Goal: Information Seeking & Learning: Learn about a topic

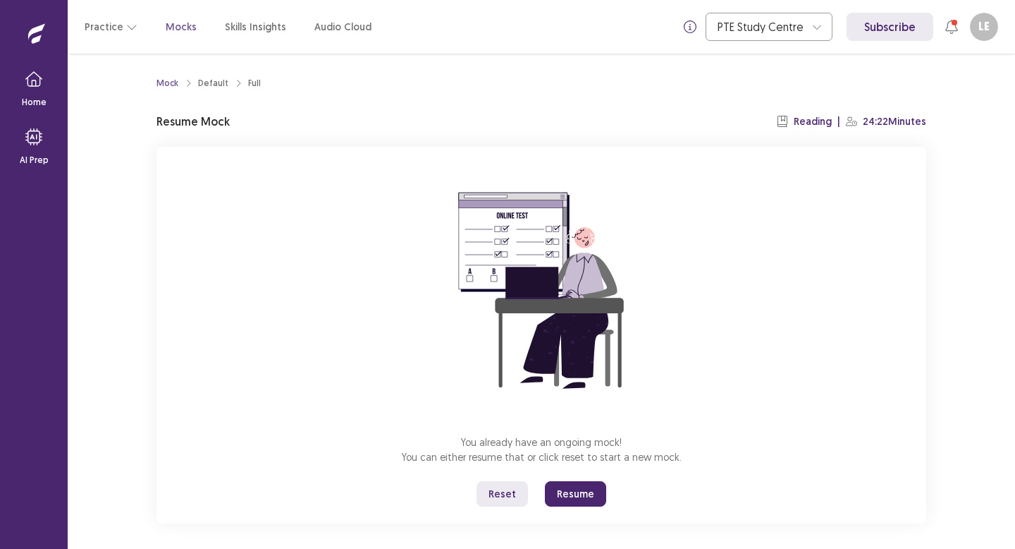
click at [573, 496] on button "Resume" at bounding box center [575, 493] width 61 height 25
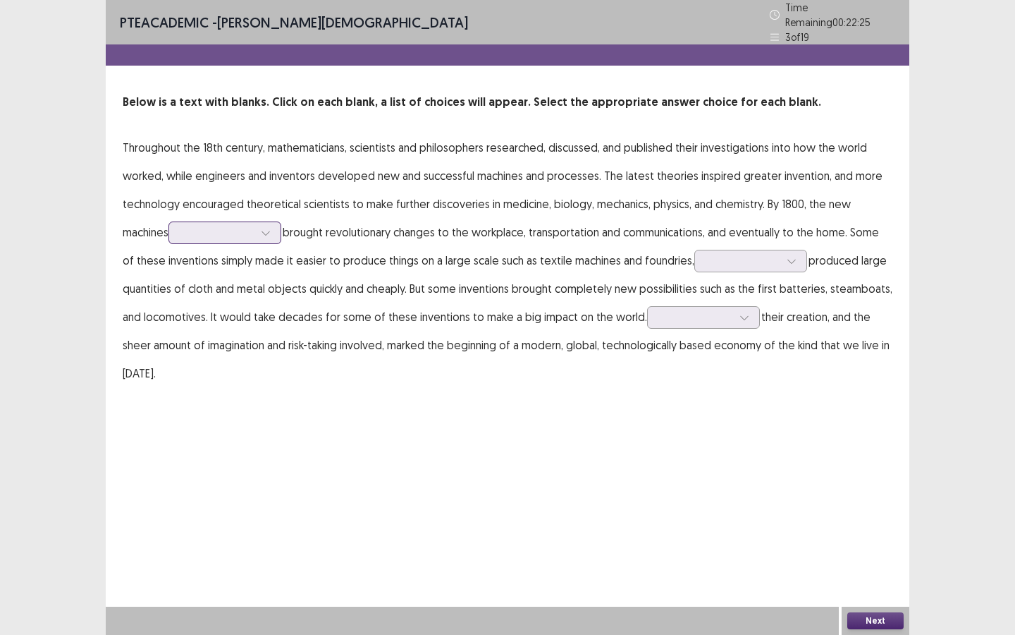
click at [254, 227] on div at bounding box center [217, 232] width 73 height 13
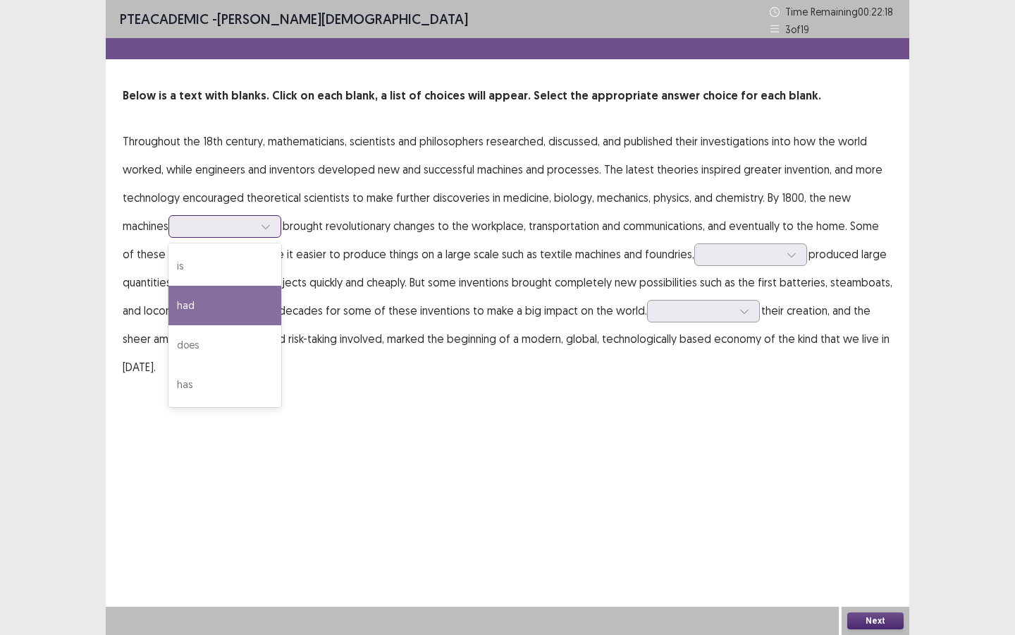
click at [232, 304] on div "had" at bounding box center [225, 305] width 113 height 39
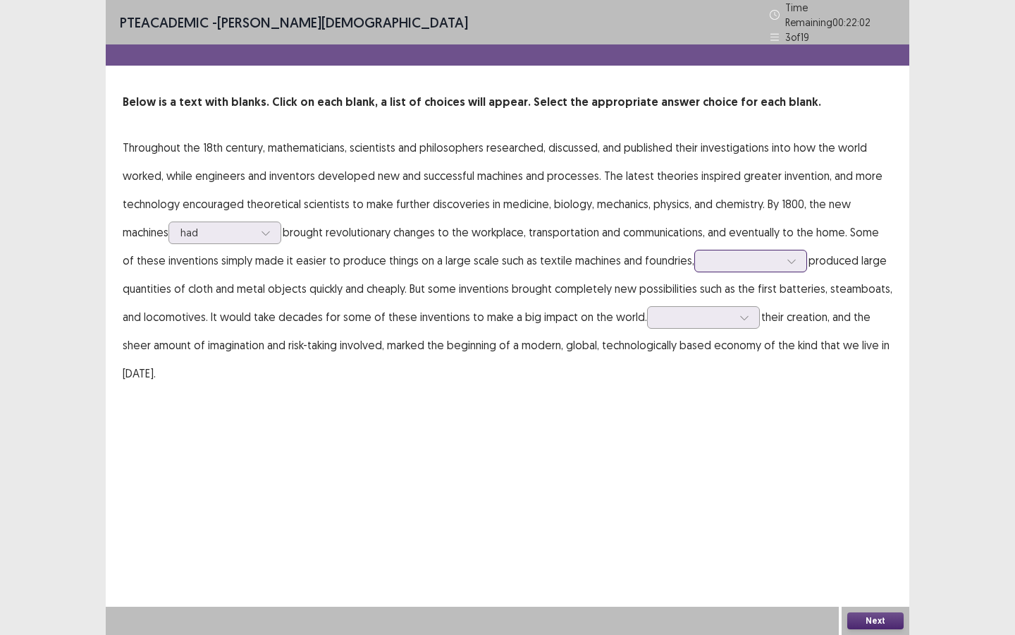
click at [713, 259] on div at bounding box center [743, 260] width 73 height 13
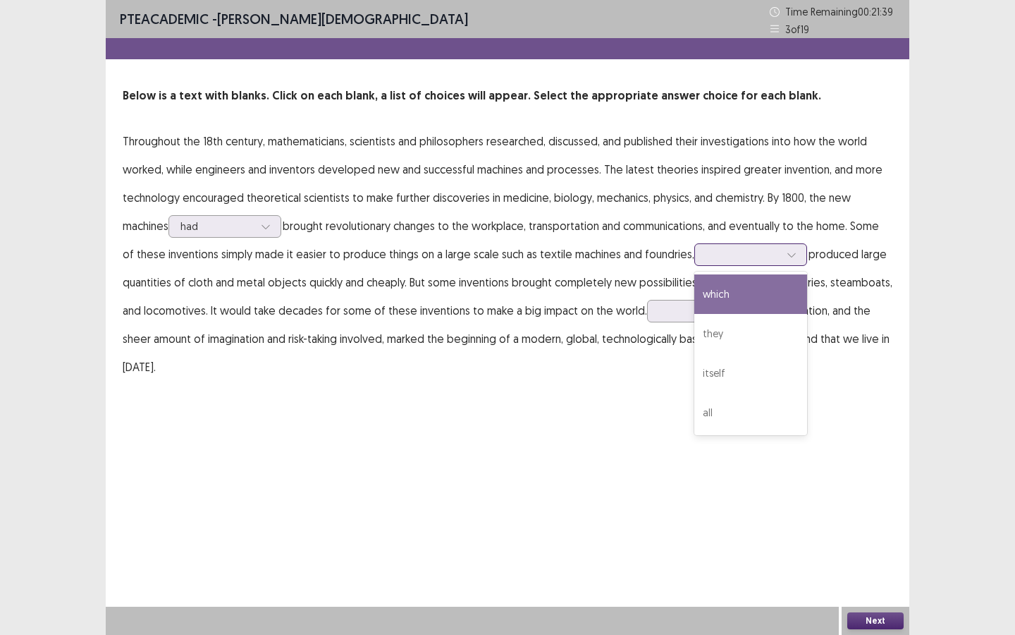
click at [736, 300] on div "which" at bounding box center [751, 293] width 113 height 39
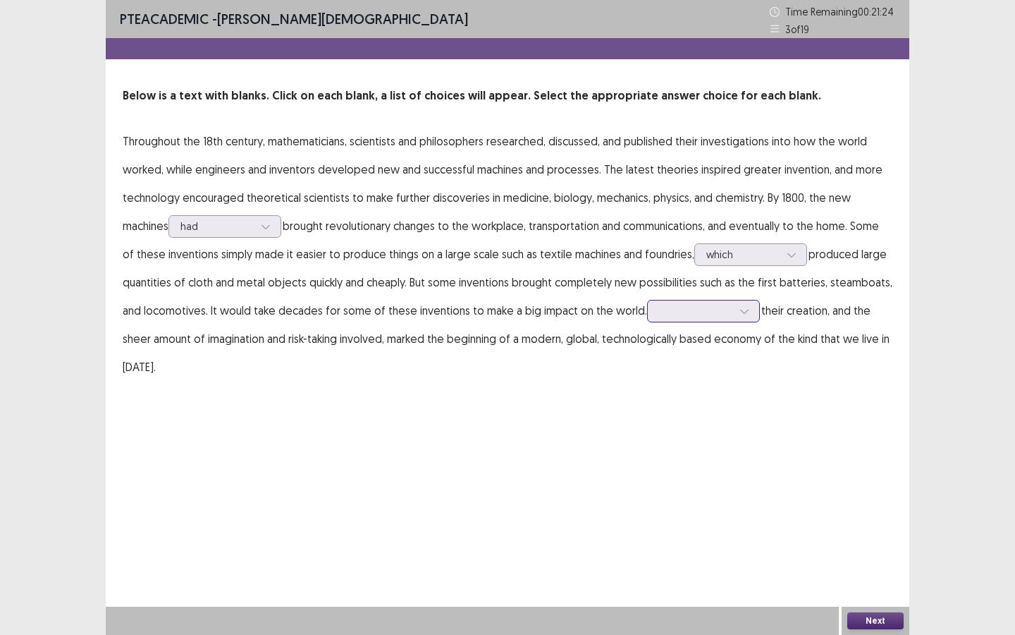
click at [682, 310] on div at bounding box center [695, 310] width 73 height 13
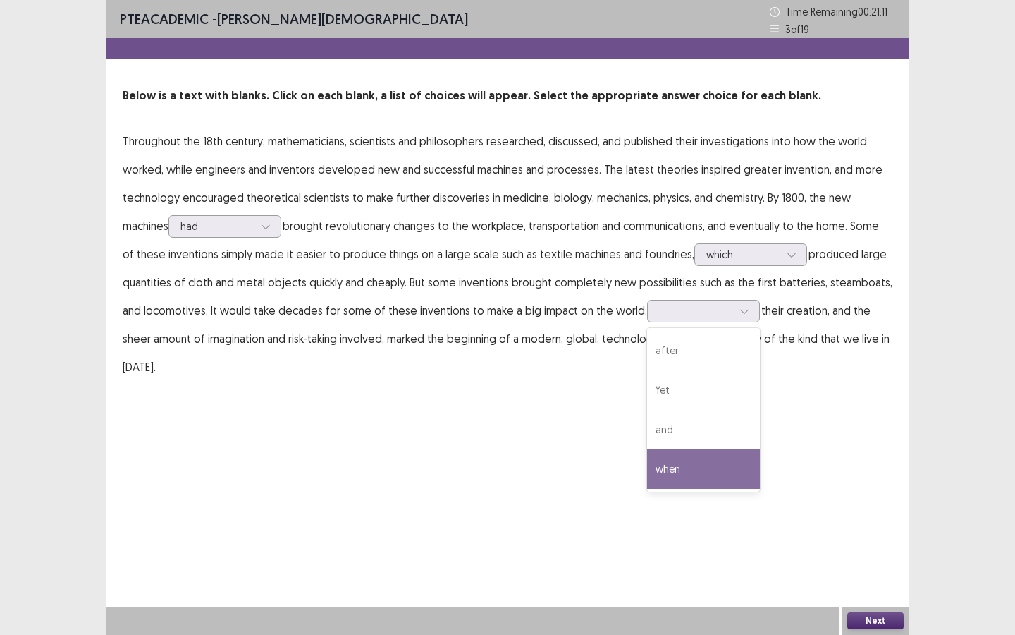
click at [616, 469] on div "PTE academic - [PERSON_NAME] Time Remaining 00 : 21 : 11 3 of 19 Below is a tex…" at bounding box center [508, 317] width 804 height 635
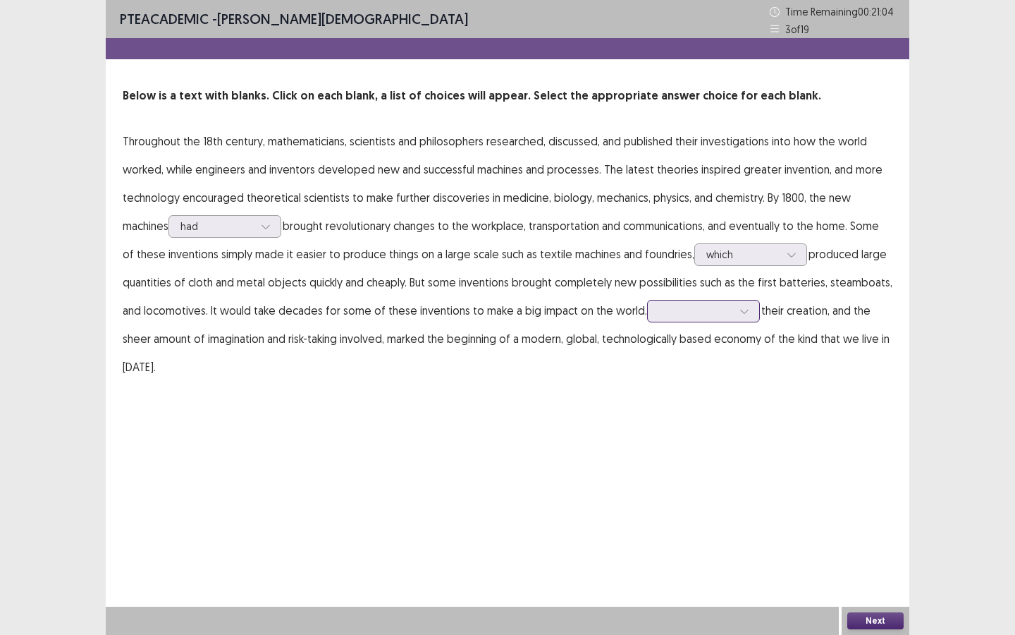
click at [734, 310] on div at bounding box center [744, 310] width 21 height 21
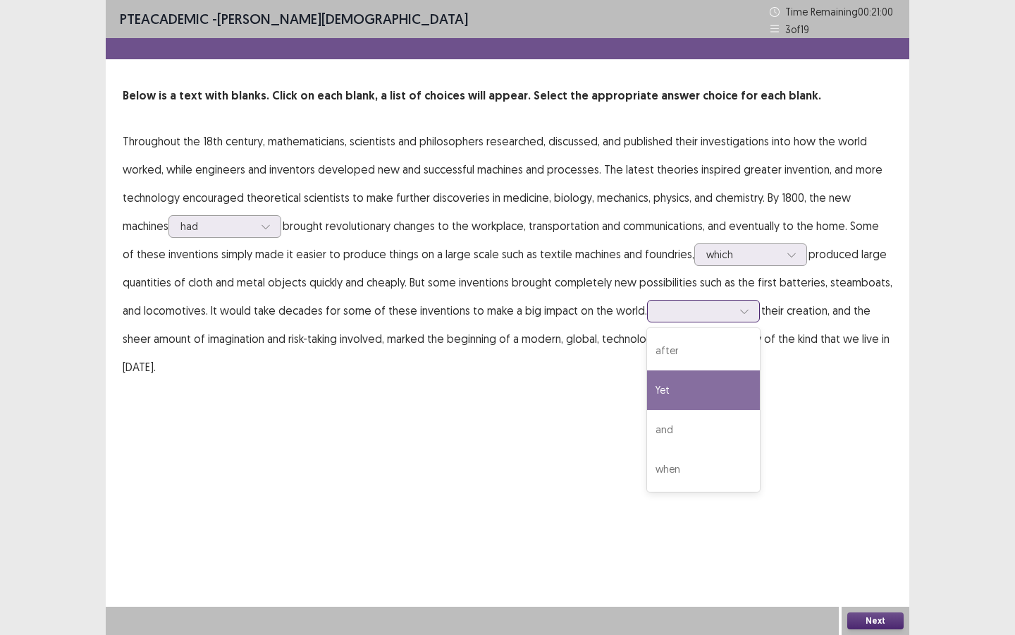
click at [706, 389] on div "Yet" at bounding box center [703, 389] width 113 height 39
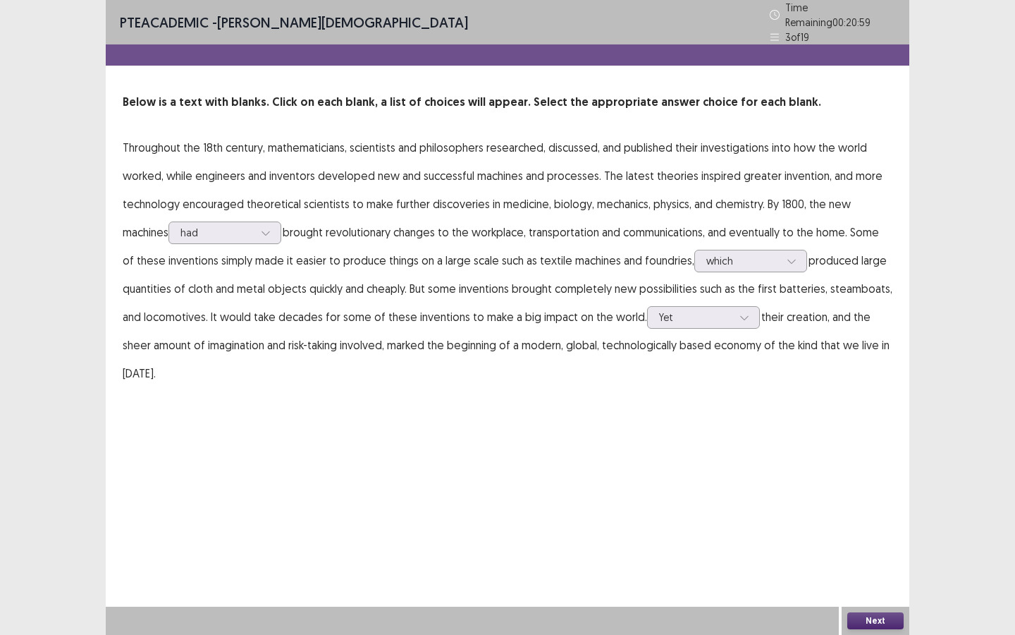
click at [857, 548] on button "Next" at bounding box center [876, 620] width 56 height 17
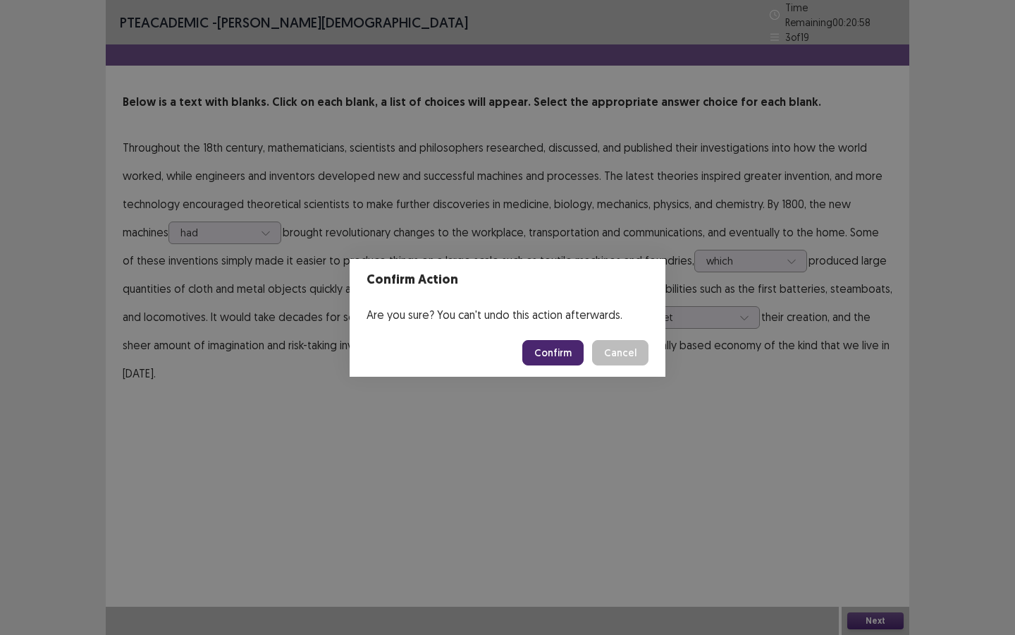
click at [546, 358] on button "Confirm" at bounding box center [552, 352] width 61 height 25
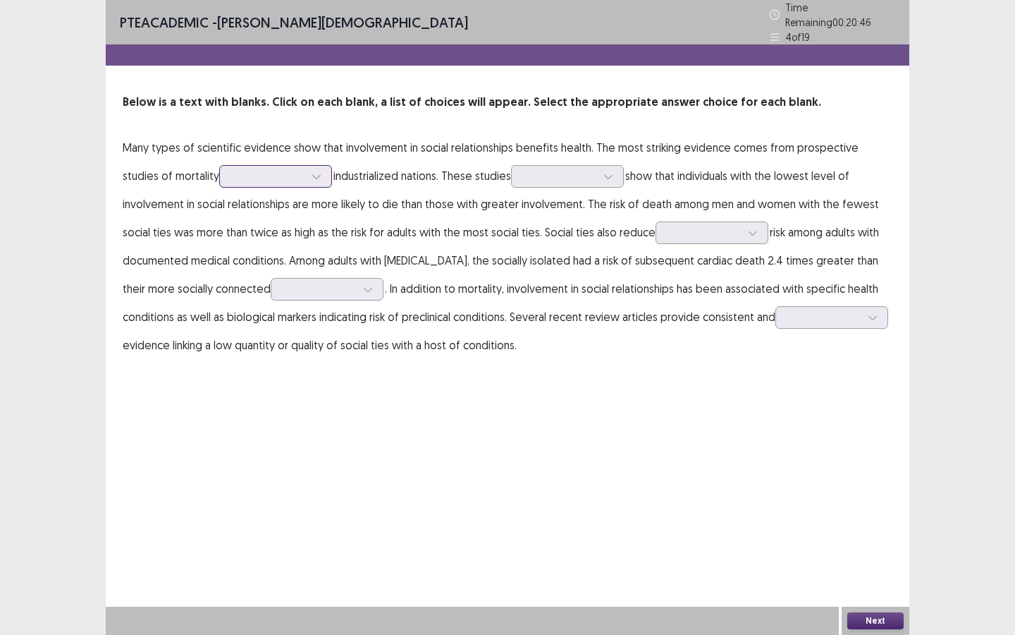
click at [312, 175] on icon at bounding box center [316, 177] width 8 height 4
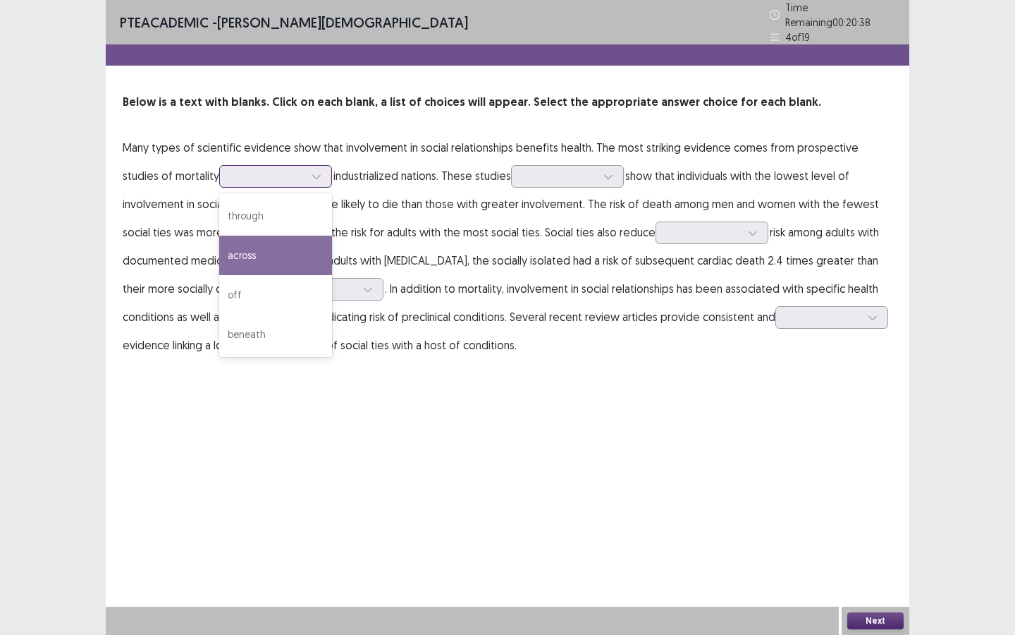
click at [264, 246] on div "across" at bounding box center [275, 255] width 113 height 39
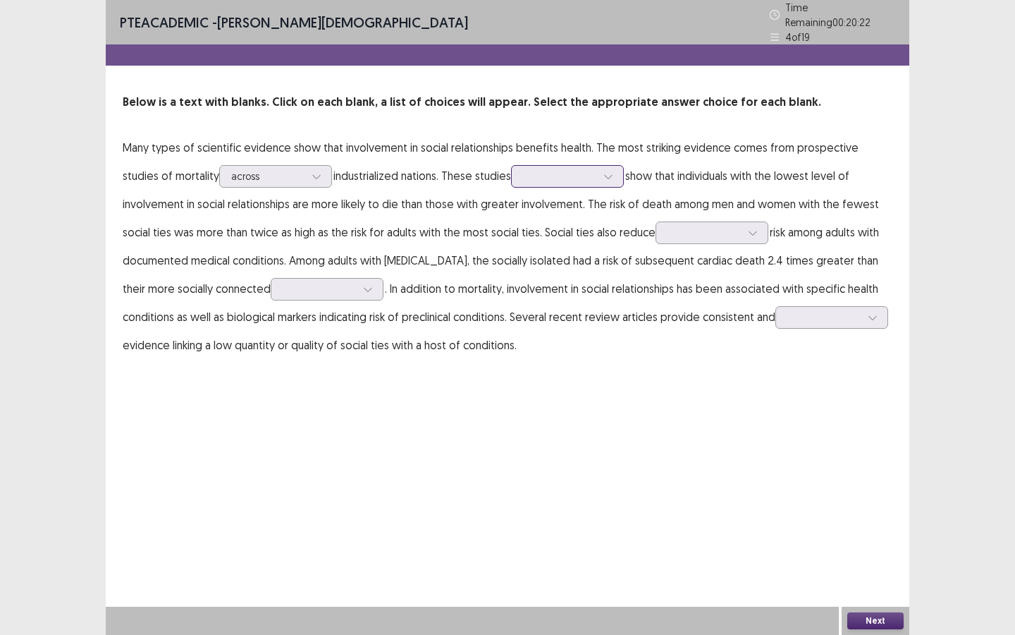
click at [523, 176] on div at bounding box center [559, 175] width 73 height 13
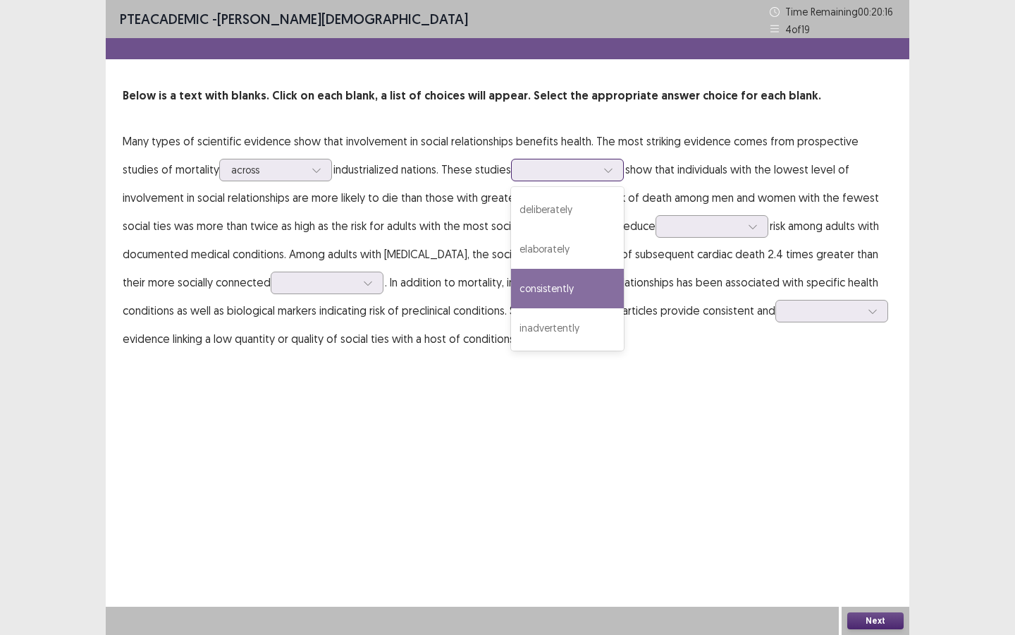
click at [511, 301] on div "consistently" at bounding box center [567, 288] width 113 height 39
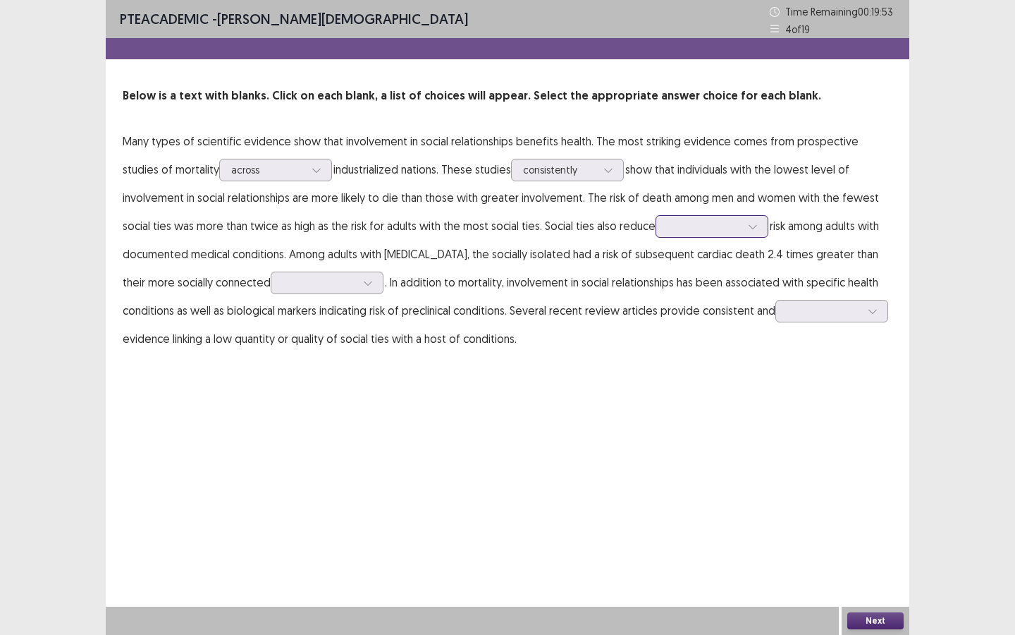
click at [668, 228] on div at bounding box center [704, 225] width 73 height 13
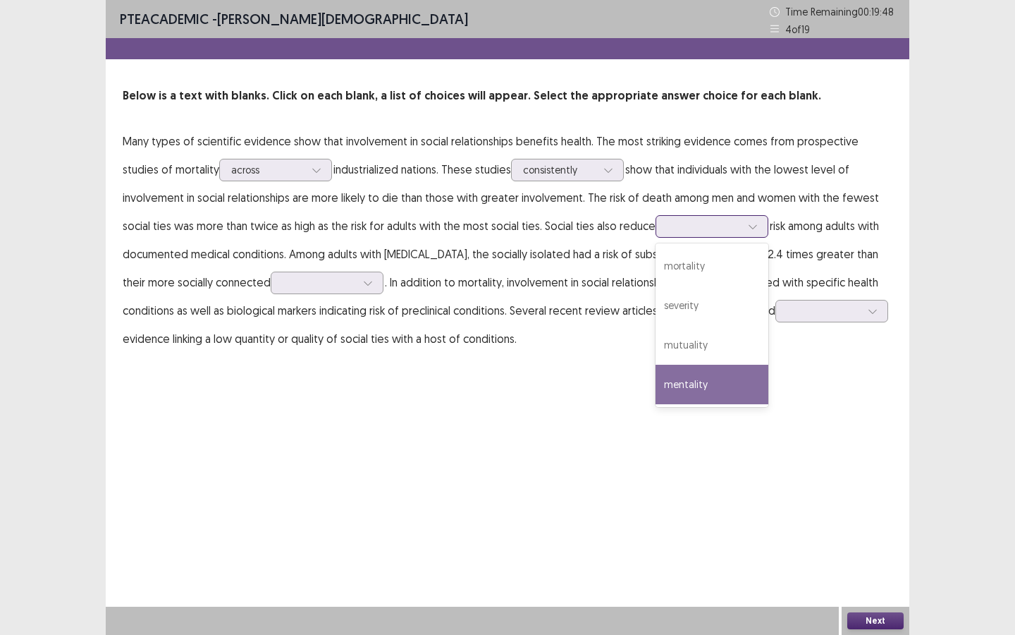
click at [656, 377] on div "mentality" at bounding box center [712, 384] width 113 height 39
click at [668, 231] on div at bounding box center [704, 225] width 73 height 13
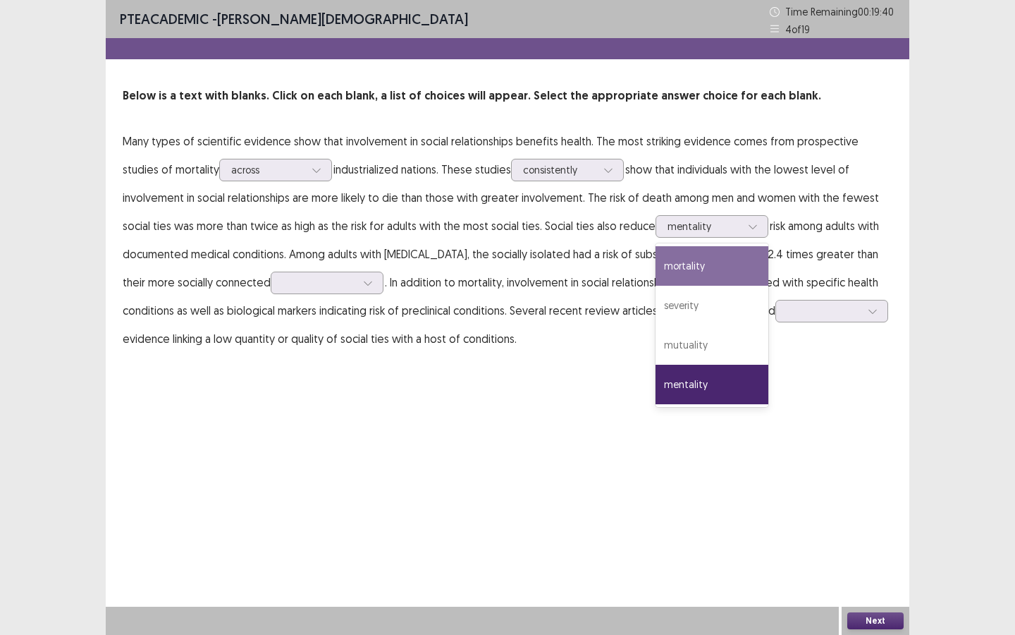
click at [481, 396] on div "PTE academic - [PERSON_NAME] Time Remaining 00 : 19 : 40 4 of 19 Below is a tex…" at bounding box center [508, 317] width 804 height 635
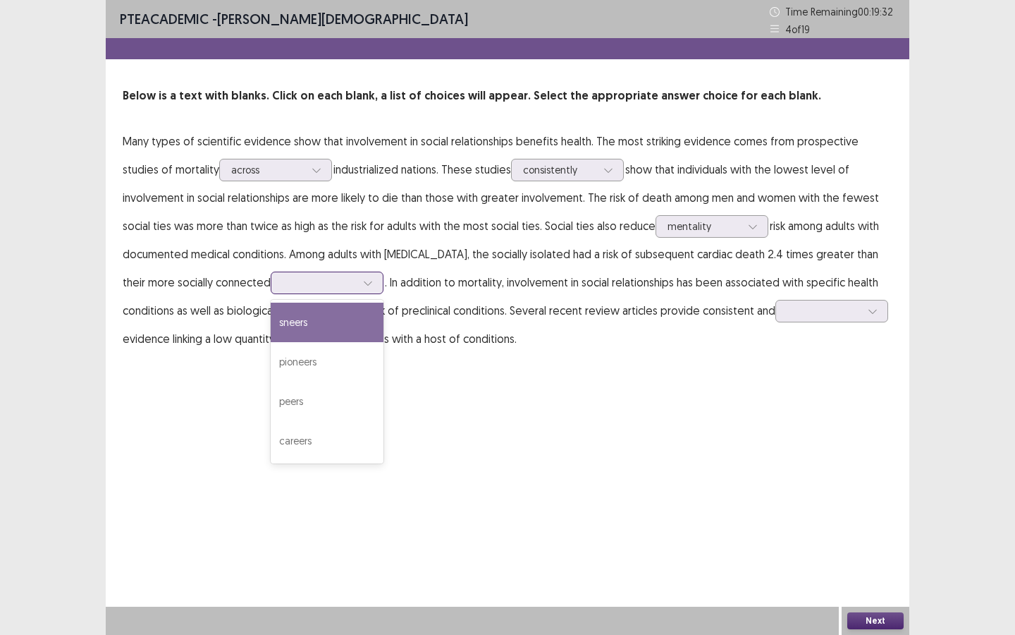
click at [357, 280] on div at bounding box center [367, 282] width 21 height 21
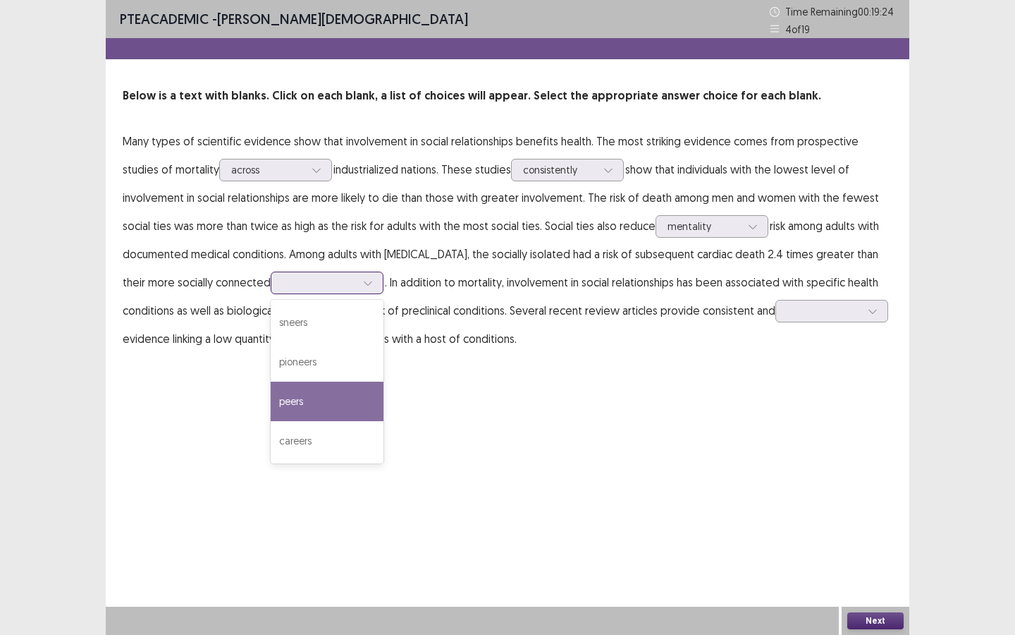
click at [315, 397] on div "peers" at bounding box center [327, 400] width 113 height 39
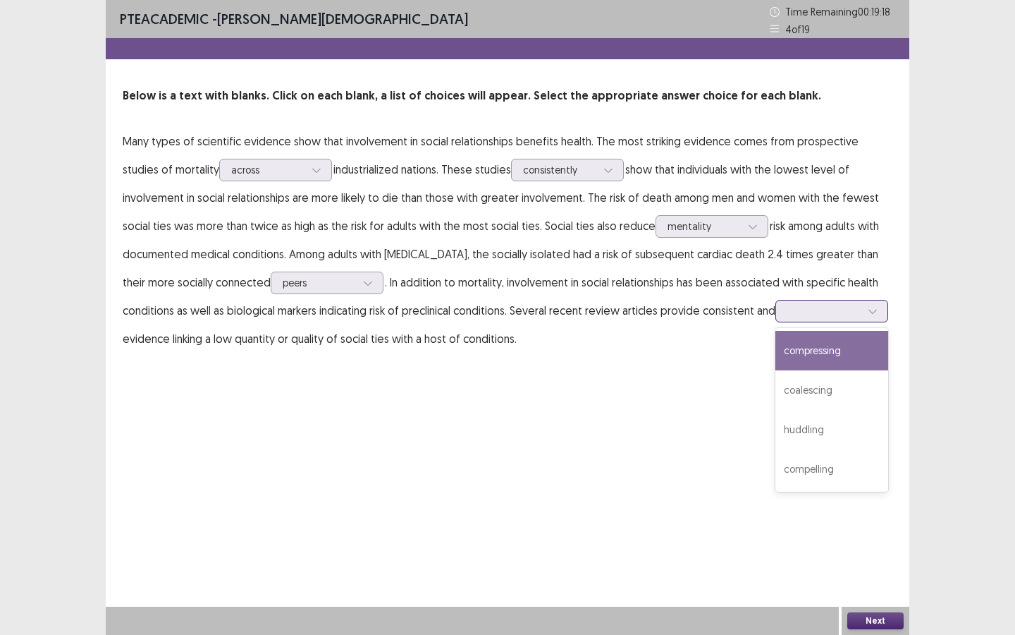
click at [805, 312] on div at bounding box center [824, 310] width 73 height 13
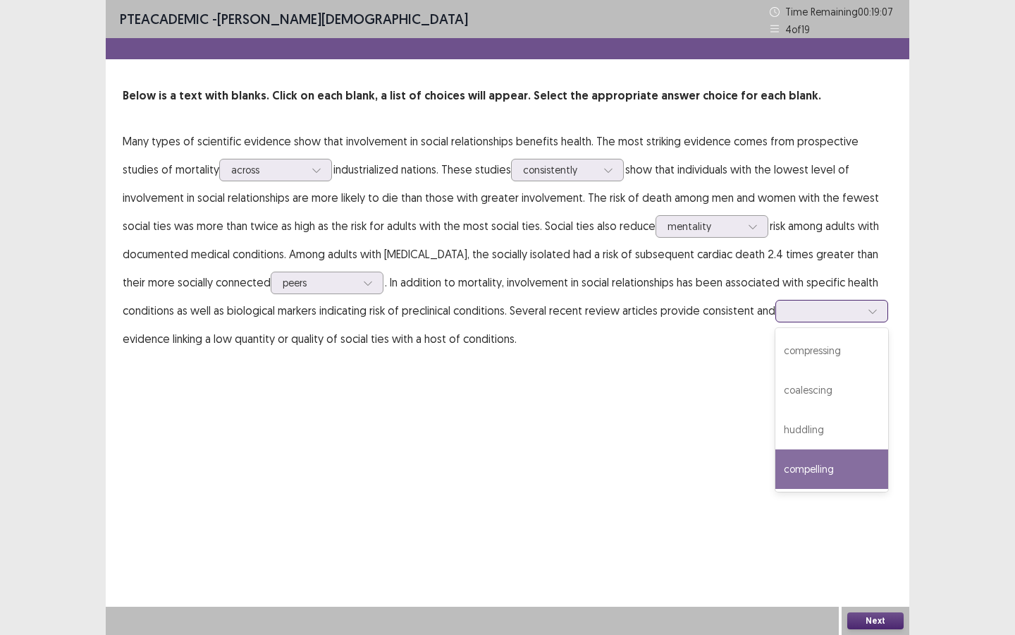
click at [817, 470] on div "compelling" at bounding box center [832, 468] width 113 height 39
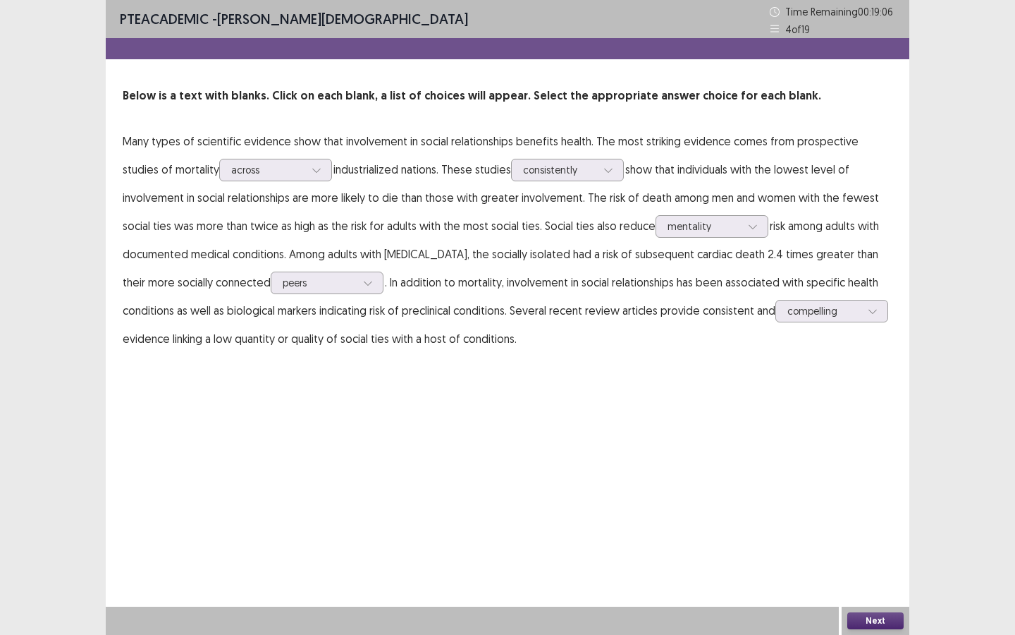
click at [864, 548] on div "Next" at bounding box center [876, 620] width 68 height 28
click at [864, 548] on button "Next" at bounding box center [876, 620] width 56 height 17
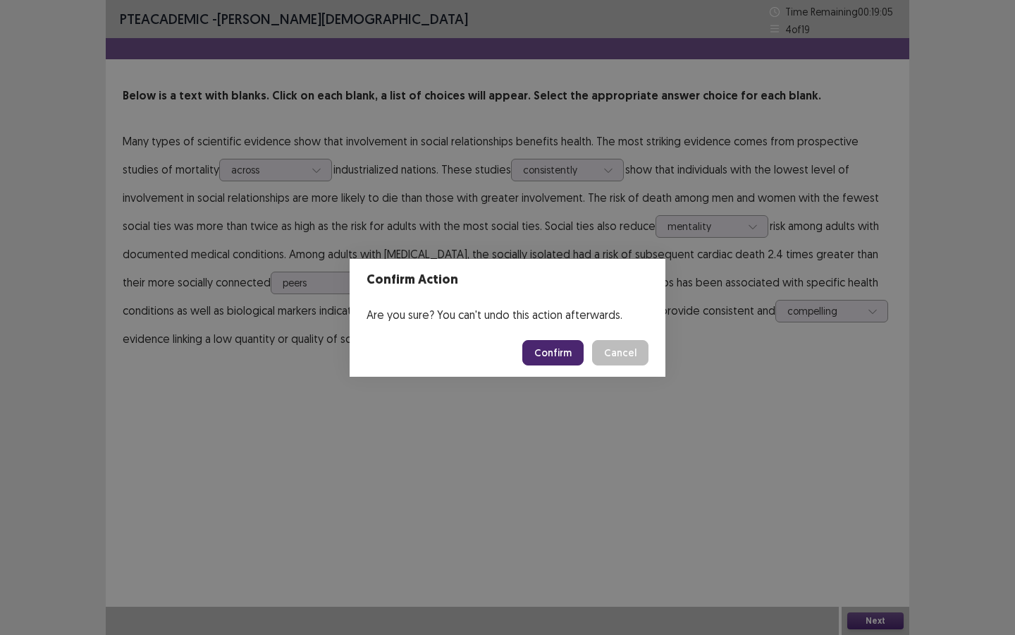
click at [544, 354] on button "Confirm" at bounding box center [552, 352] width 61 height 25
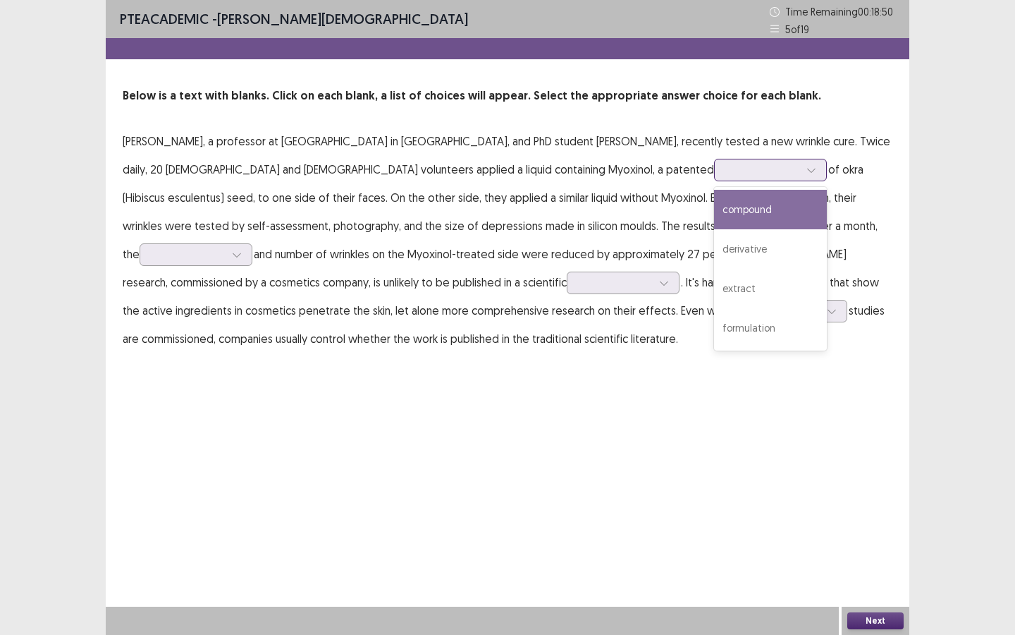
click at [801, 178] on div at bounding box center [811, 169] width 21 height 21
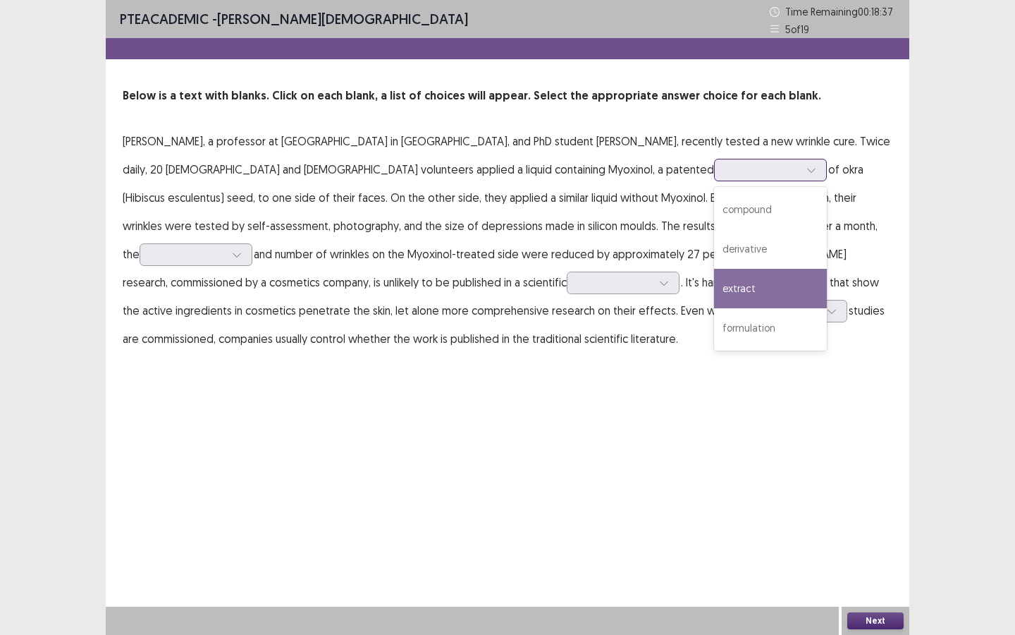
click at [714, 280] on div "extract" at bounding box center [770, 288] width 113 height 39
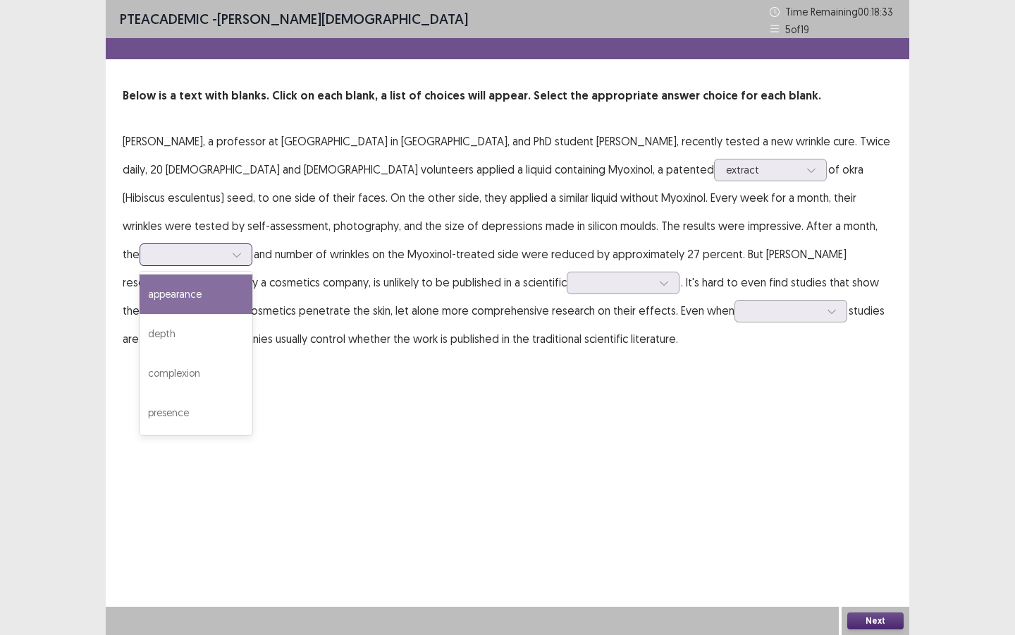
click at [225, 247] on div at bounding box center [188, 253] width 73 height 13
click at [252, 282] on div "appearance" at bounding box center [196, 293] width 113 height 39
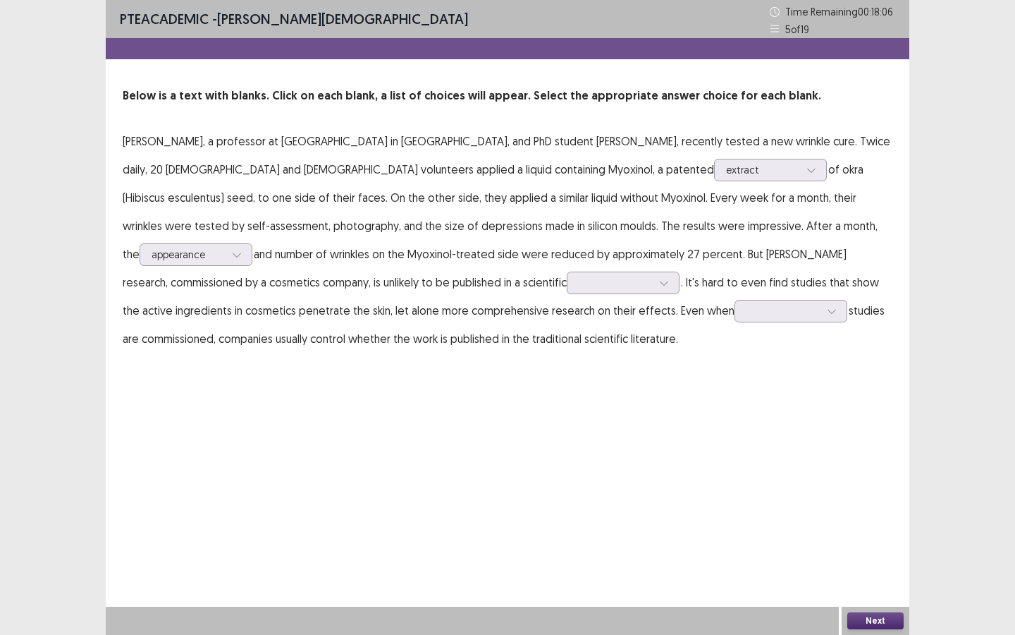
click at [364, 295] on p "[PERSON_NAME], a professor at [GEOGRAPHIC_DATA] in [GEOGRAPHIC_DATA], and PhD s…" at bounding box center [508, 240] width 770 height 226
click at [579, 286] on div at bounding box center [615, 282] width 73 height 13
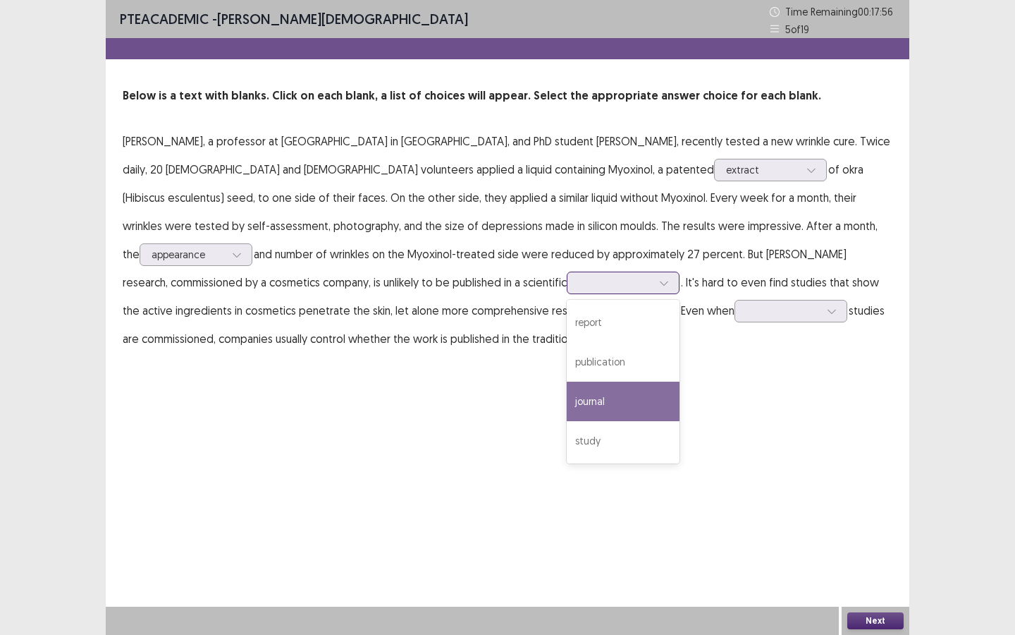
click at [567, 400] on div "journal" at bounding box center [623, 400] width 113 height 39
click at [579, 279] on div at bounding box center [615, 282] width 73 height 13
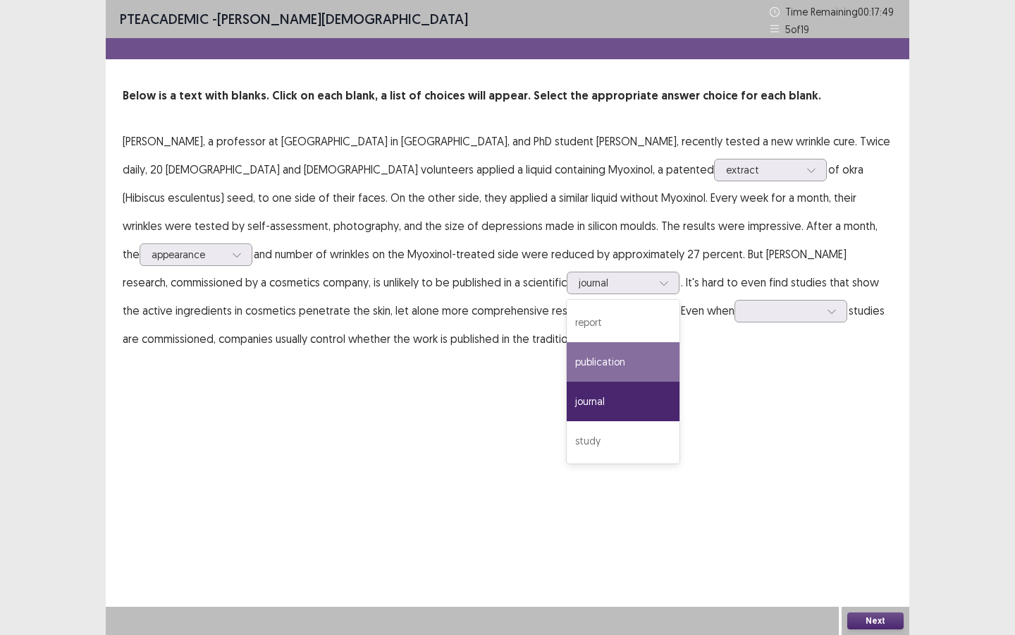
click at [533, 429] on div "PTE academic - [PERSON_NAME] Time Remaining 00 : 17 : 49 5 of 19 Below is a tex…" at bounding box center [508, 317] width 804 height 635
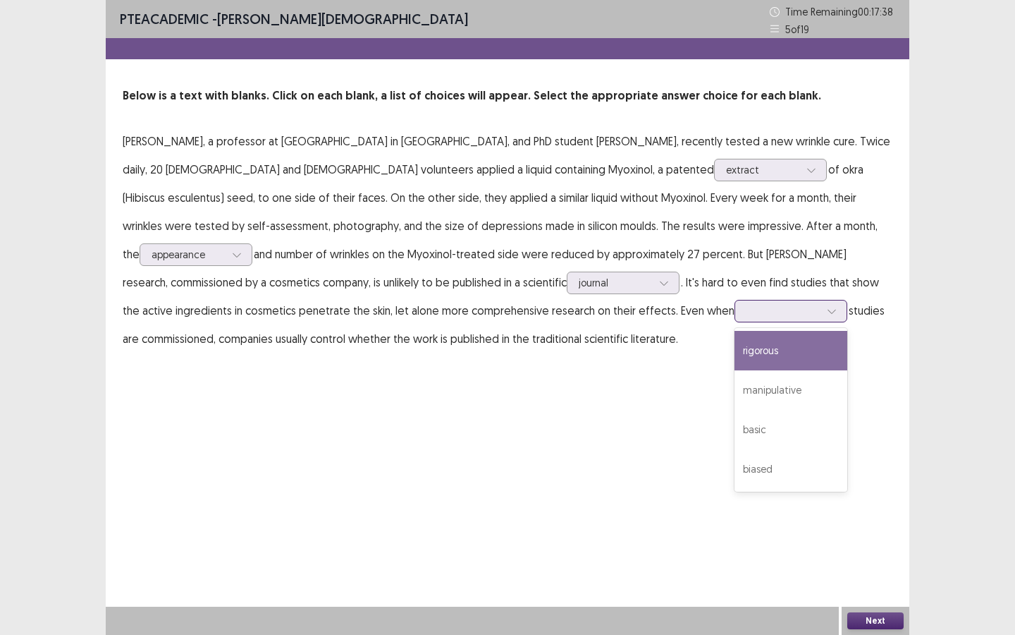
click at [747, 316] on div at bounding box center [783, 310] width 73 height 13
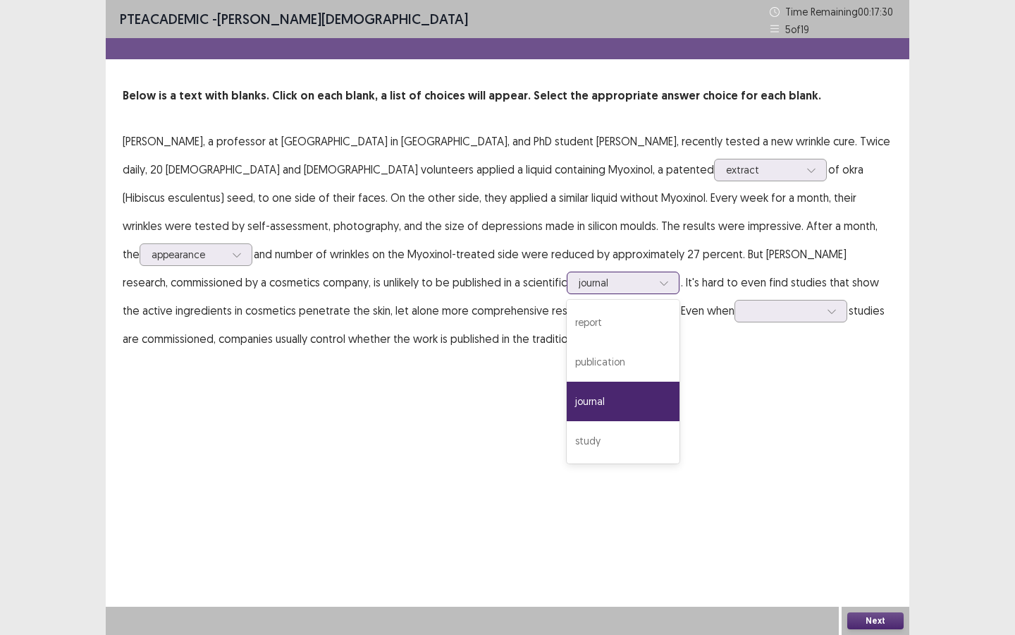
click at [659, 283] on icon at bounding box center [664, 283] width 10 height 10
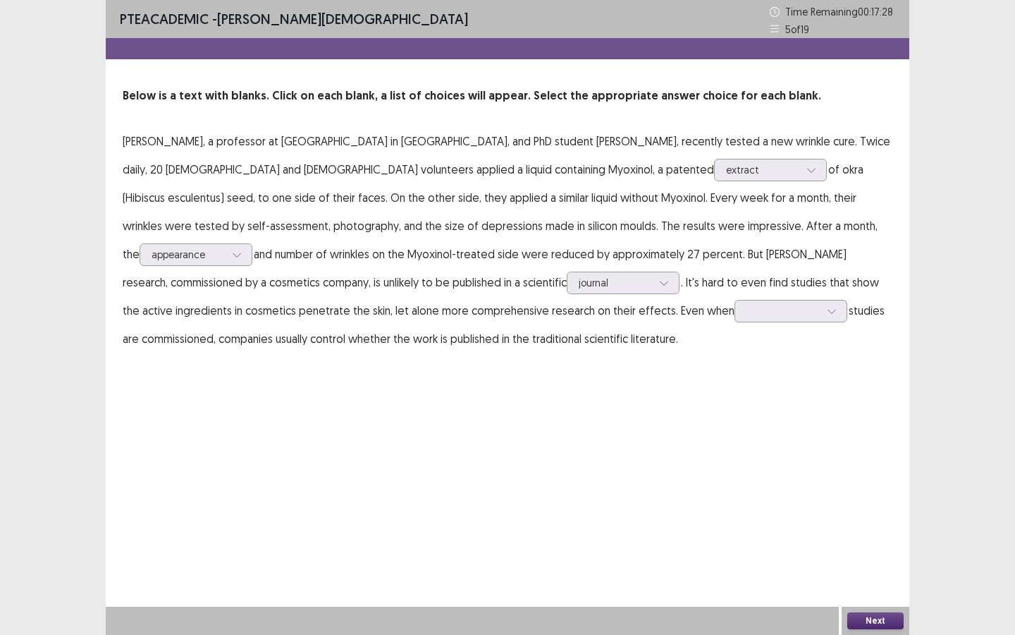
click at [515, 391] on div "PTE academic - [PERSON_NAME] Time Remaining 00 : 17 : 28 5 of 19 Below is a tex…" at bounding box center [508, 317] width 804 height 635
click at [747, 313] on div at bounding box center [783, 310] width 73 height 13
click at [735, 359] on div "rigorous" at bounding box center [791, 350] width 113 height 39
click at [869, 548] on button "Next" at bounding box center [876, 620] width 56 height 17
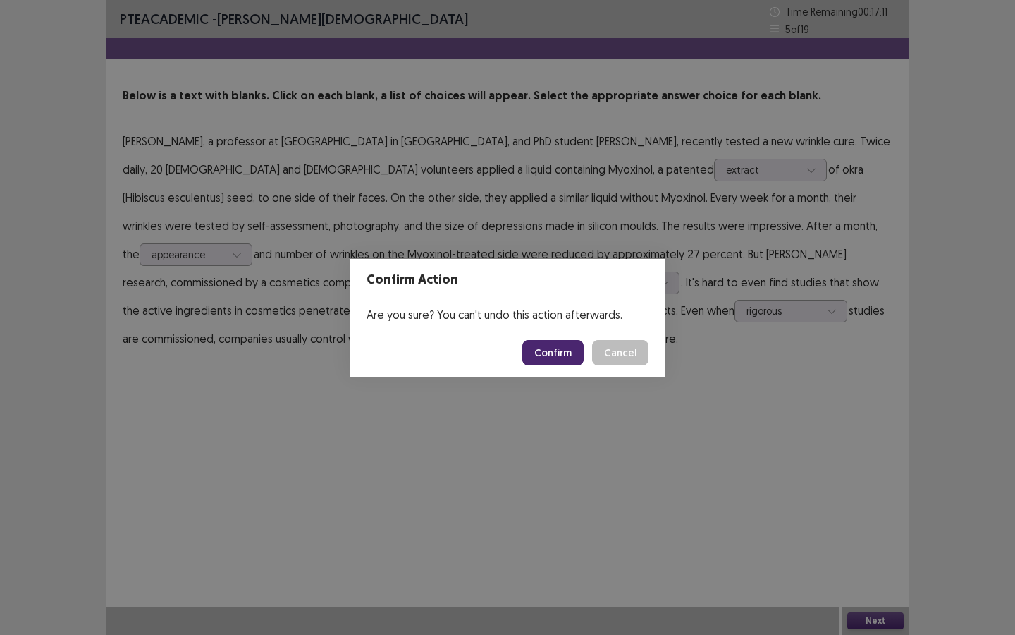
click at [566, 343] on button "Confirm" at bounding box center [552, 352] width 61 height 25
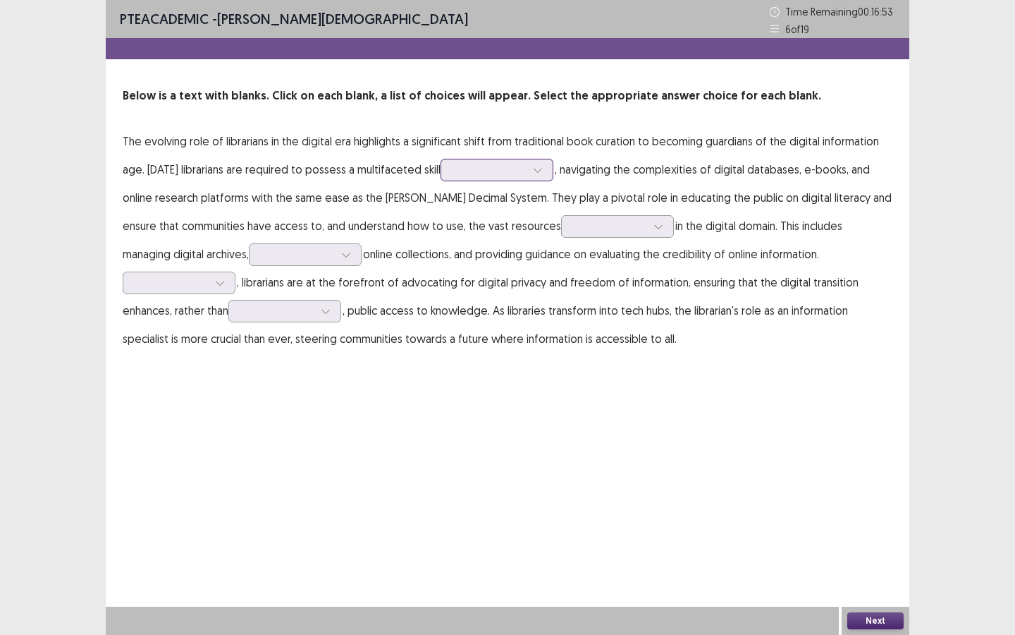
click at [523, 173] on div at bounding box center [489, 169] width 73 height 13
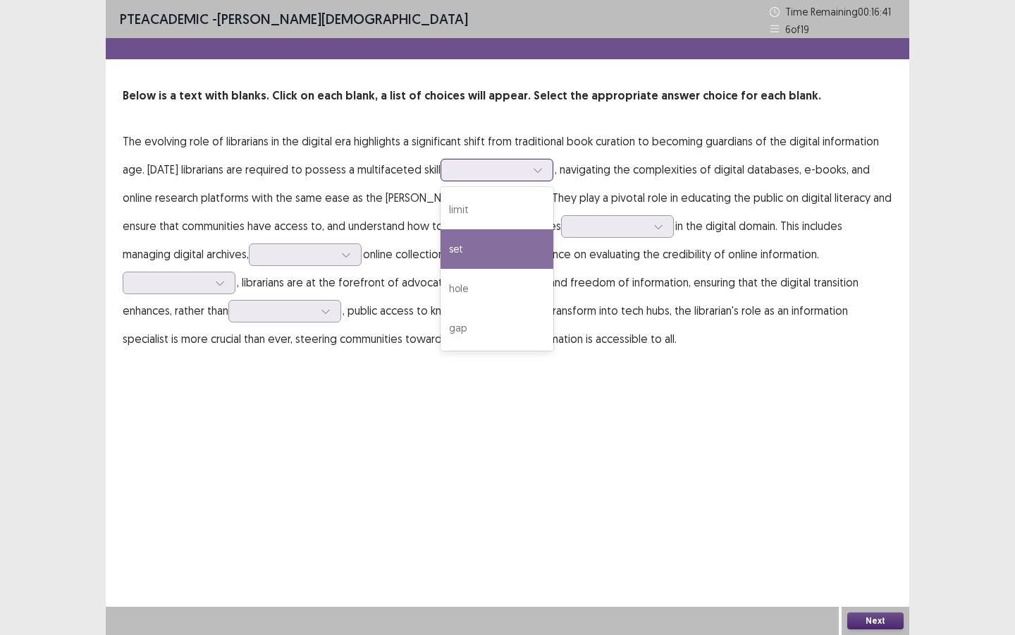
click at [515, 253] on div "set" at bounding box center [497, 248] width 113 height 39
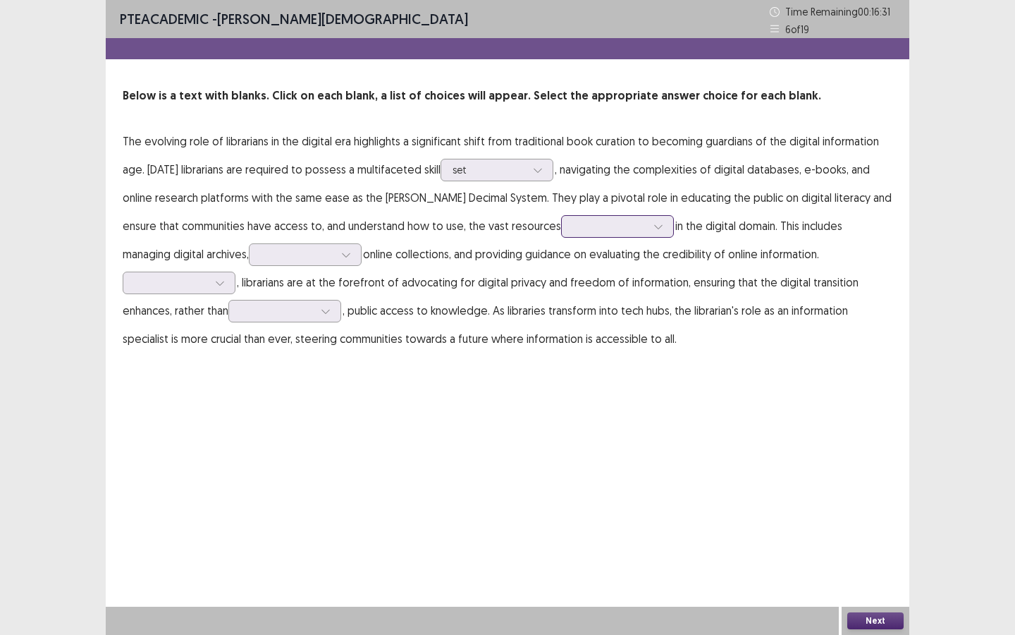
click at [561, 237] on div at bounding box center [617, 226] width 113 height 23
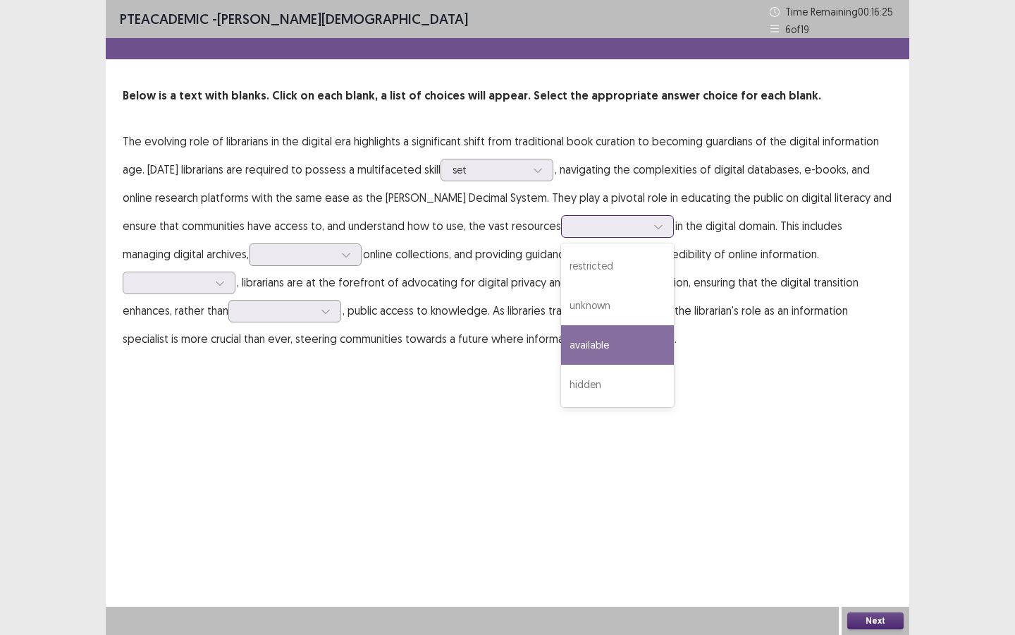
click at [561, 346] on div "available" at bounding box center [617, 344] width 113 height 39
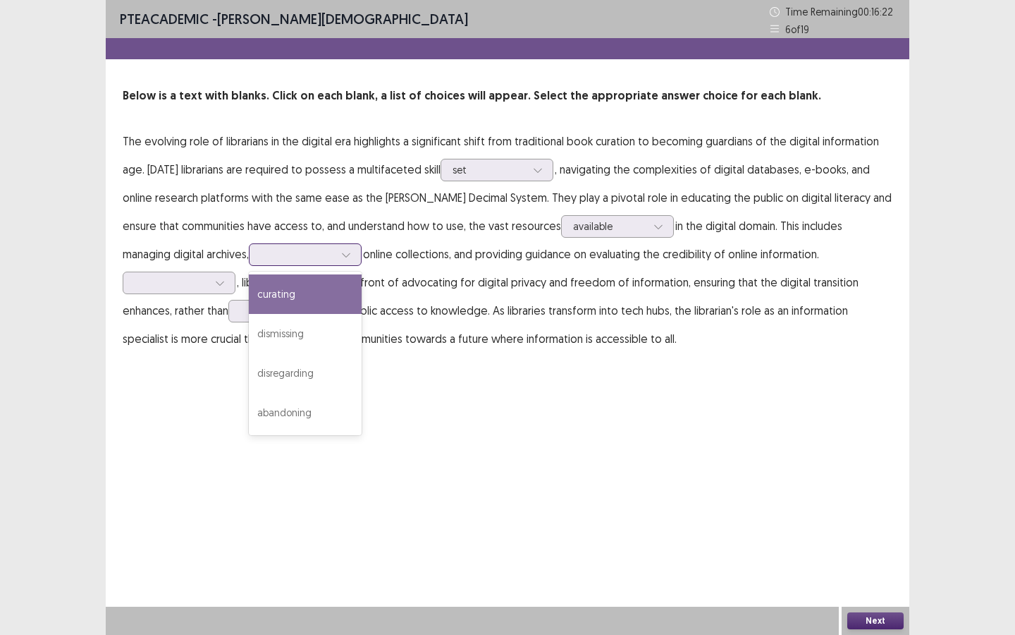
click at [261, 261] on div at bounding box center [297, 253] width 73 height 13
click at [249, 300] on div "curating" at bounding box center [305, 293] width 113 height 39
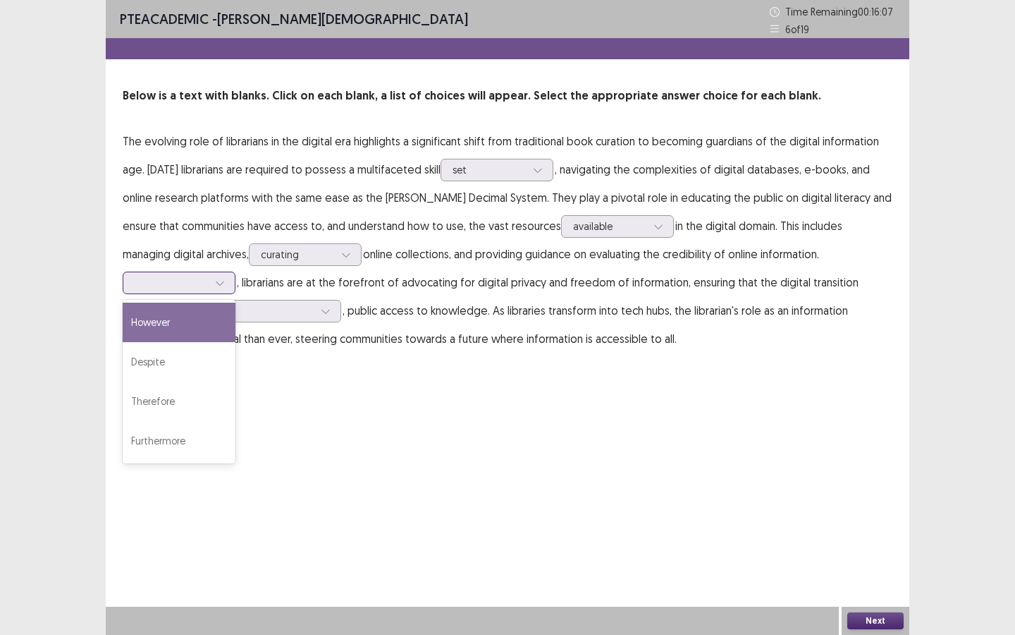
click at [212, 281] on div at bounding box center [219, 282] width 21 height 21
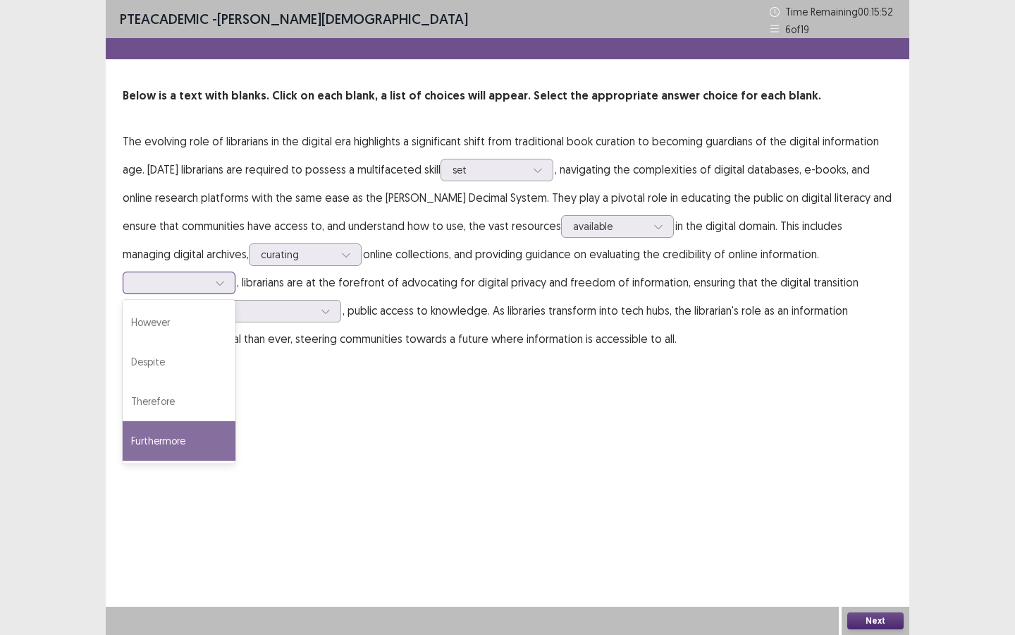
click at [172, 442] on div "Furthermore" at bounding box center [179, 440] width 113 height 39
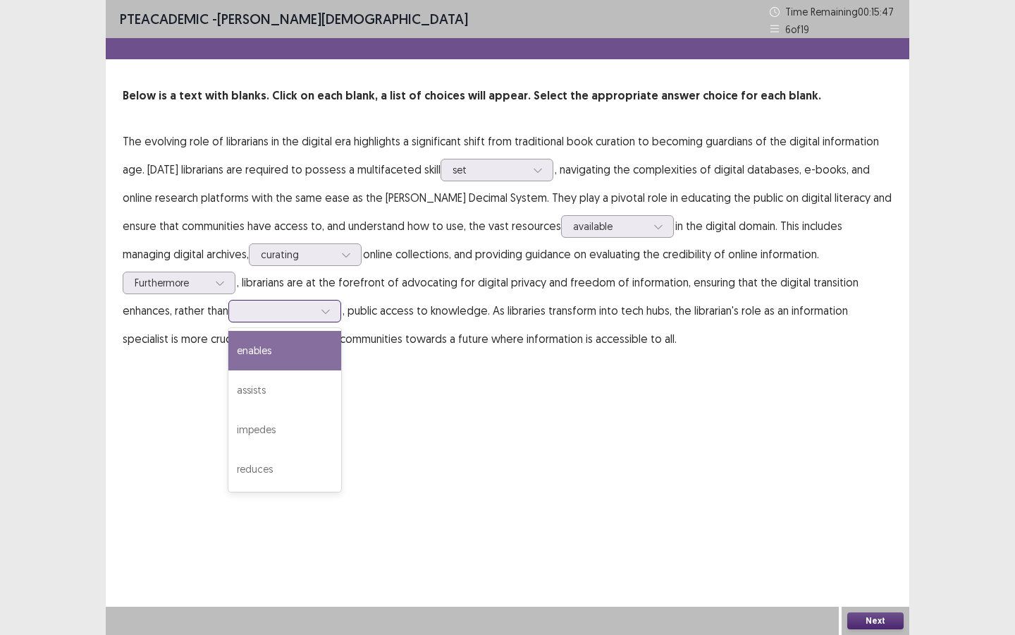
click at [277, 317] on div at bounding box center [276, 310] width 73 height 13
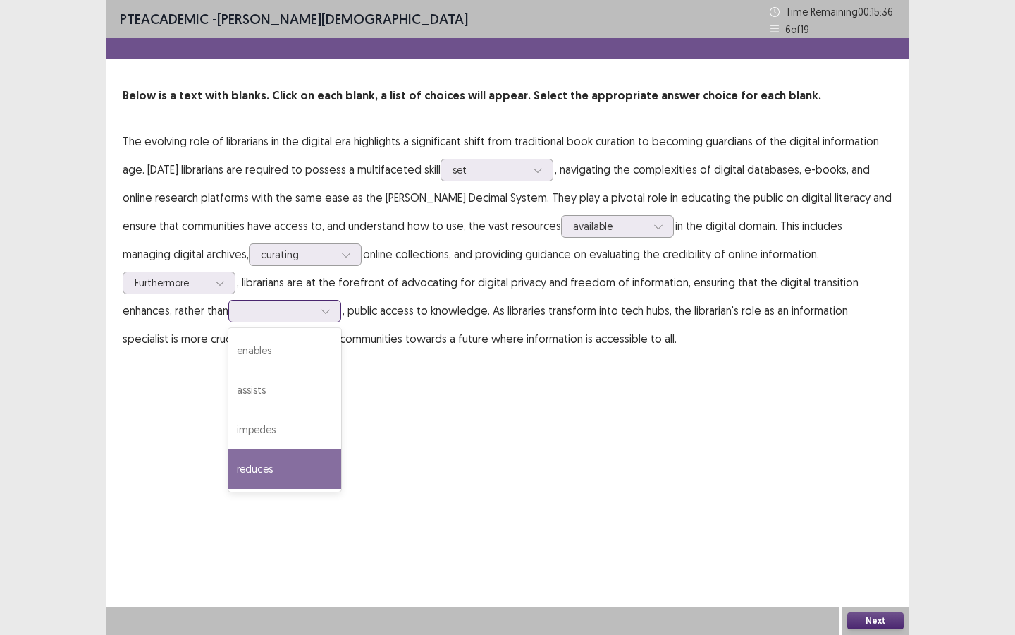
click at [286, 457] on div "reduces" at bounding box center [284, 468] width 113 height 39
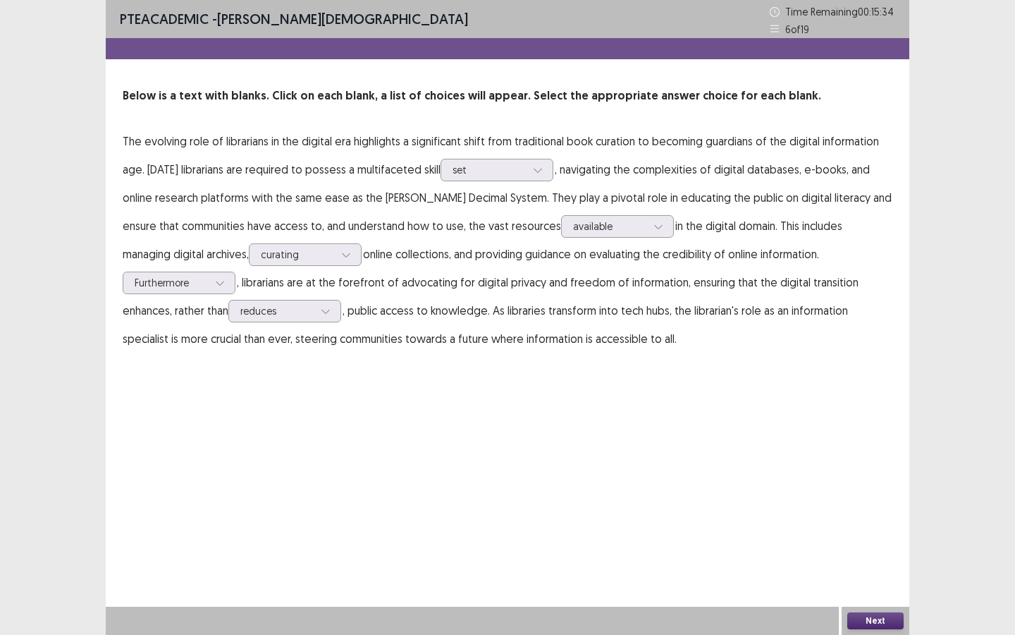
click at [869, 548] on button "Next" at bounding box center [876, 620] width 56 height 17
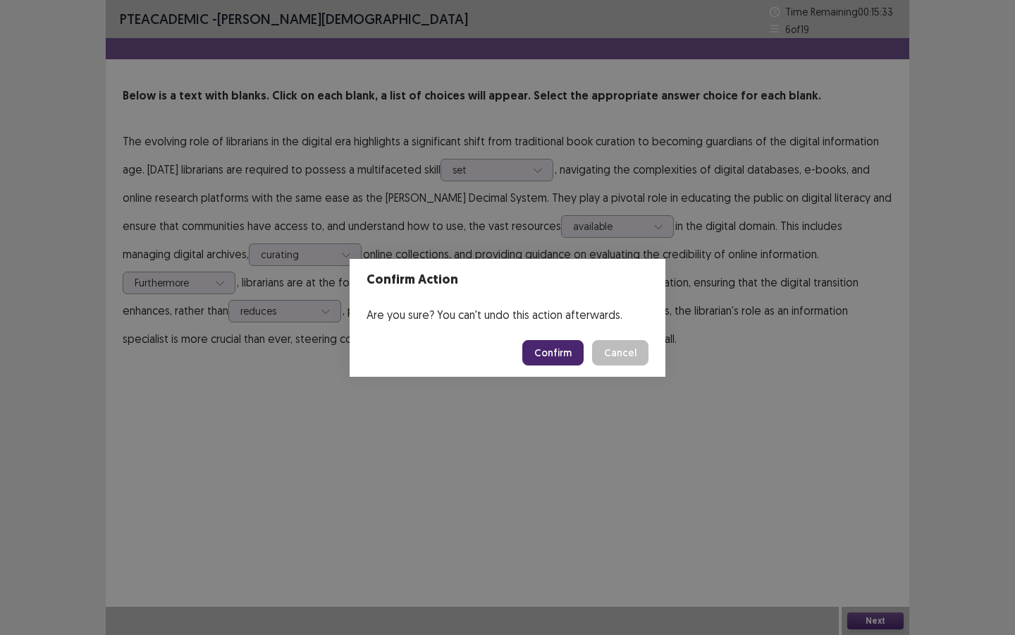
click at [562, 351] on button "Confirm" at bounding box center [552, 352] width 61 height 25
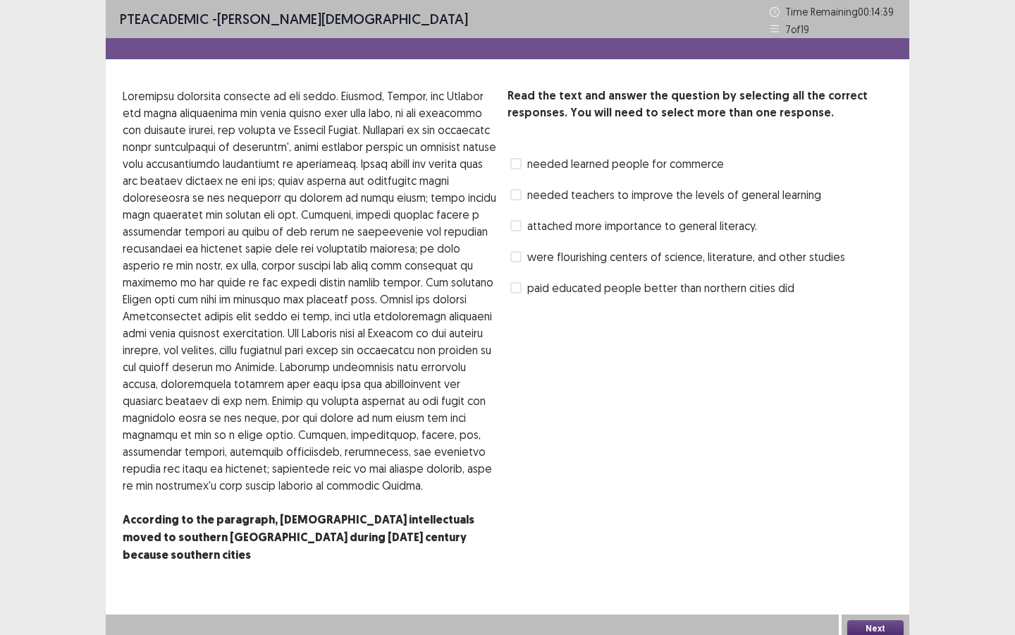
click at [591, 203] on div "needed teachers to improve the levels of general learning" at bounding box center [665, 194] width 314 height 23
click at [598, 195] on span "needed teachers to improve the levels of general learning" at bounding box center [674, 194] width 294 height 17
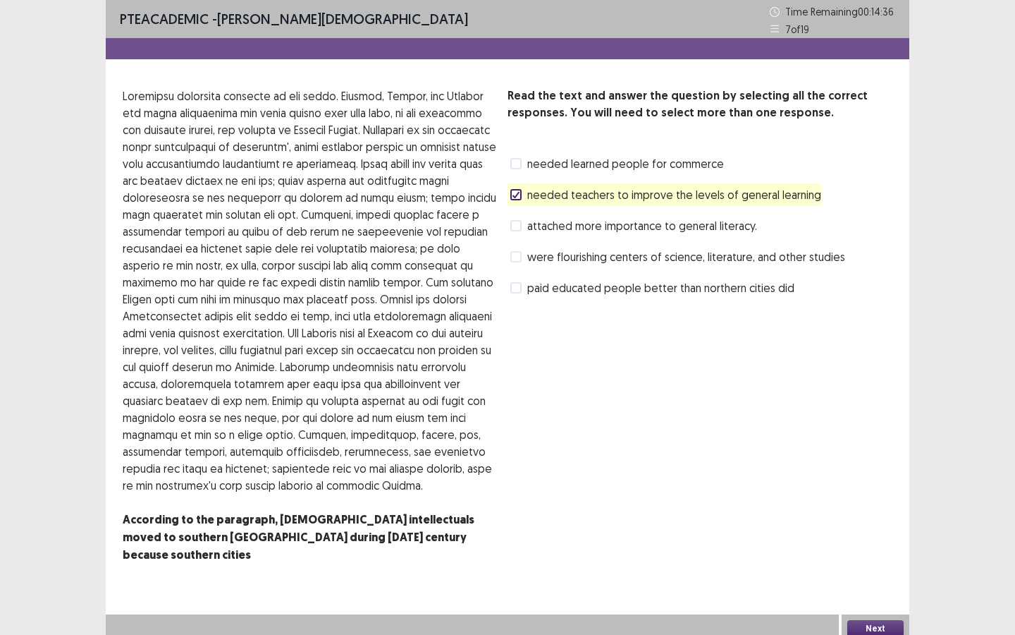
click at [868, 548] on button "Next" at bounding box center [876, 628] width 56 height 17
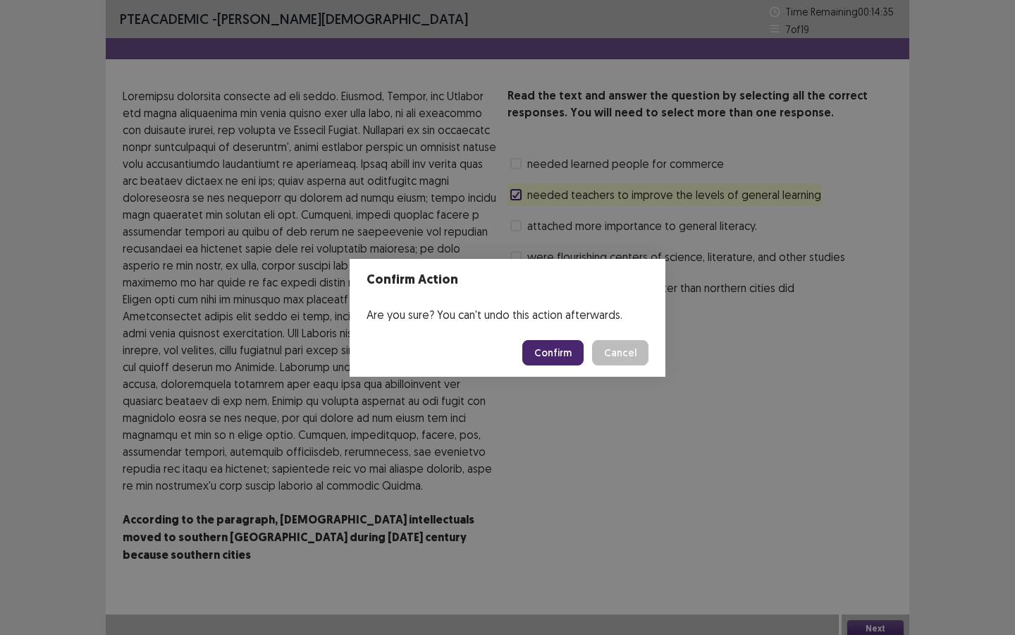
click at [551, 348] on button "Confirm" at bounding box center [552, 352] width 61 height 25
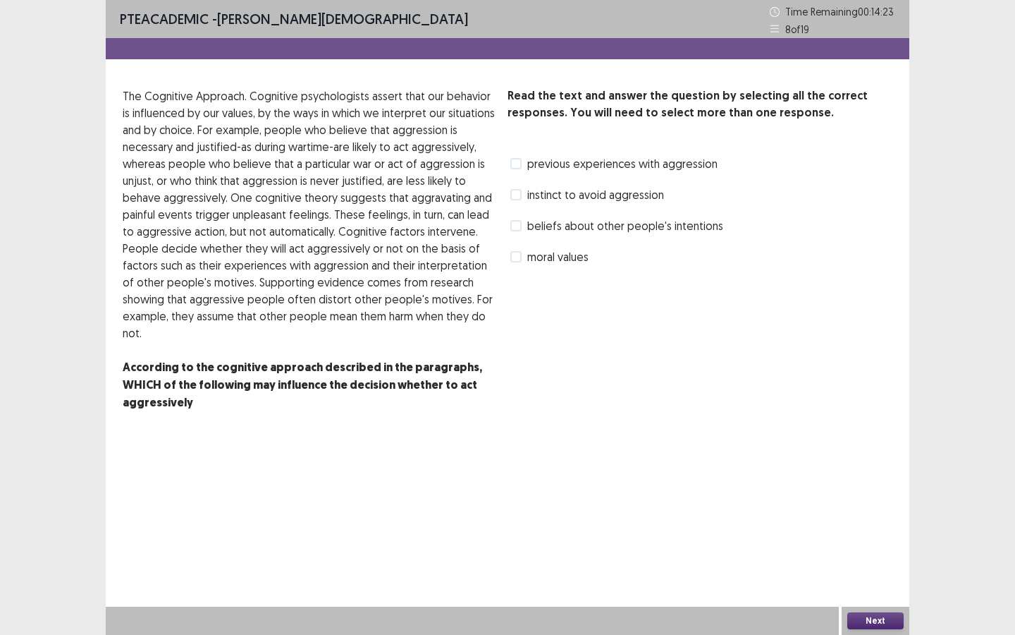
click at [618, 164] on span "previous experiences with aggression" at bounding box center [622, 163] width 190 height 17
click at [621, 231] on span "beliefs about other people's intentions" at bounding box center [625, 225] width 196 height 17
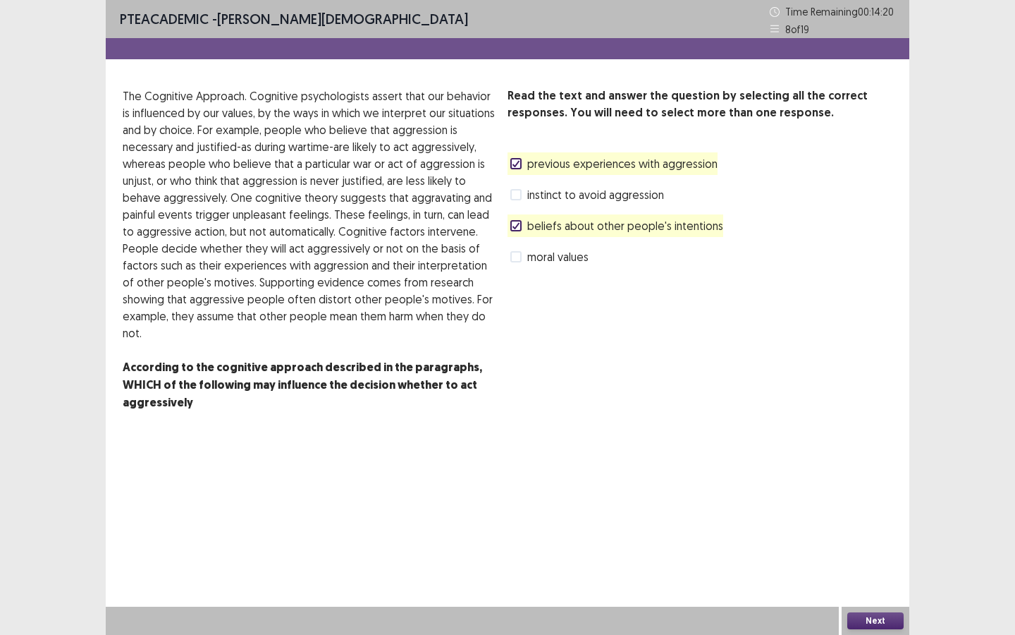
click at [621, 231] on span "beliefs about other people's intentions" at bounding box center [625, 225] width 196 height 17
click at [862, 548] on button "Next" at bounding box center [876, 620] width 56 height 17
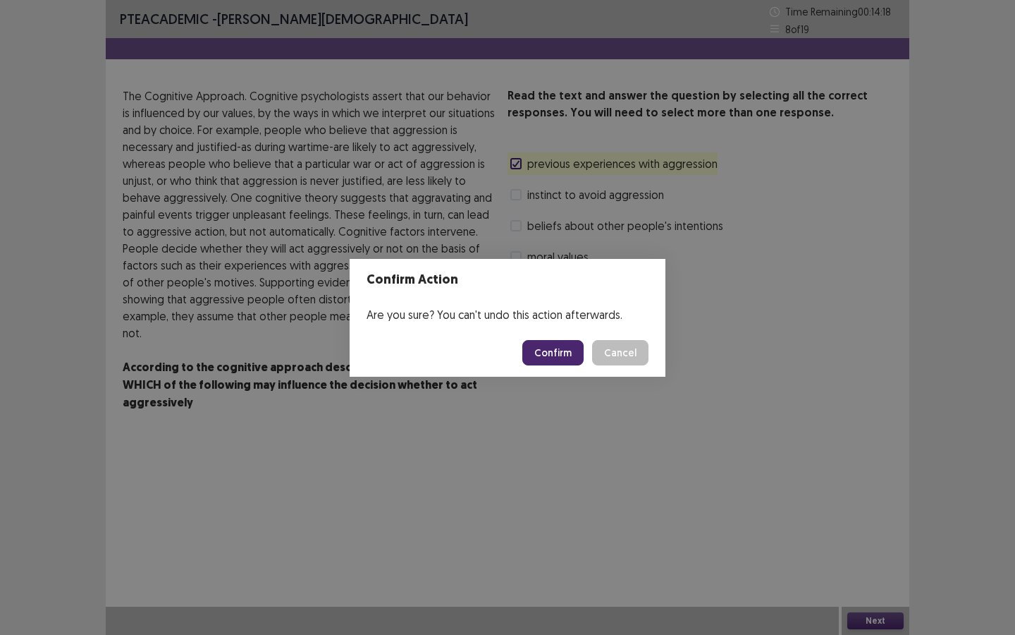
click at [570, 353] on button "Confirm" at bounding box center [552, 352] width 61 height 25
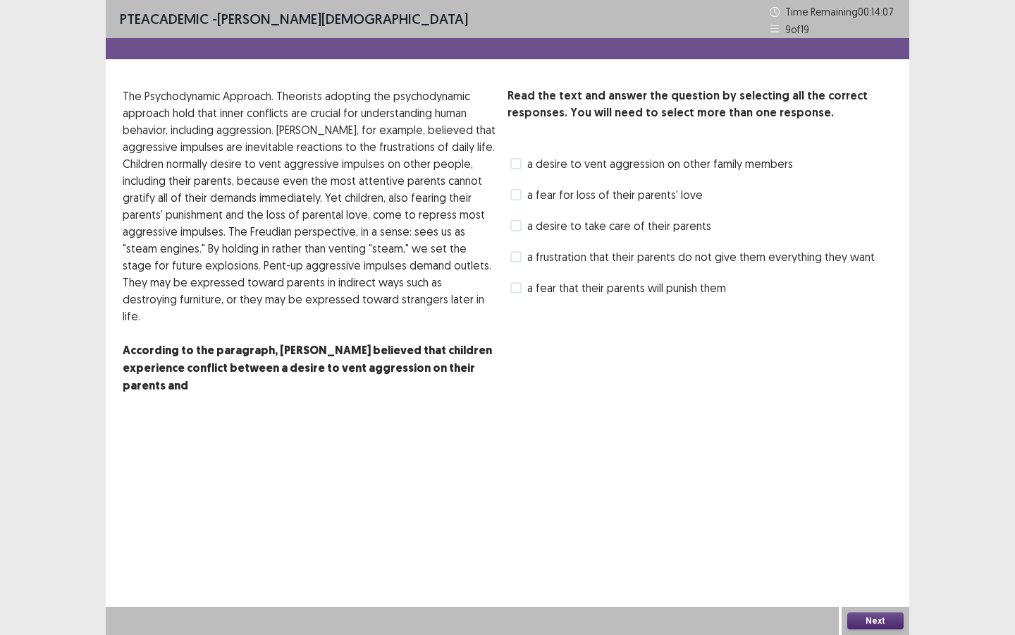
click at [678, 197] on span "a fear for loss of their parents' love" at bounding box center [615, 194] width 176 height 17
click at [857, 548] on button "Next" at bounding box center [876, 620] width 56 height 17
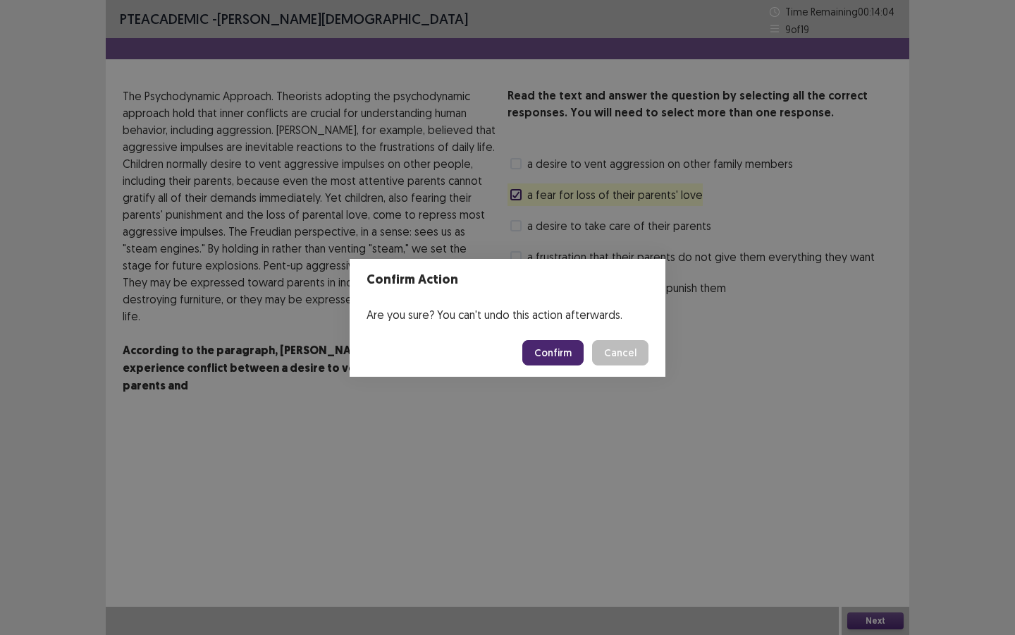
click at [552, 358] on button "Confirm" at bounding box center [552, 352] width 61 height 25
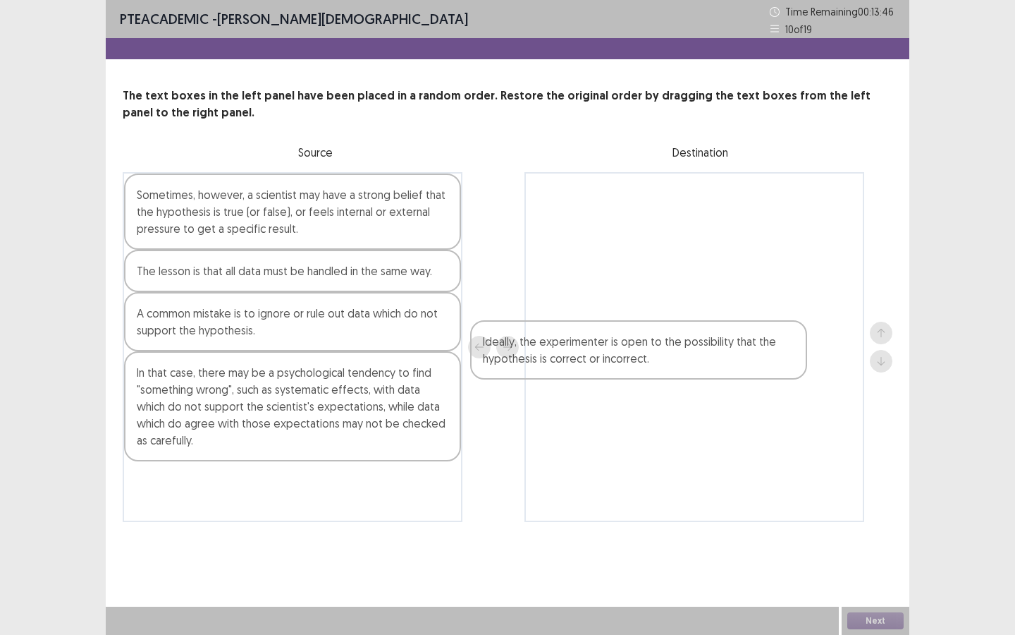
drag, startPoint x: 238, startPoint y: 389, endPoint x: 670, endPoint y: 317, distance: 438.3
click at [670, 317] on div "Sometimes, however, a scientist may have a strong belief that the hypothesis is…" at bounding box center [508, 347] width 770 height 350
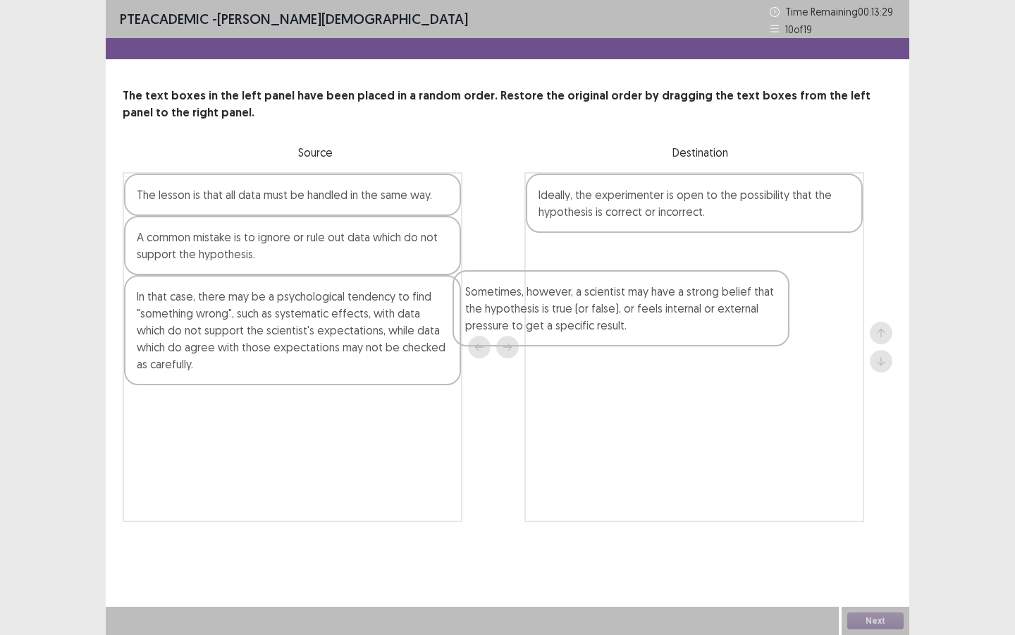
drag, startPoint x: 196, startPoint y: 231, endPoint x: 539, endPoint y: 324, distance: 355.1
click at [534, 327] on div "Sometimes, however, a scientist may have a strong belief that the hypothesis is…" at bounding box center [508, 347] width 770 height 350
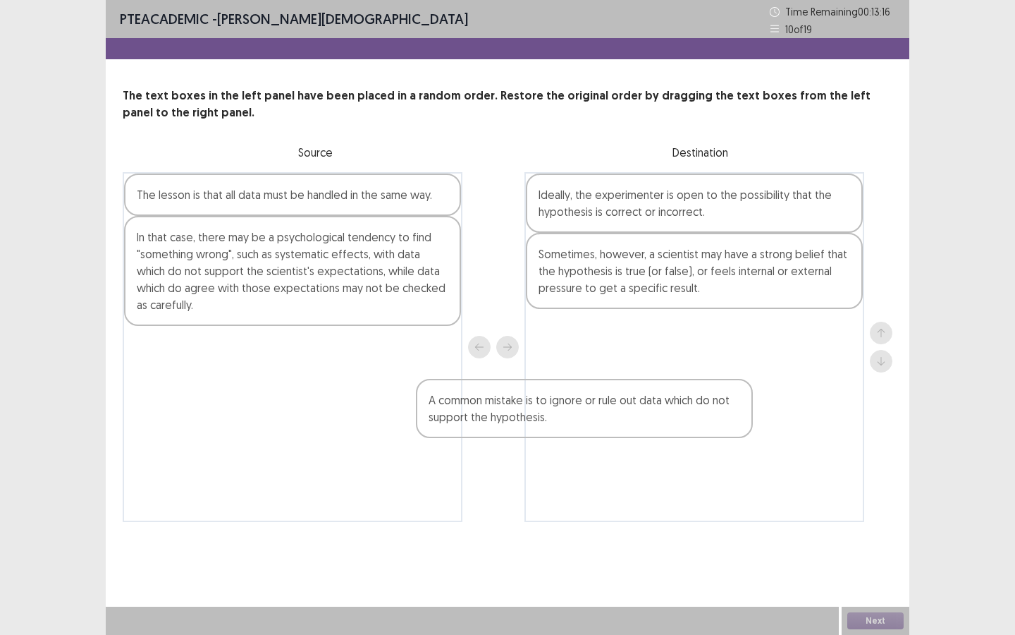
drag, startPoint x: 312, startPoint y: 245, endPoint x: 624, endPoint y: 390, distance: 343.5
click at [624, 393] on div "The lesson is that all data must be handled in the same way. A common mistake i…" at bounding box center [508, 347] width 770 height 350
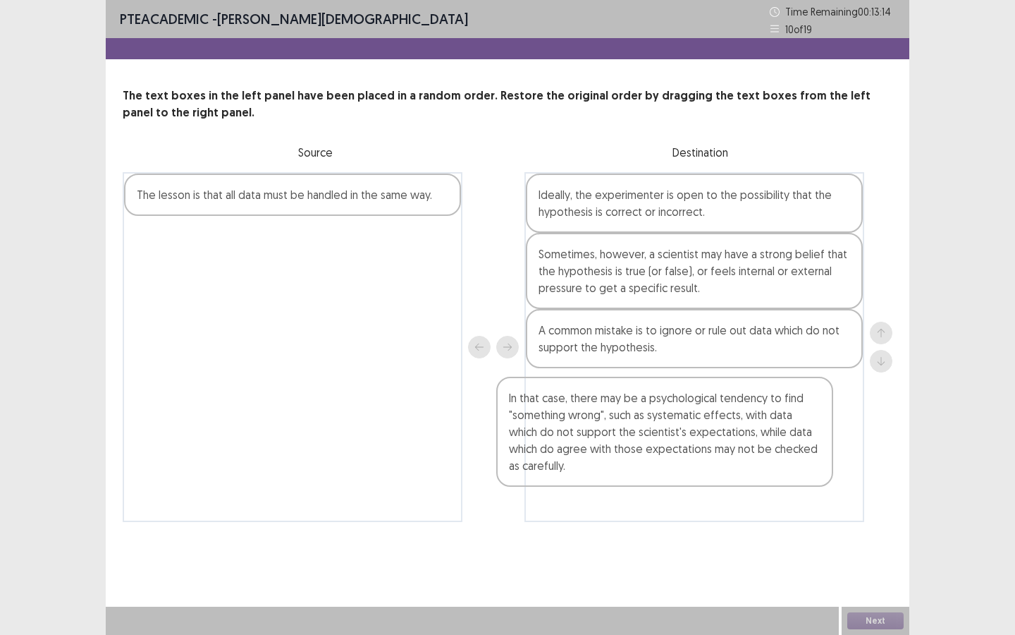
drag, startPoint x: 240, startPoint y: 266, endPoint x: 638, endPoint y: 420, distance: 426.6
click at [637, 420] on div "The lesson is that all data must be handled in the same way. In that case, ther…" at bounding box center [508, 347] width 770 height 350
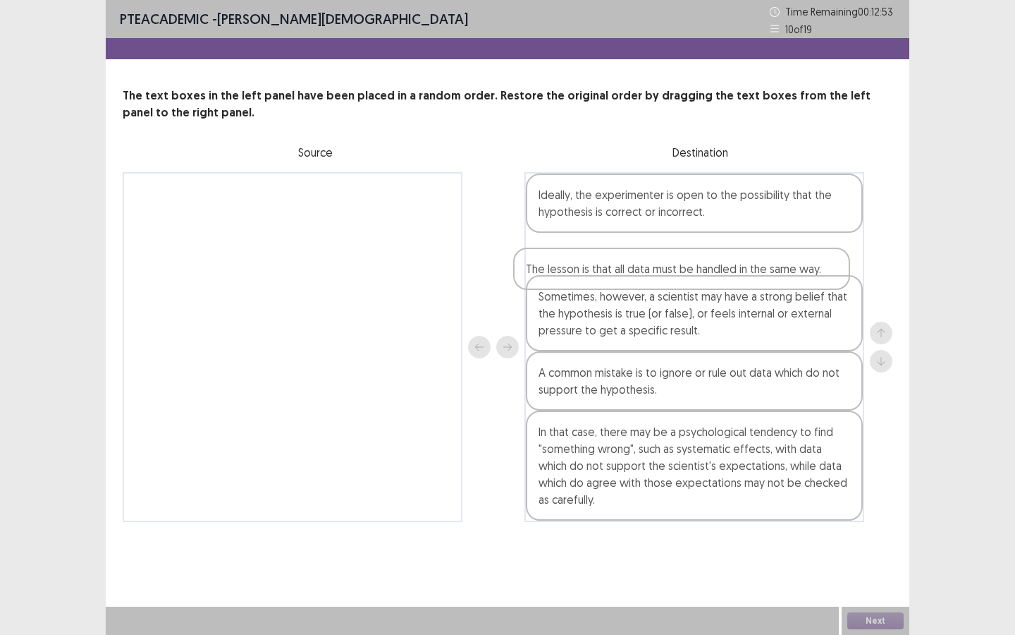
drag, startPoint x: 188, startPoint y: 209, endPoint x: 585, endPoint y: 278, distance: 402.9
click at [585, 278] on div "The lesson is that all data must be handled in the same way. Ideally, the exper…" at bounding box center [508, 347] width 770 height 350
click at [895, 548] on button "Next" at bounding box center [876, 620] width 56 height 17
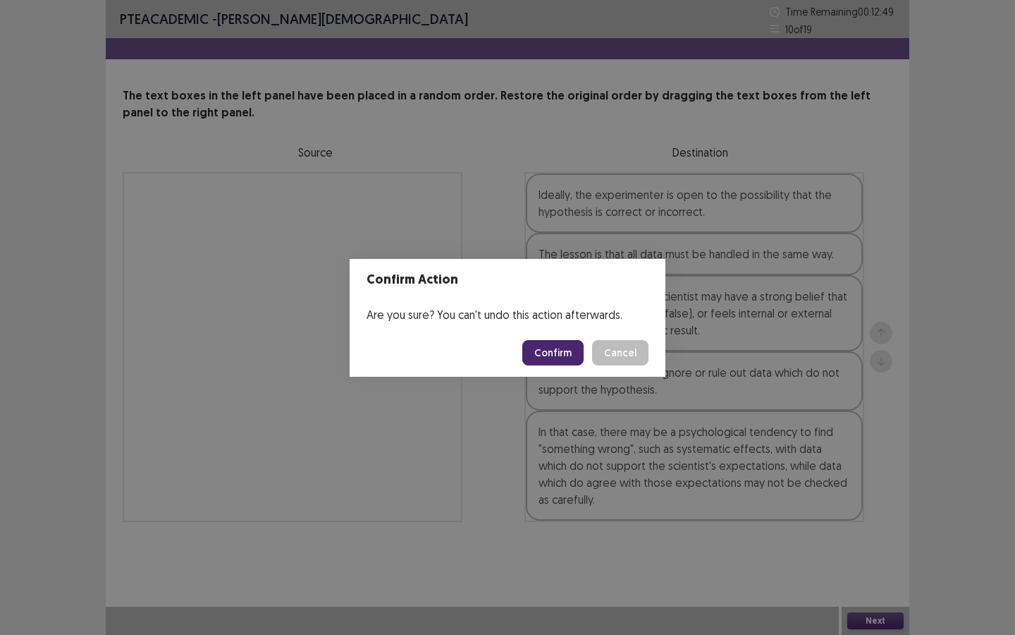
click at [561, 347] on button "Confirm" at bounding box center [552, 352] width 61 height 25
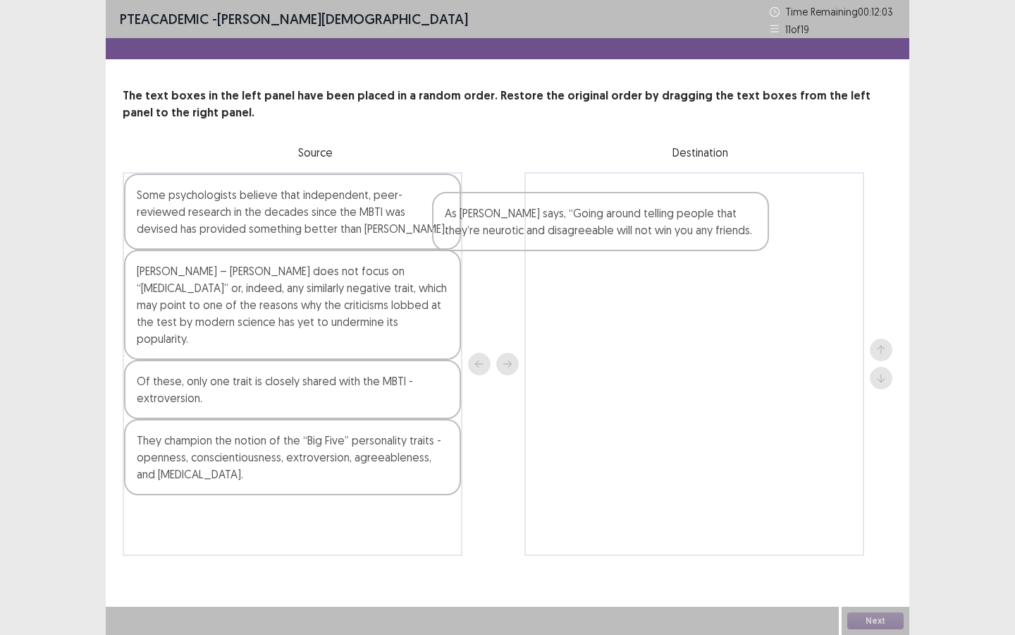
drag, startPoint x: 207, startPoint y: 225, endPoint x: 553, endPoint y: 243, distance: 346.0
click at [549, 243] on div "As [PERSON_NAME] says, “Going around telling people that they’re neurotic and d…" at bounding box center [508, 364] width 770 height 384
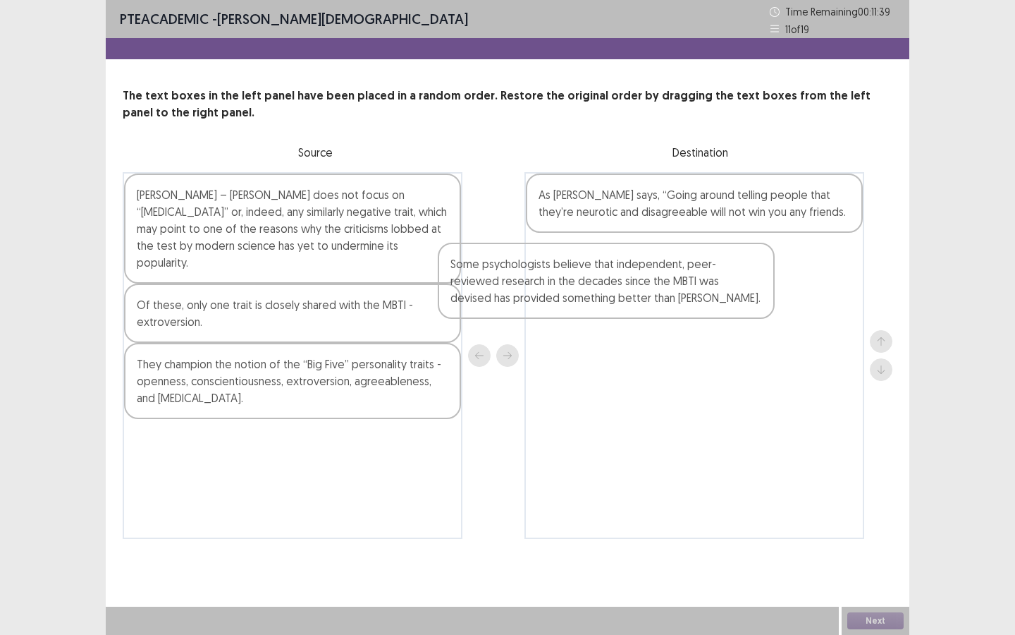
drag, startPoint x: 200, startPoint y: 240, endPoint x: 520, endPoint y: 310, distance: 328.5
click at [520, 310] on div "Some psychologists believe that independent, peer-reviewed research in the deca…" at bounding box center [508, 355] width 770 height 367
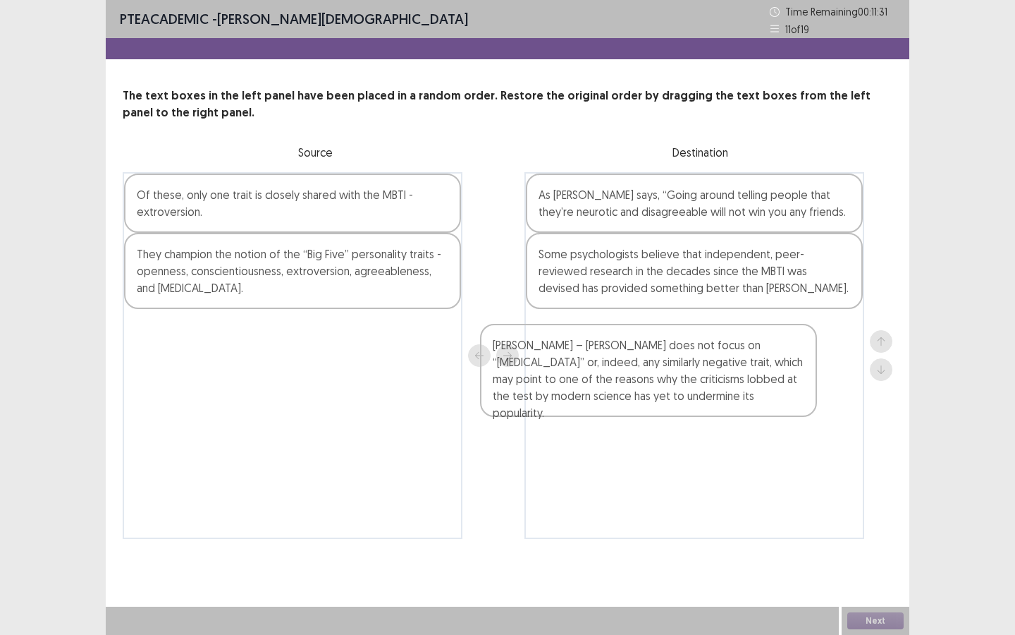
drag, startPoint x: 226, startPoint y: 228, endPoint x: 635, endPoint y: 367, distance: 431.9
click at [633, 367] on div "[PERSON_NAME] – [PERSON_NAME] does not focus on “[MEDICAL_DATA]” or, indeed, an…" at bounding box center [508, 355] width 770 height 367
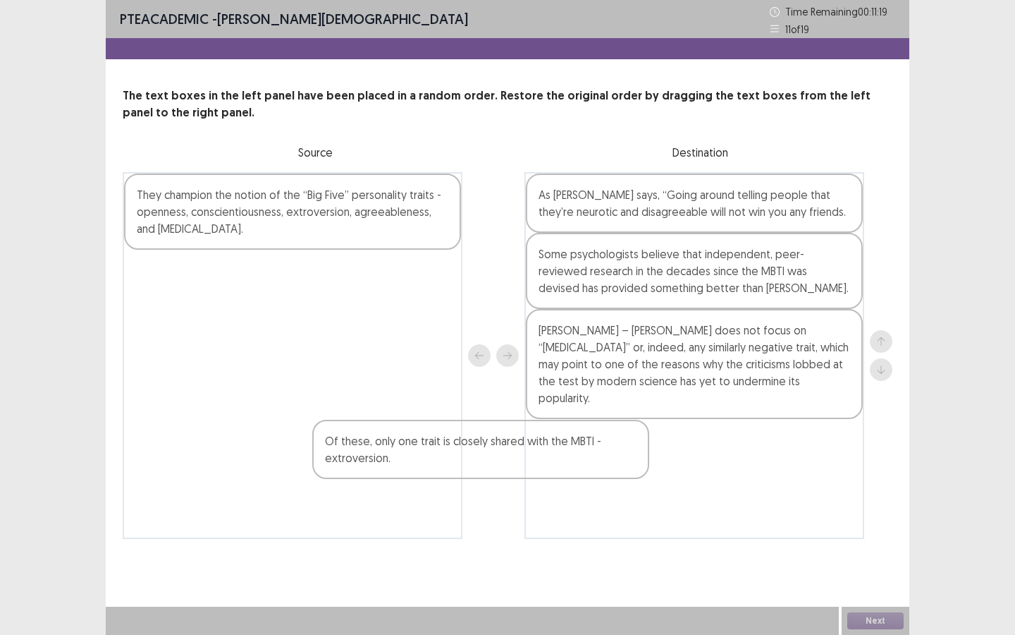
drag, startPoint x: 238, startPoint y: 217, endPoint x: 470, endPoint y: 471, distance: 344.4
click at [470, 471] on div "Of these, only one trait is closely shared with the MBTI - extroversion. They c…" at bounding box center [508, 355] width 770 height 367
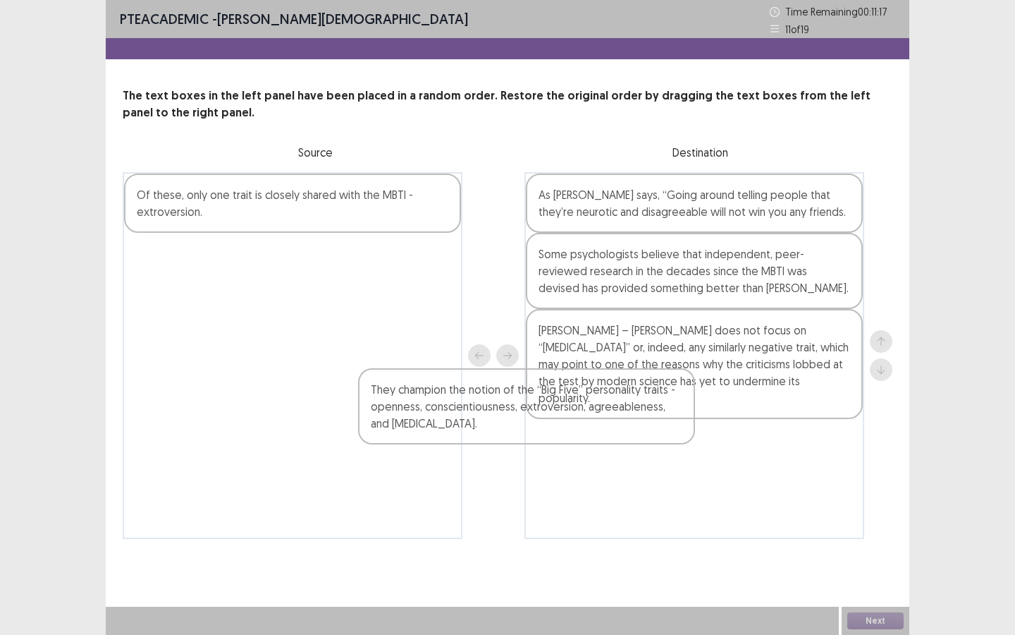
drag, startPoint x: 288, startPoint y: 256, endPoint x: 701, endPoint y: 447, distance: 454.6
click at [700, 446] on div "Of these, only one trait is closely shared with the MBTI - extroversion. They c…" at bounding box center [508, 355] width 770 height 367
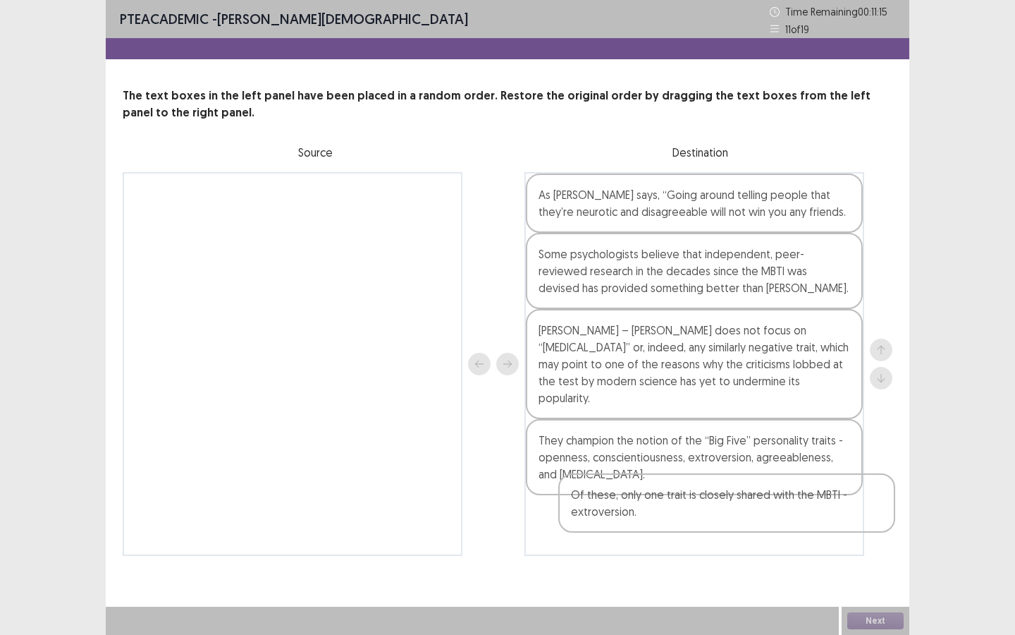
drag, startPoint x: 247, startPoint y: 195, endPoint x: 669, endPoint y: 499, distance: 520.3
click at [669, 499] on div "Of these, only one trait is closely shared with the MBTI - extroversion. As [PE…" at bounding box center [508, 364] width 770 height 384
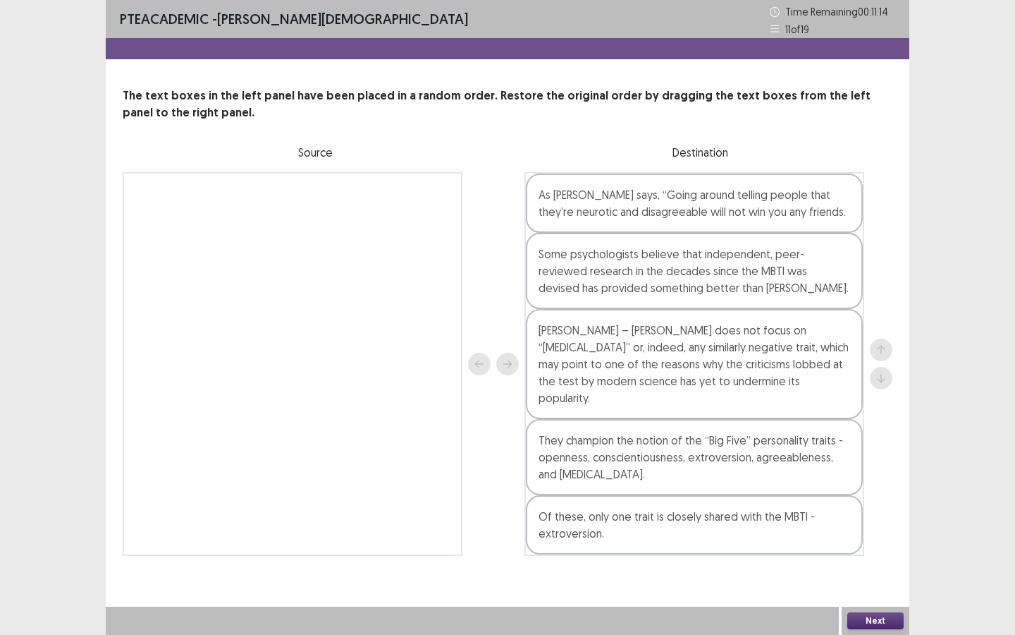
click at [861, 548] on button "Next" at bounding box center [876, 620] width 56 height 17
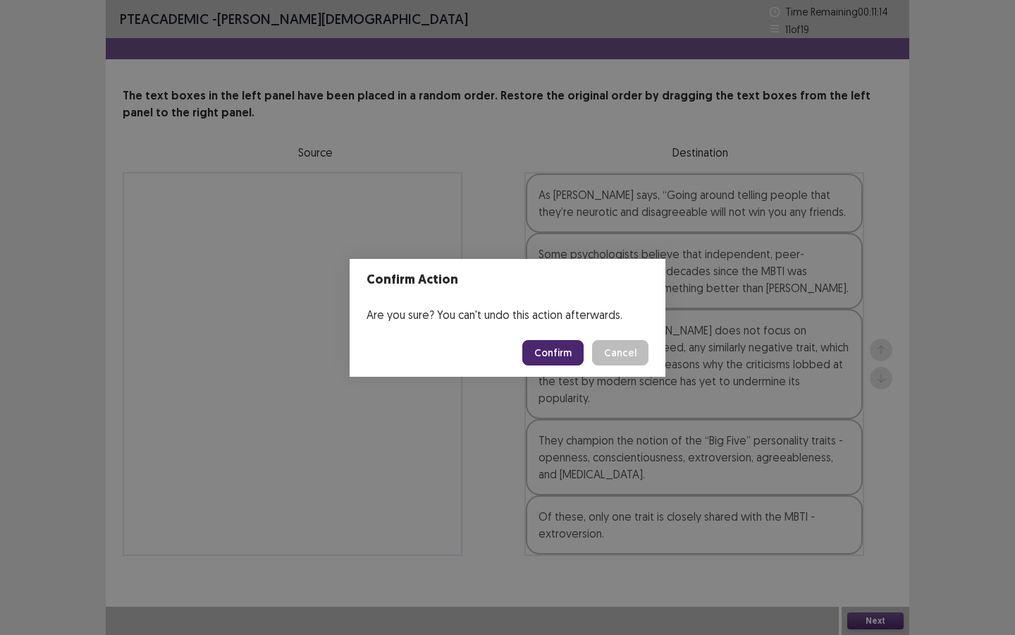
click at [547, 356] on button "Confirm" at bounding box center [552, 352] width 61 height 25
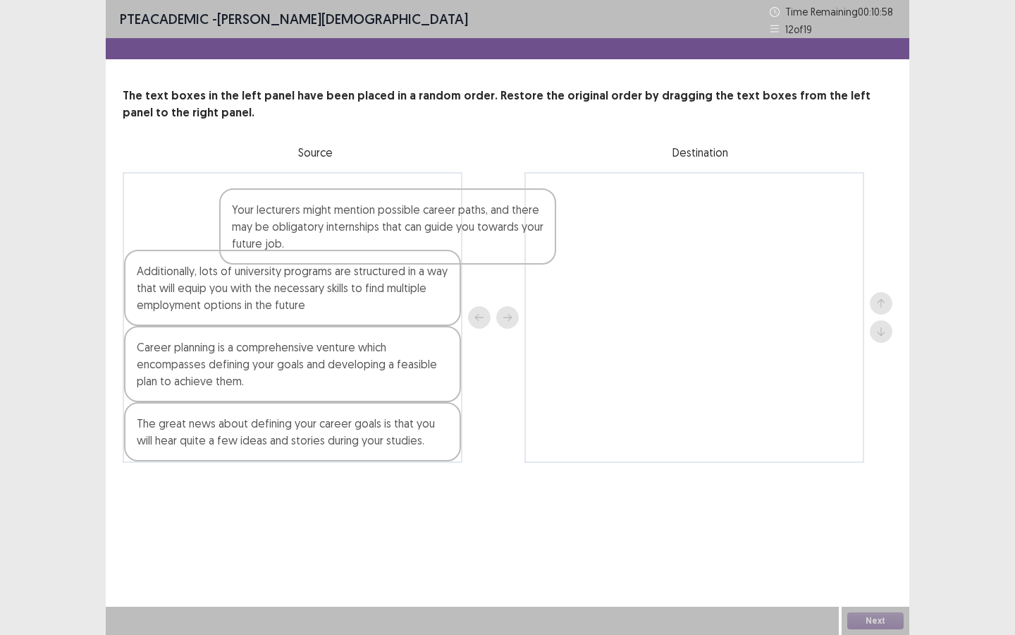
drag, startPoint x: 212, startPoint y: 218, endPoint x: 458, endPoint y: 250, distance: 248.1
click at [458, 250] on div "Your lecturers might mention possible career paths, and there may be obligatory…" at bounding box center [293, 317] width 340 height 291
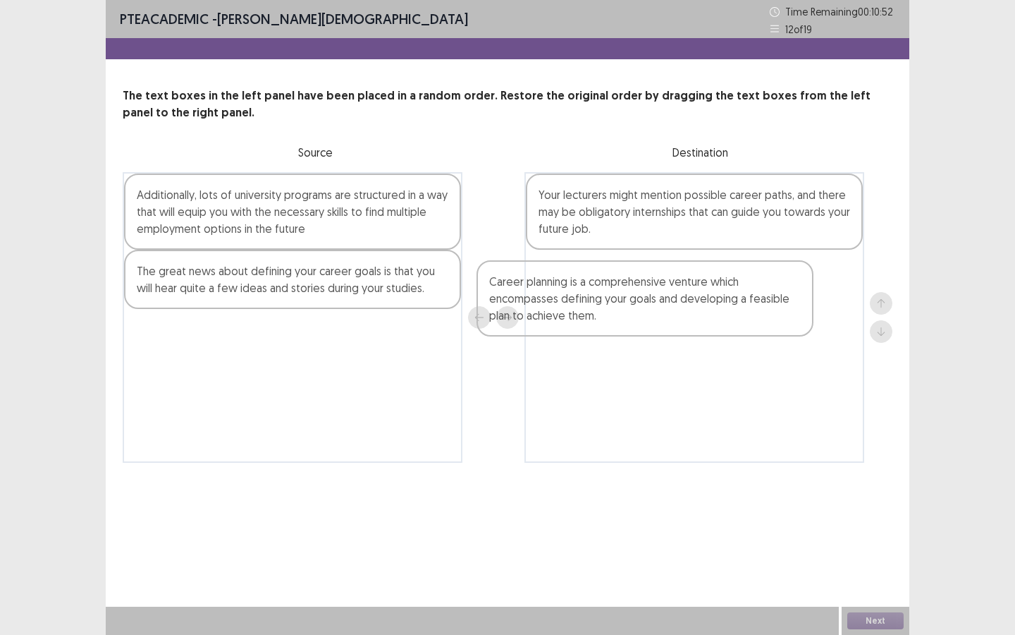
drag, startPoint x: 216, startPoint y: 275, endPoint x: 571, endPoint y: 284, distance: 355.5
click at [572, 284] on div "Additionally, lots of university programs are structured in a way that will equ…" at bounding box center [508, 317] width 770 height 291
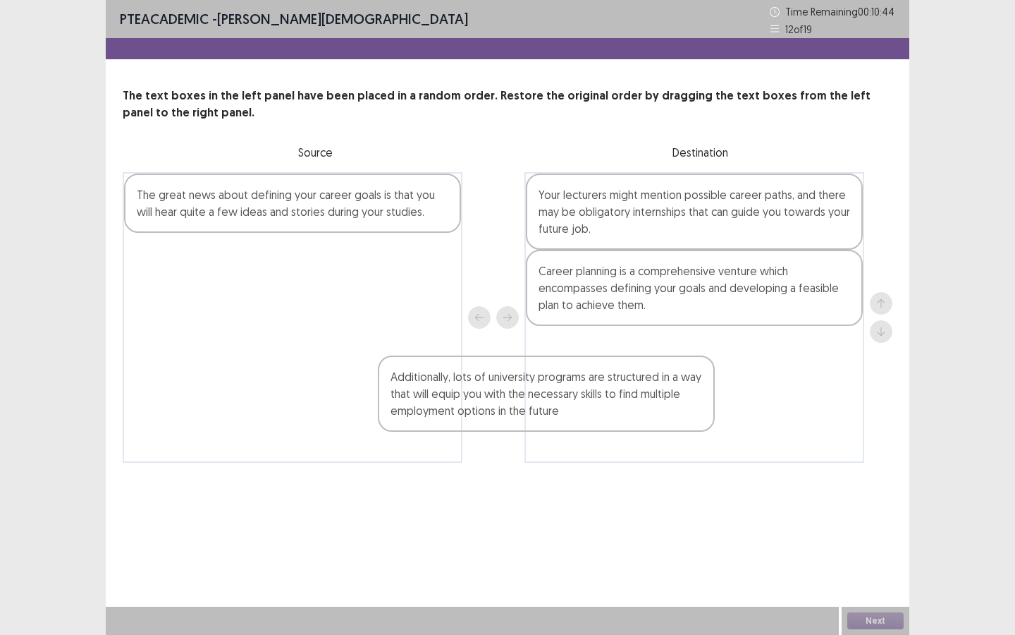
drag, startPoint x: 338, startPoint y: 216, endPoint x: 611, endPoint y: 389, distance: 322.4
click at [610, 390] on div "Additionally, lots of university programs are structured in a way that will equ…" at bounding box center [508, 317] width 770 height 291
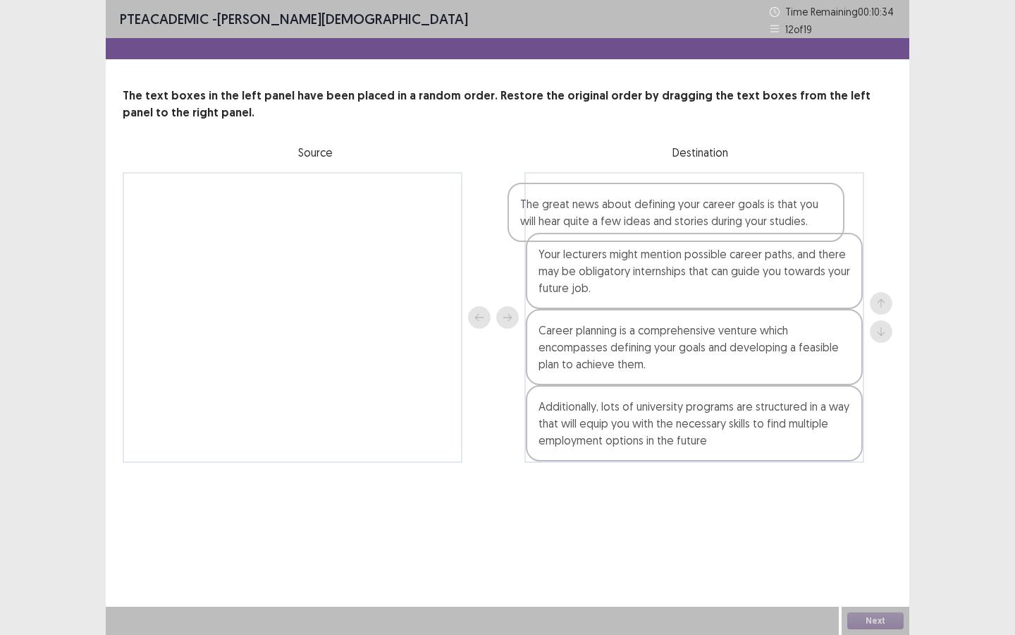
drag, startPoint x: 241, startPoint y: 228, endPoint x: 639, endPoint y: 240, distance: 397.9
click at [638, 240] on div "The great news about defining your career goals is that you will hear quite a f…" at bounding box center [508, 317] width 770 height 291
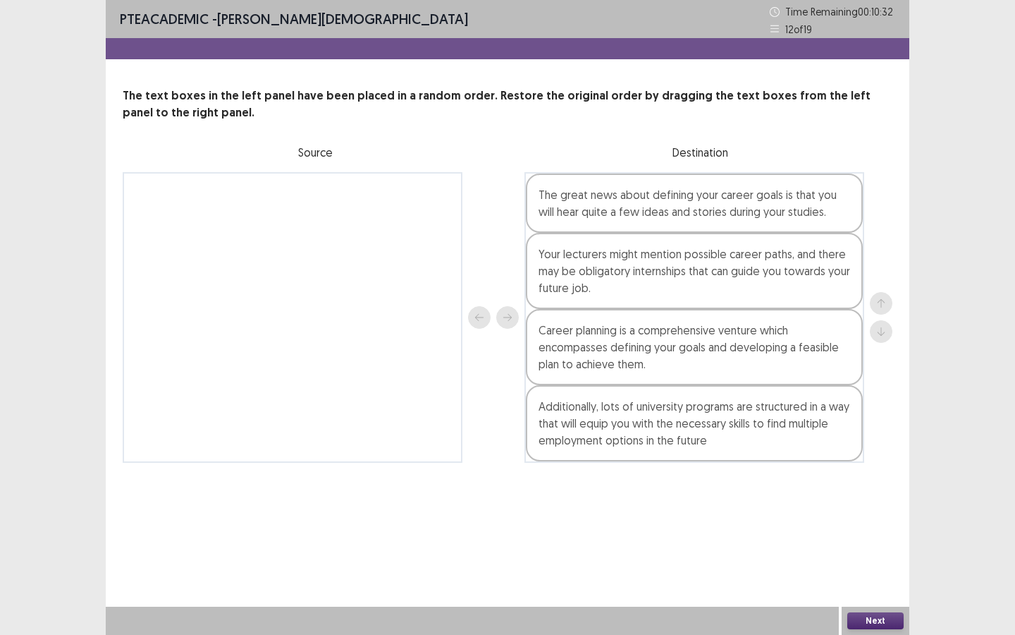
click at [851, 548] on button "Next" at bounding box center [876, 620] width 56 height 17
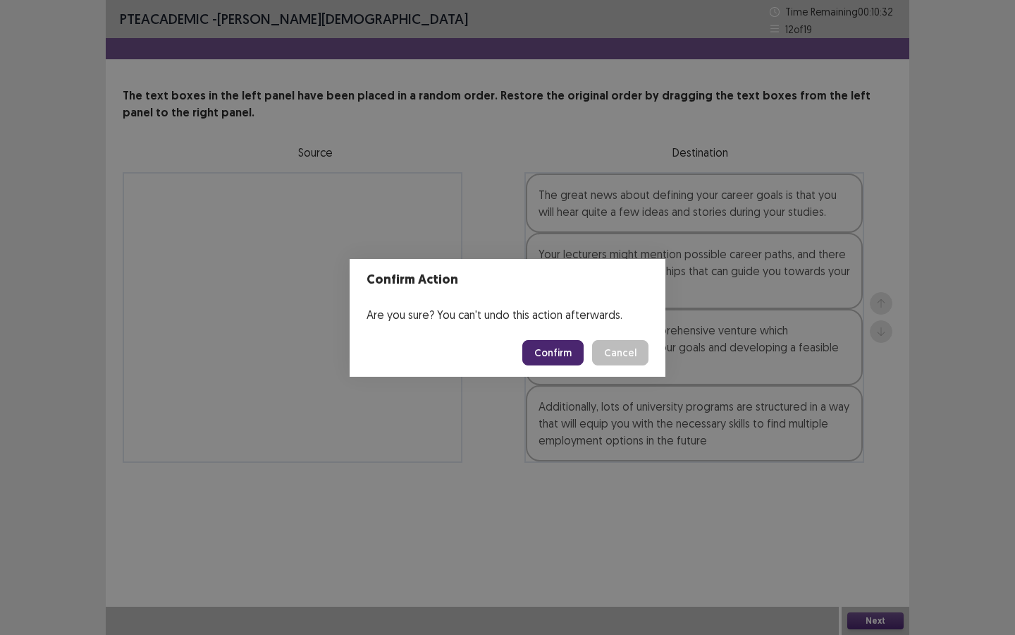
click at [544, 354] on button "Confirm" at bounding box center [552, 352] width 61 height 25
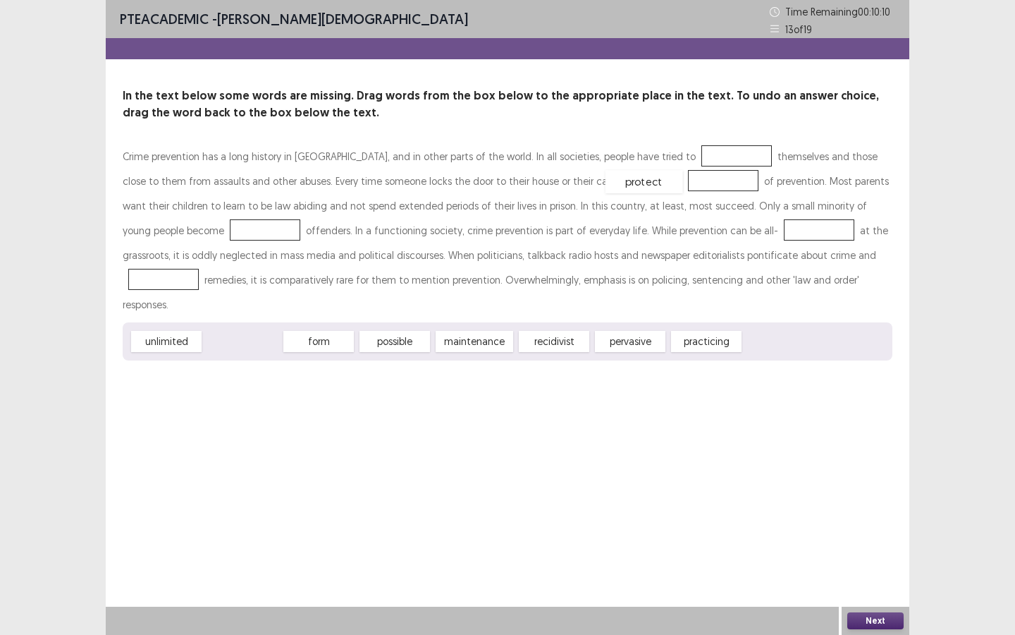
drag, startPoint x: 242, startPoint y: 319, endPoint x: 645, endPoint y: 159, distance: 434.2
drag, startPoint x: 247, startPoint y: 317, endPoint x: 623, endPoint y: 183, distance: 398.1
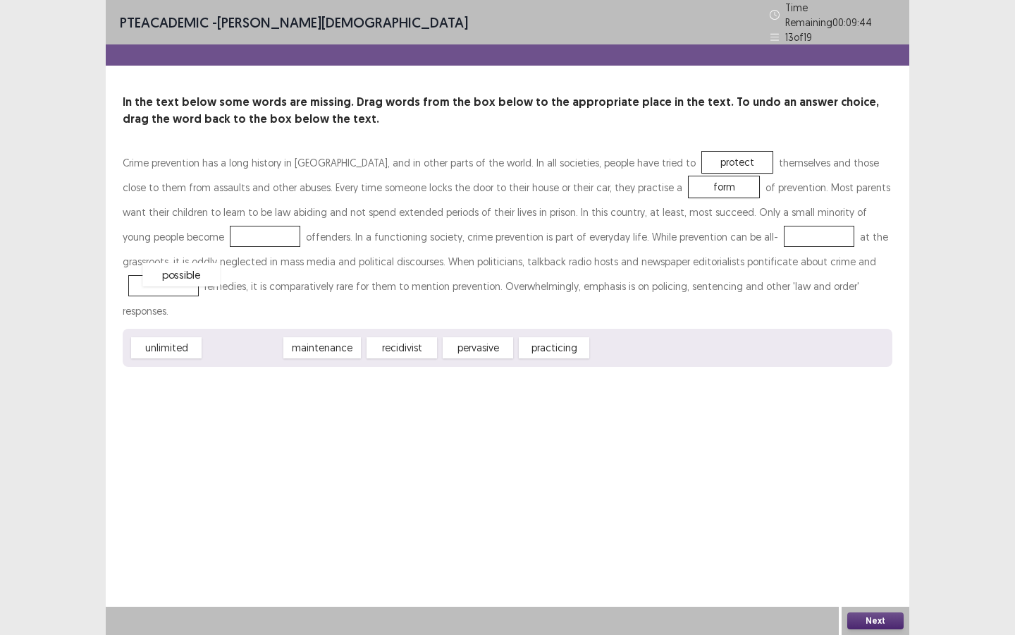
drag, startPoint x: 259, startPoint y: 319, endPoint x: 193, endPoint y: 236, distance: 106.9
drag, startPoint x: 412, startPoint y: 317, endPoint x: 805, endPoint y: 255, distance: 398.3
click at [201, 274] on div "pervasive" at bounding box center [162, 285] width 78 height 23
drag, startPoint x: 256, startPoint y: 314, endPoint x: 730, endPoint y: 238, distance: 480.5
click at [883, 548] on button "Next" at bounding box center [876, 620] width 56 height 17
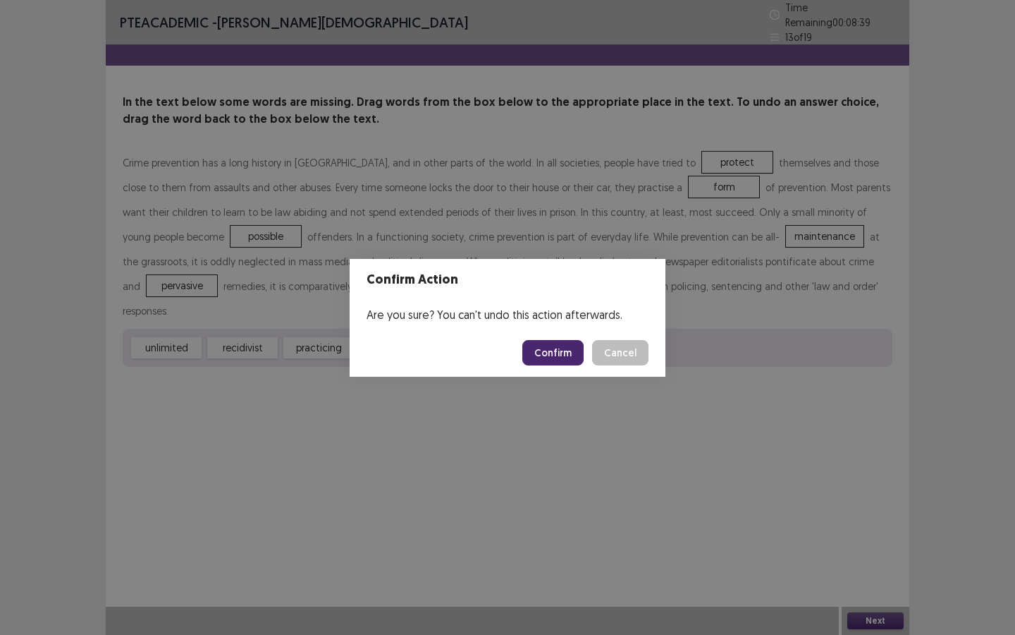
click at [562, 355] on button "Confirm" at bounding box center [552, 352] width 61 height 25
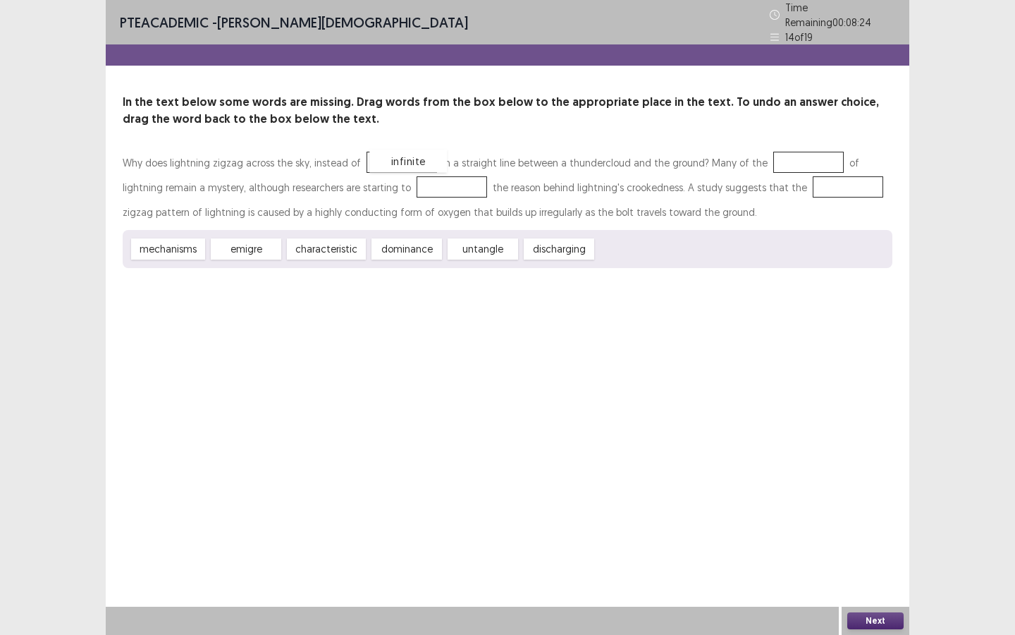
drag, startPoint x: 633, startPoint y: 246, endPoint x: 408, endPoint y: 159, distance: 242.0
drag, startPoint x: 328, startPoint y: 245, endPoint x: 783, endPoint y: 157, distance: 463.1
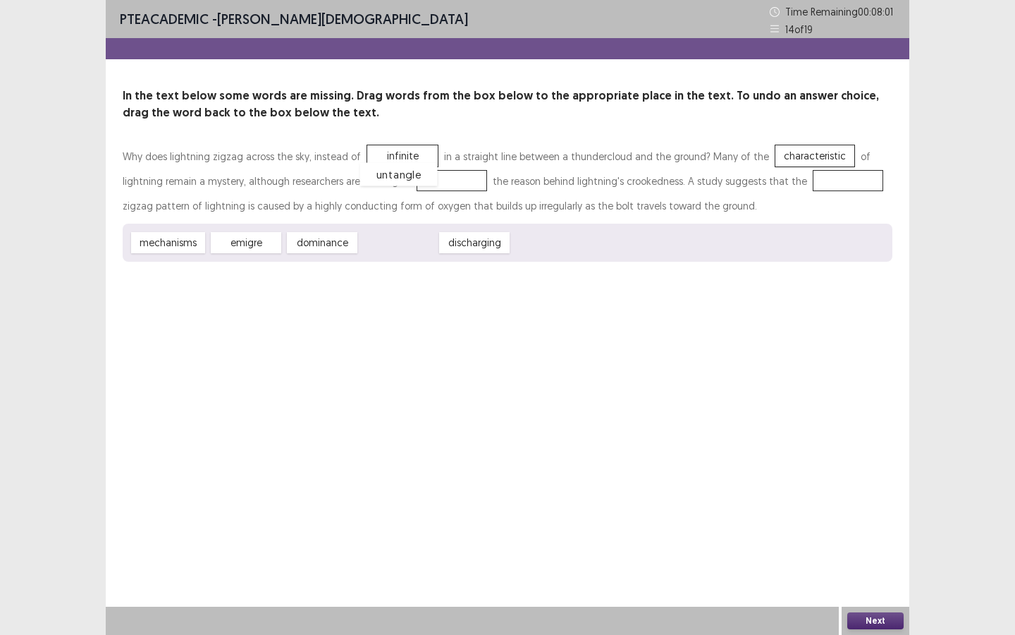
drag, startPoint x: 413, startPoint y: 245, endPoint x: 413, endPoint y: 178, distance: 66.3
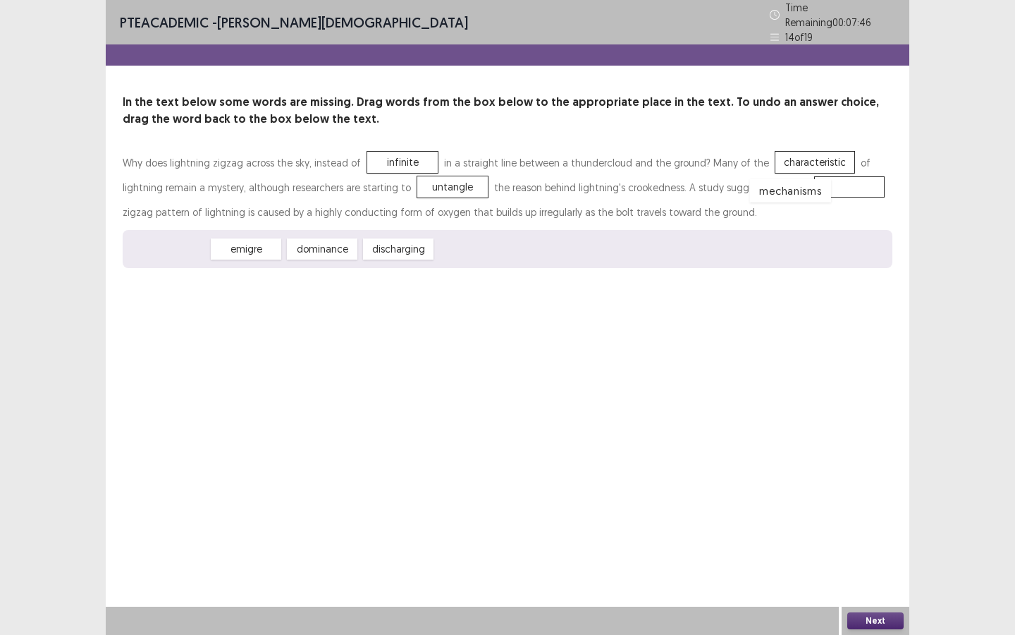
drag, startPoint x: 171, startPoint y: 243, endPoint x: 792, endPoint y: 183, distance: 624.1
click at [876, 548] on button "Next" at bounding box center [876, 620] width 56 height 17
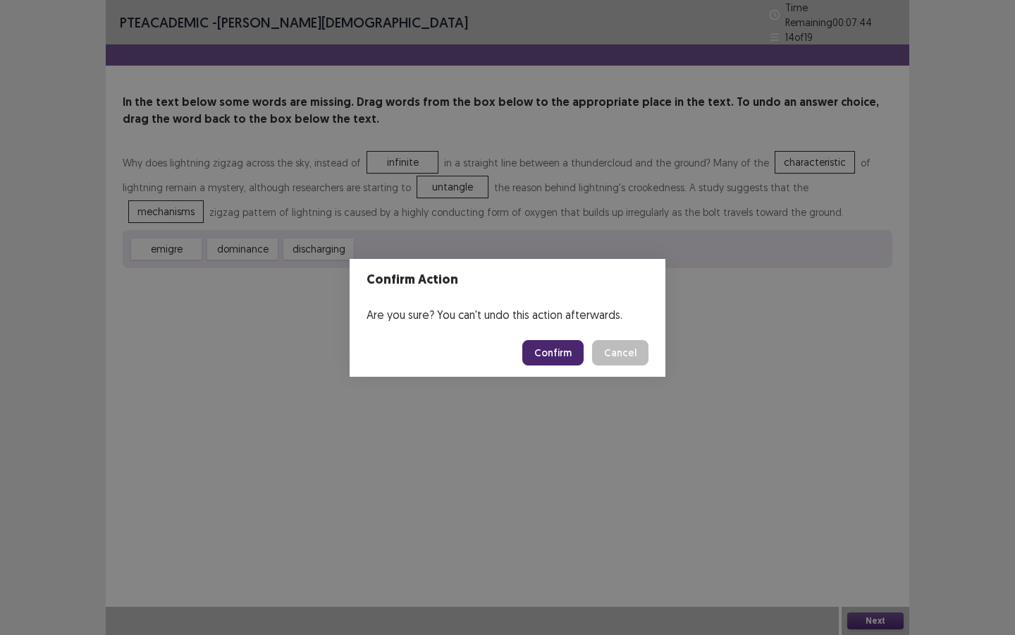
click at [554, 360] on button "Confirm" at bounding box center [552, 352] width 61 height 25
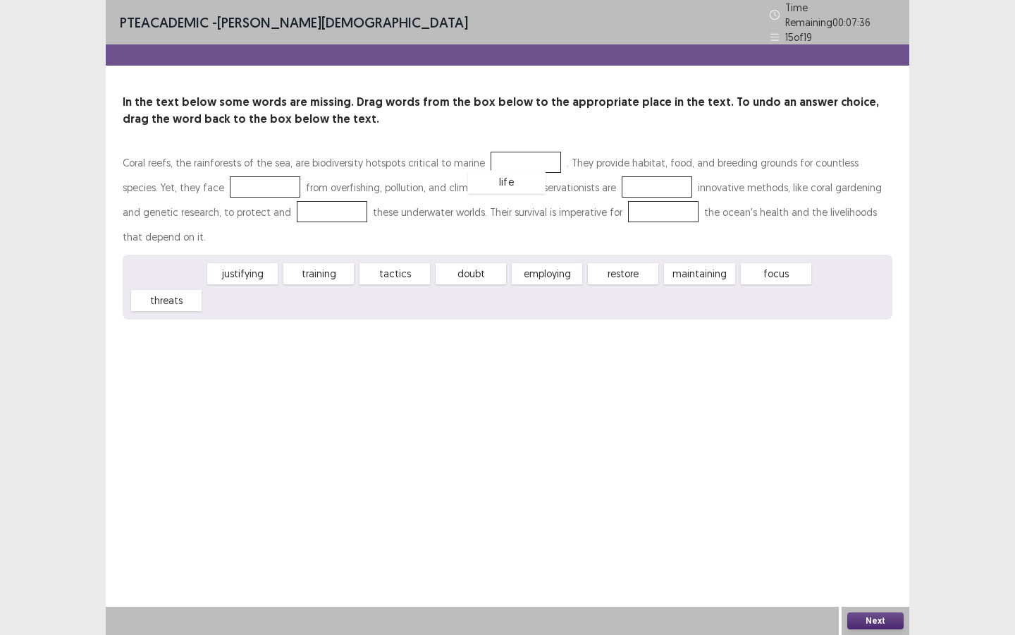
drag, startPoint x: 169, startPoint y: 239, endPoint x: 514, endPoint y: 154, distance: 355.7
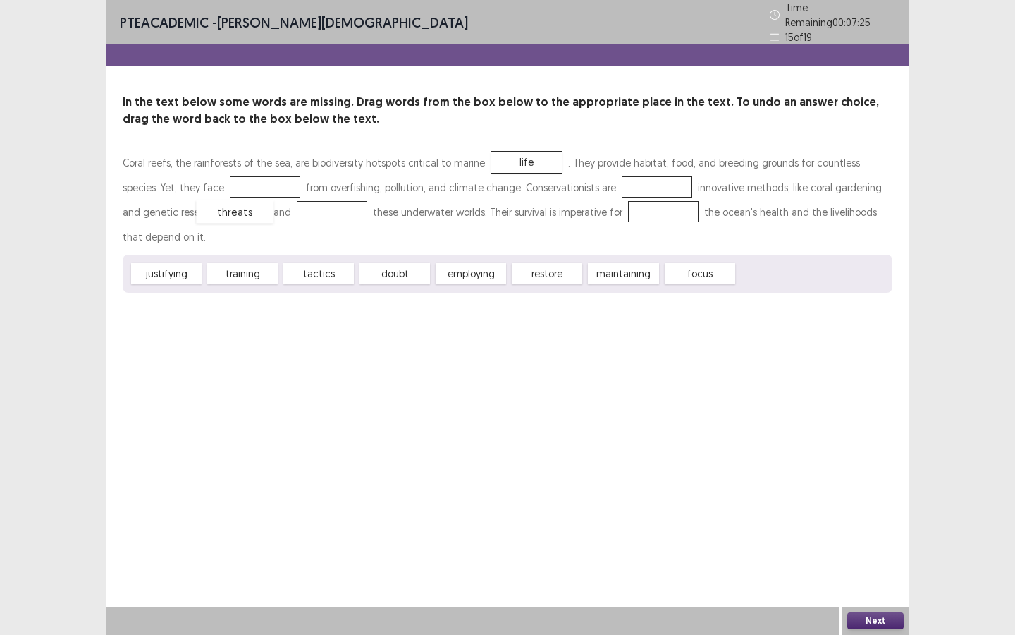
drag, startPoint x: 766, startPoint y: 243, endPoint x: 224, endPoint y: 185, distance: 546.1
drag, startPoint x: 618, startPoint y: 247, endPoint x: 611, endPoint y: 250, distance: 7.4
click at [611, 264] on div "maintaining" at bounding box center [617, 275] width 78 height 23
drag, startPoint x: 557, startPoint y: 244, endPoint x: 288, endPoint y: 208, distance: 271.7
drag, startPoint x: 554, startPoint y: 239, endPoint x: 609, endPoint y: 204, distance: 65.0
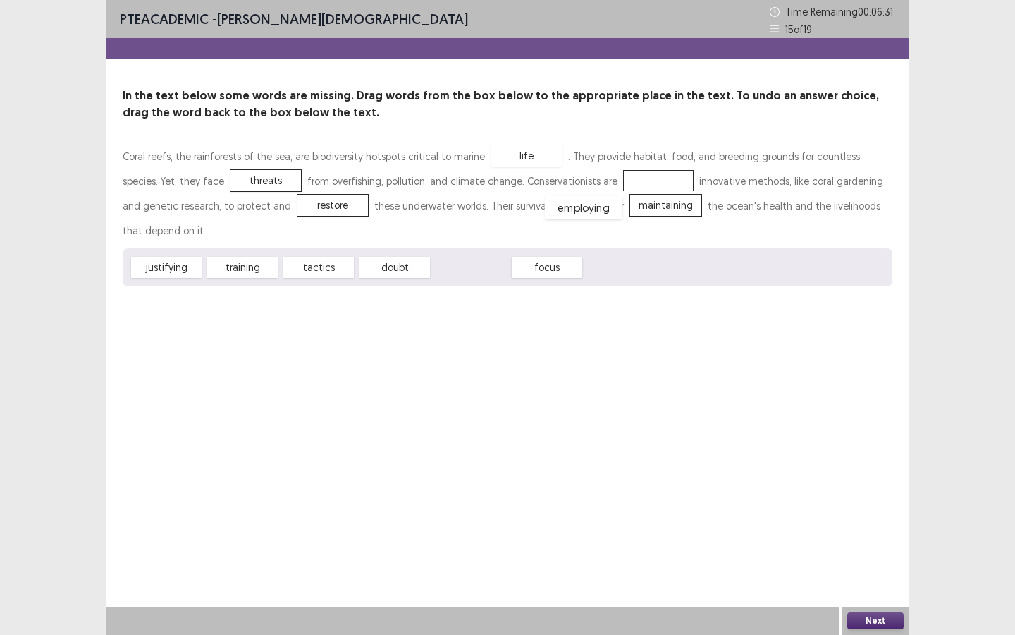
drag, startPoint x: 475, startPoint y: 246, endPoint x: 596, endPoint y: 185, distance: 135.6
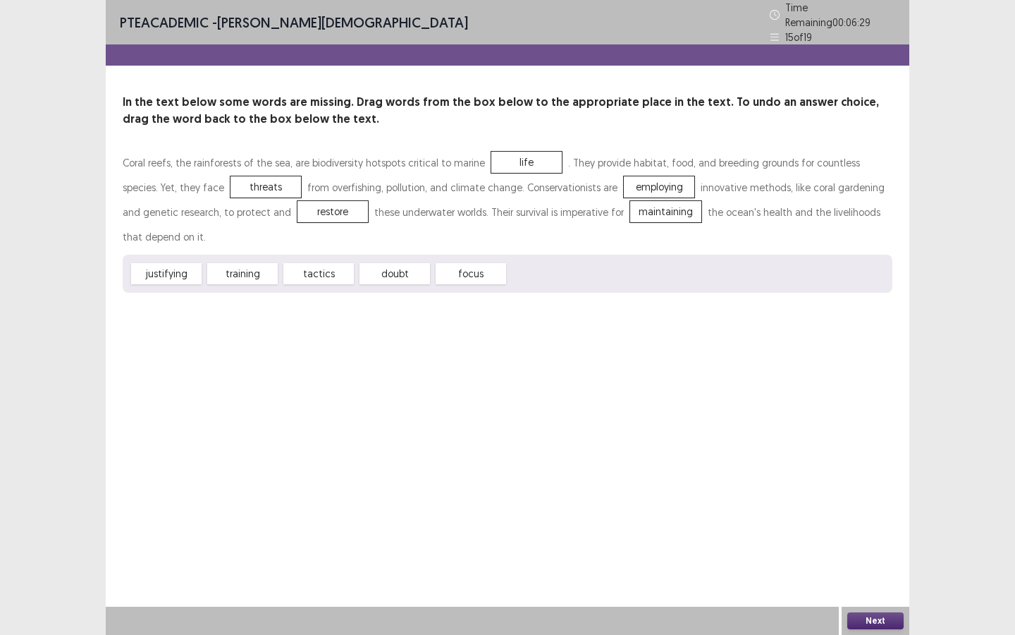
click at [874, 548] on button "Next" at bounding box center [876, 620] width 56 height 17
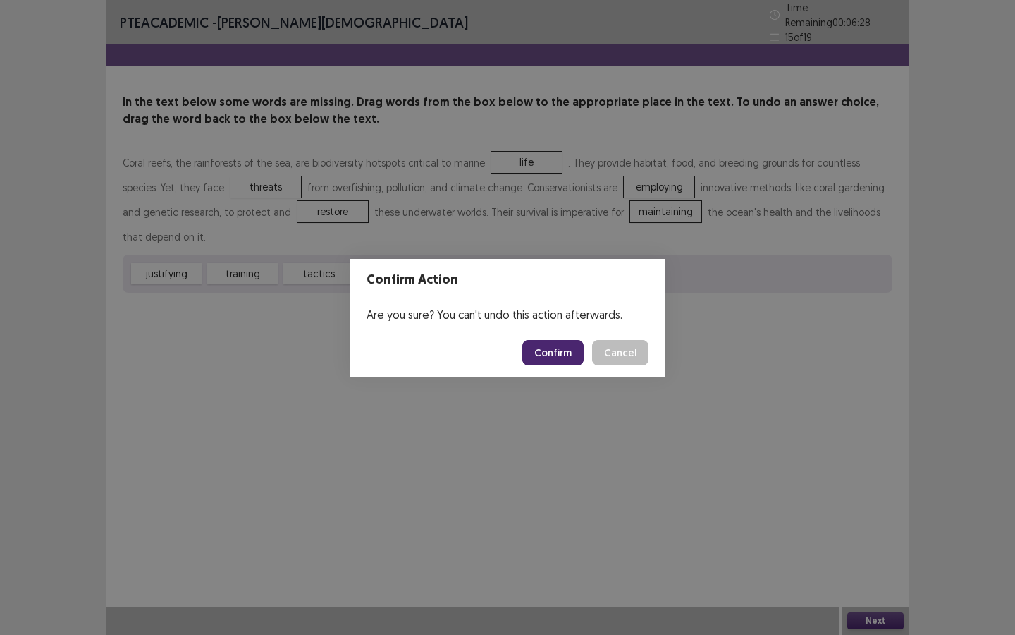
click at [558, 354] on button "Confirm" at bounding box center [552, 352] width 61 height 25
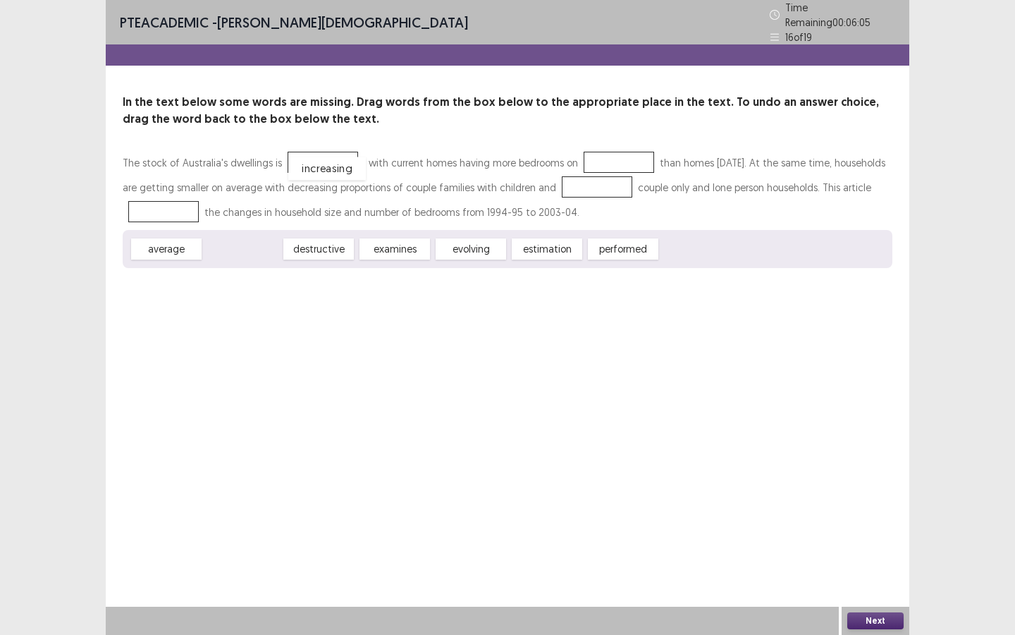
drag, startPoint x: 261, startPoint y: 236, endPoint x: 350, endPoint y: 153, distance: 121.7
drag, startPoint x: 166, startPoint y: 238, endPoint x: 608, endPoint y: 155, distance: 449.0
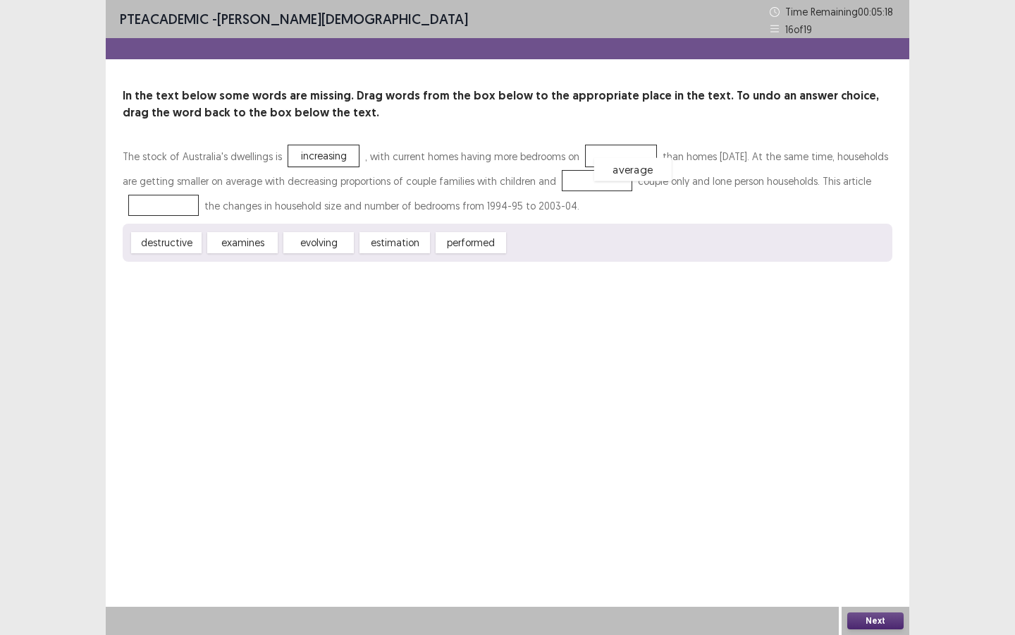
drag, startPoint x: 607, startPoint y: 154, endPoint x: 616, endPoint y: 155, distance: 8.6
click at [616, 158] on div "average" at bounding box center [633, 169] width 78 height 23
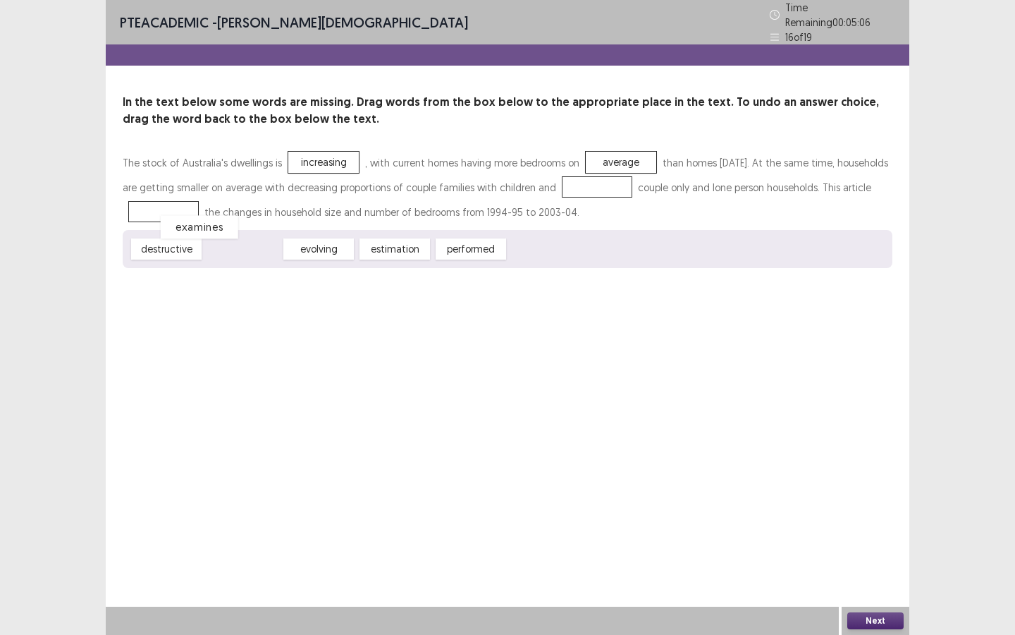
drag, startPoint x: 256, startPoint y: 245, endPoint x: 200, endPoint y: 214, distance: 63.8
drag, startPoint x: 250, startPoint y: 246, endPoint x: 652, endPoint y: 183, distance: 406.1
click at [857, 548] on button "Next" at bounding box center [876, 620] width 56 height 17
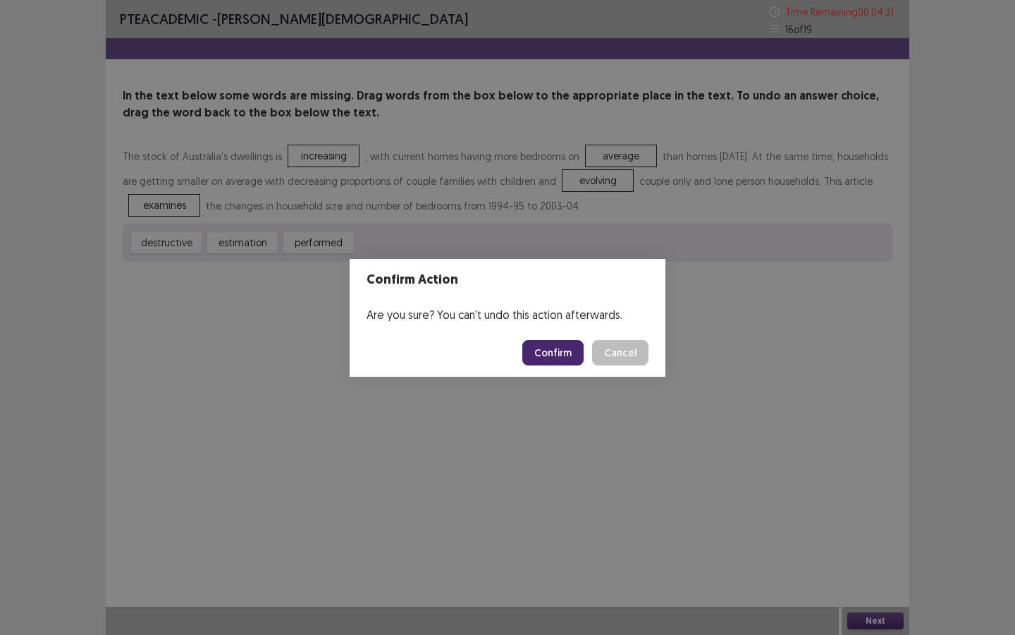
click at [548, 350] on button "Confirm" at bounding box center [552, 352] width 61 height 25
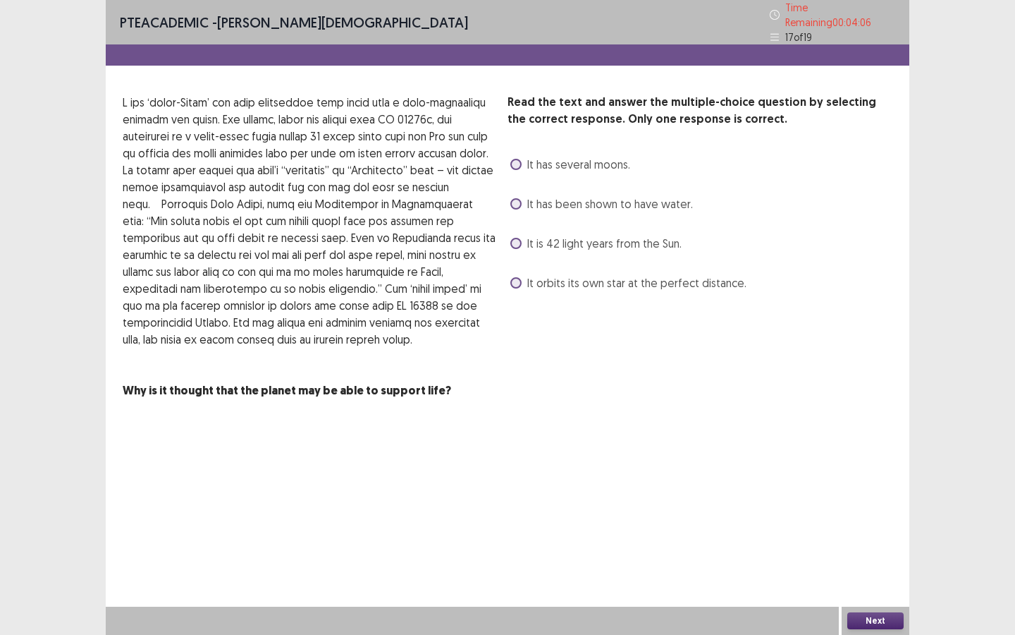
click at [649, 195] on span "It has been shown to have water." at bounding box center [610, 203] width 166 height 17
click at [882, 548] on button "Next" at bounding box center [876, 620] width 56 height 17
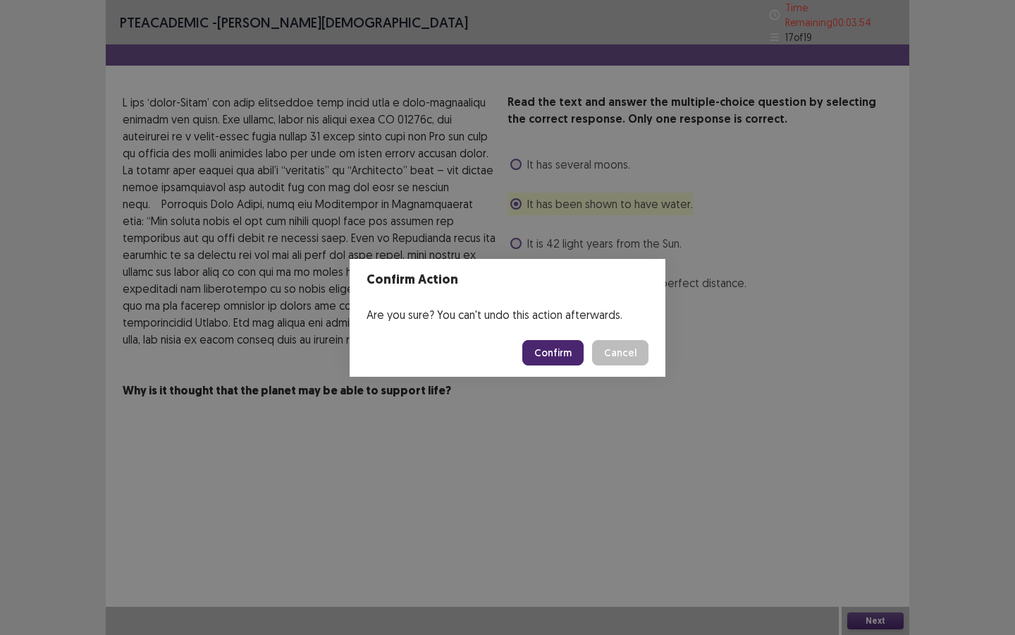
click at [575, 351] on button "Confirm" at bounding box center [552, 352] width 61 height 25
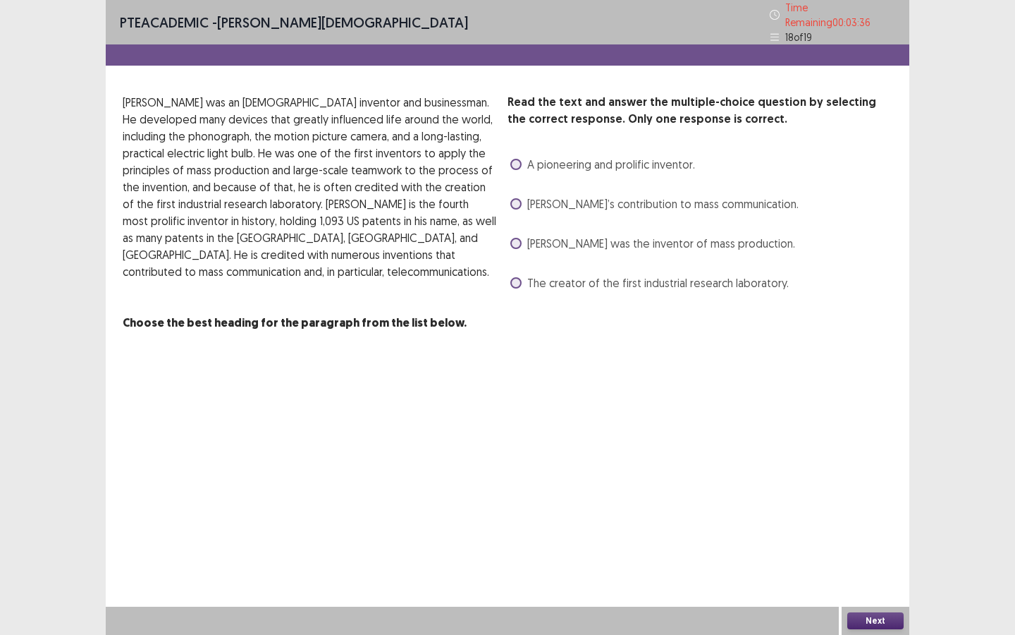
click at [601, 199] on span "[PERSON_NAME]’s contribution to mass communication." at bounding box center [662, 203] width 271 height 17
click at [862, 548] on button "Next" at bounding box center [876, 620] width 56 height 17
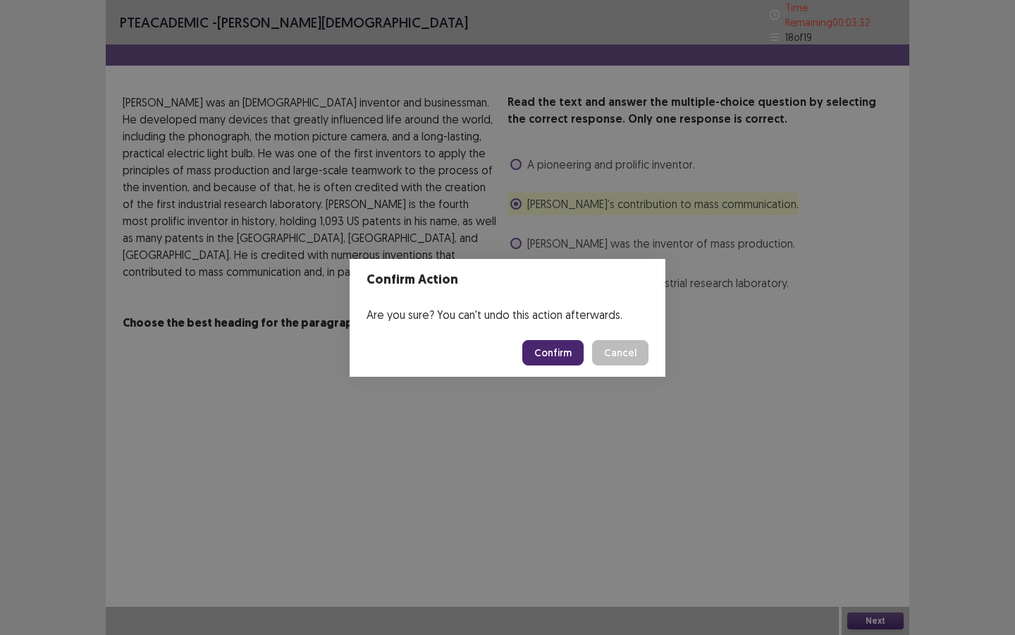
click at [535, 355] on button "Confirm" at bounding box center [552, 352] width 61 height 25
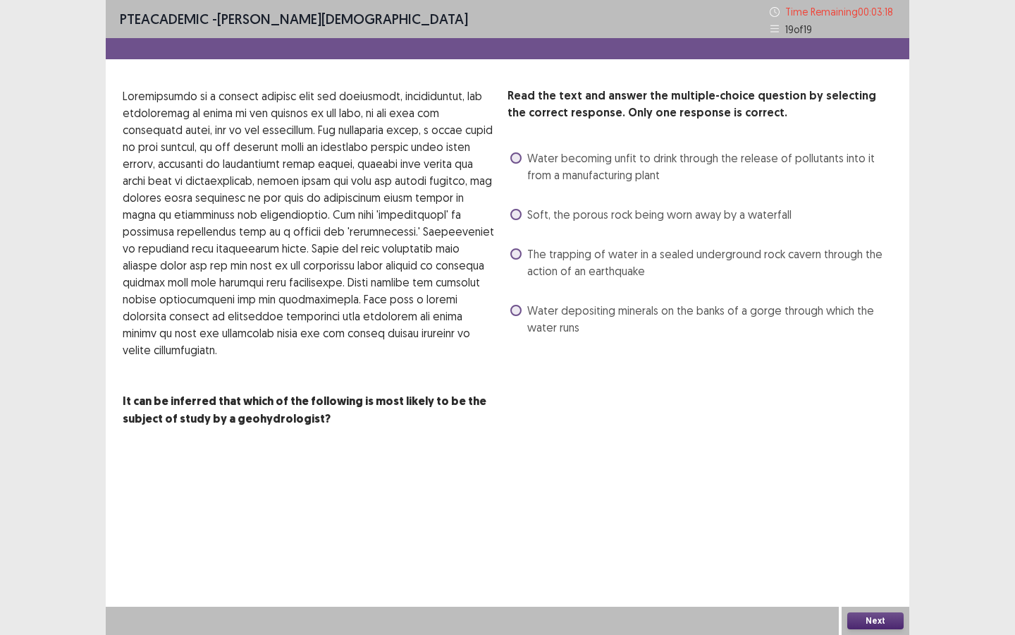
click at [616, 171] on span "Water becoming unfit to drink through the release of pollutants into it from a …" at bounding box center [709, 166] width 365 height 34
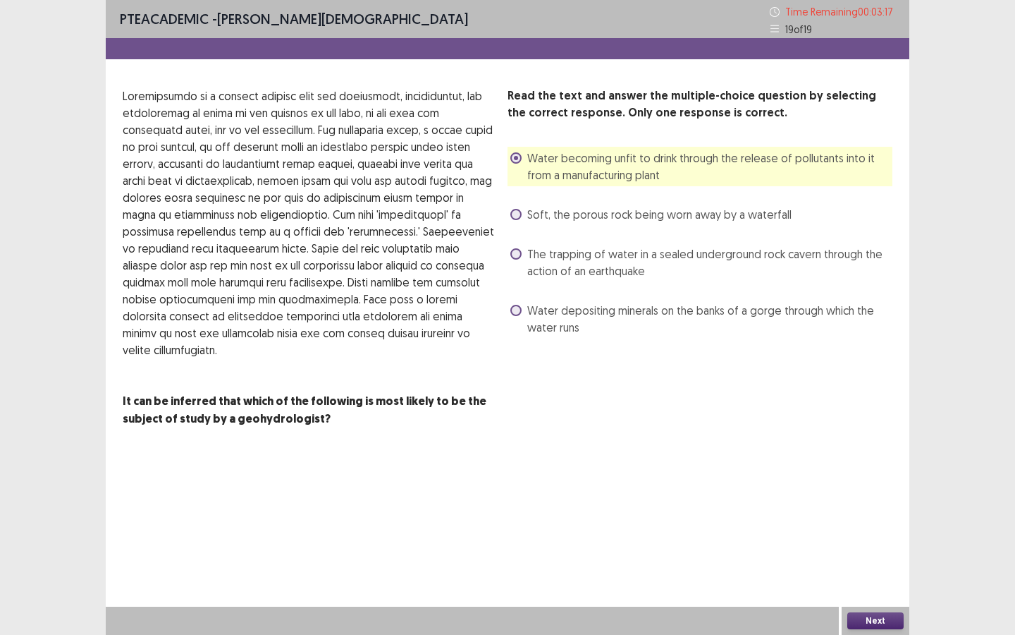
click at [862, 548] on button "Next" at bounding box center [876, 620] width 56 height 17
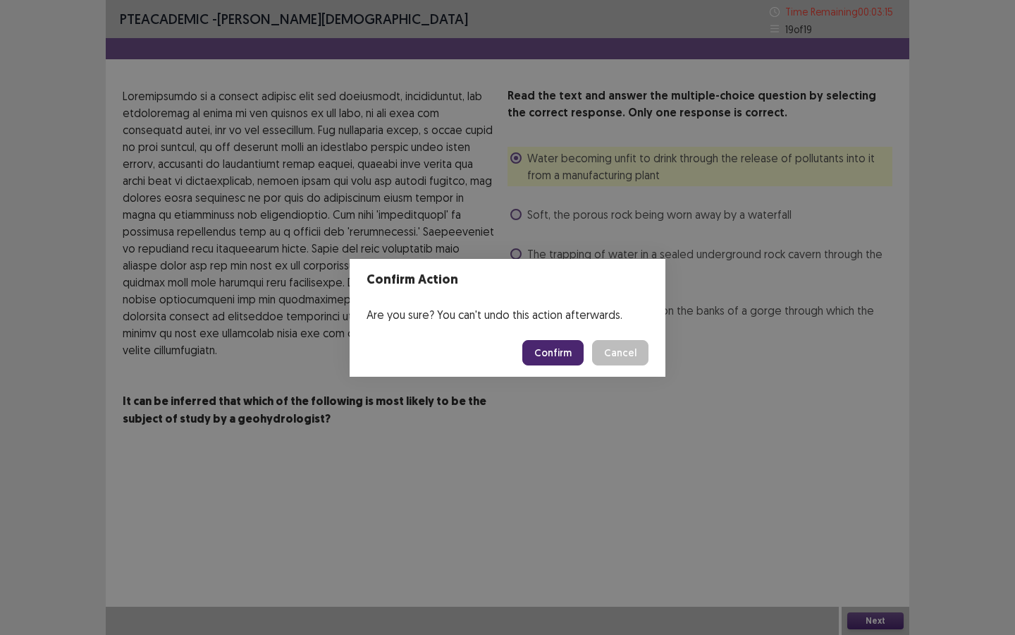
click at [537, 347] on button "Confirm" at bounding box center [552, 352] width 61 height 25
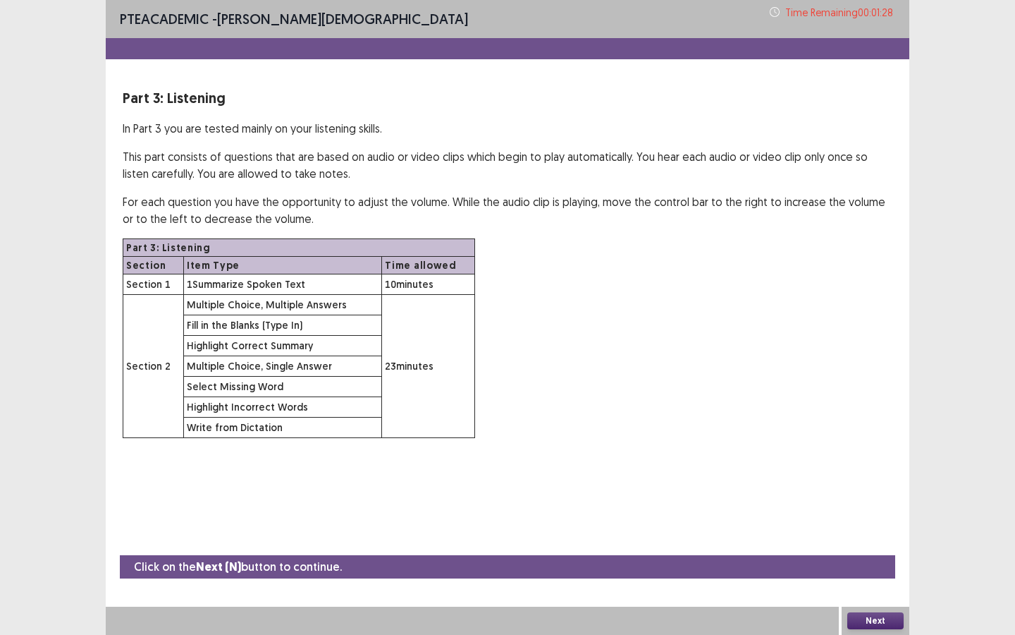
click at [895, 548] on button "Next" at bounding box center [876, 620] width 56 height 17
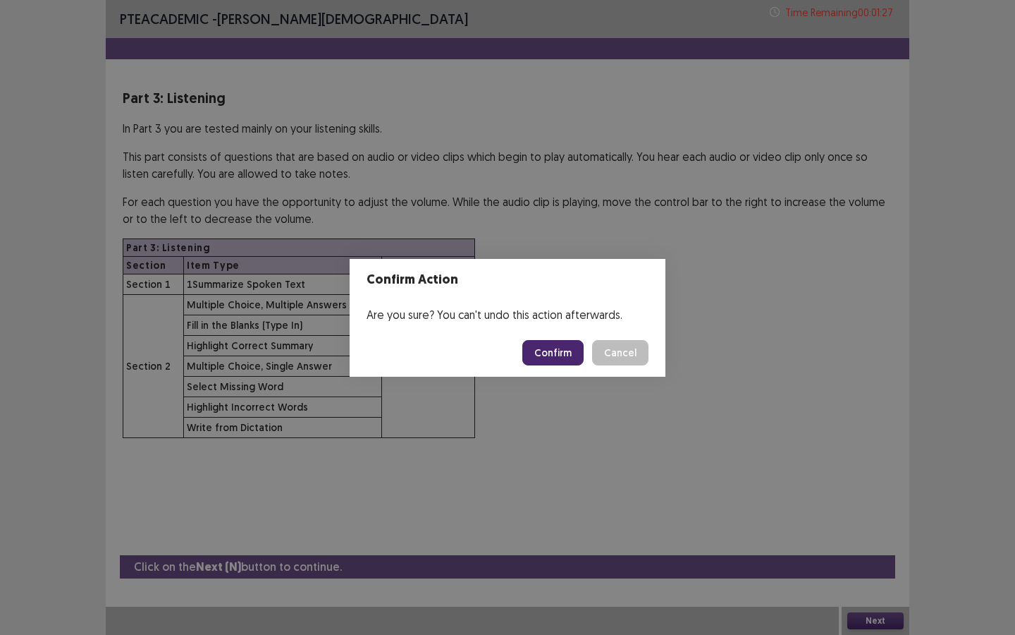
click at [563, 348] on button "Confirm" at bounding box center [552, 352] width 61 height 25
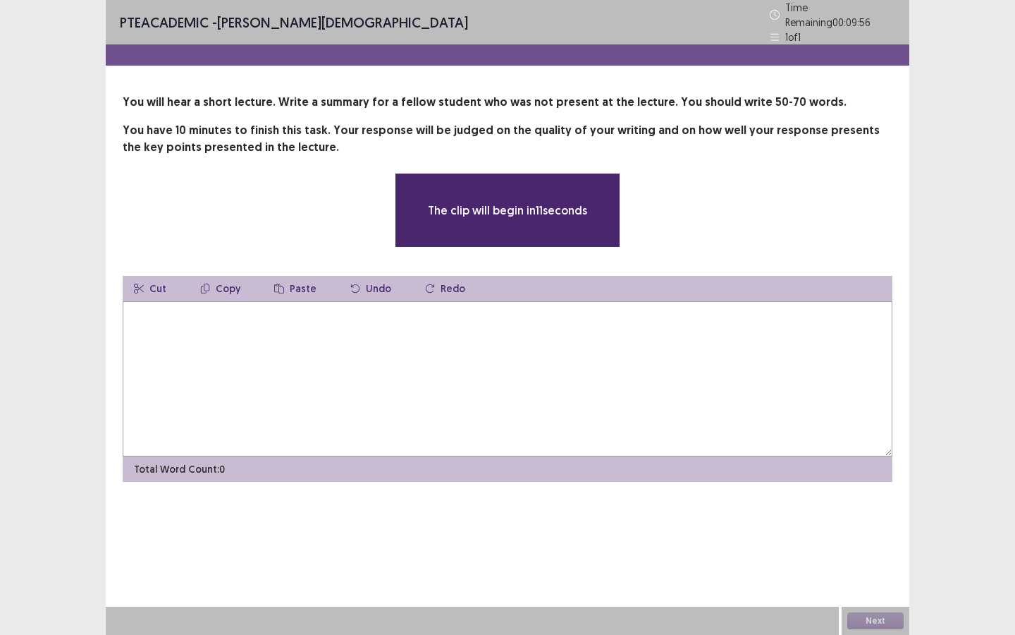
click at [515, 336] on textarea at bounding box center [508, 378] width 770 height 155
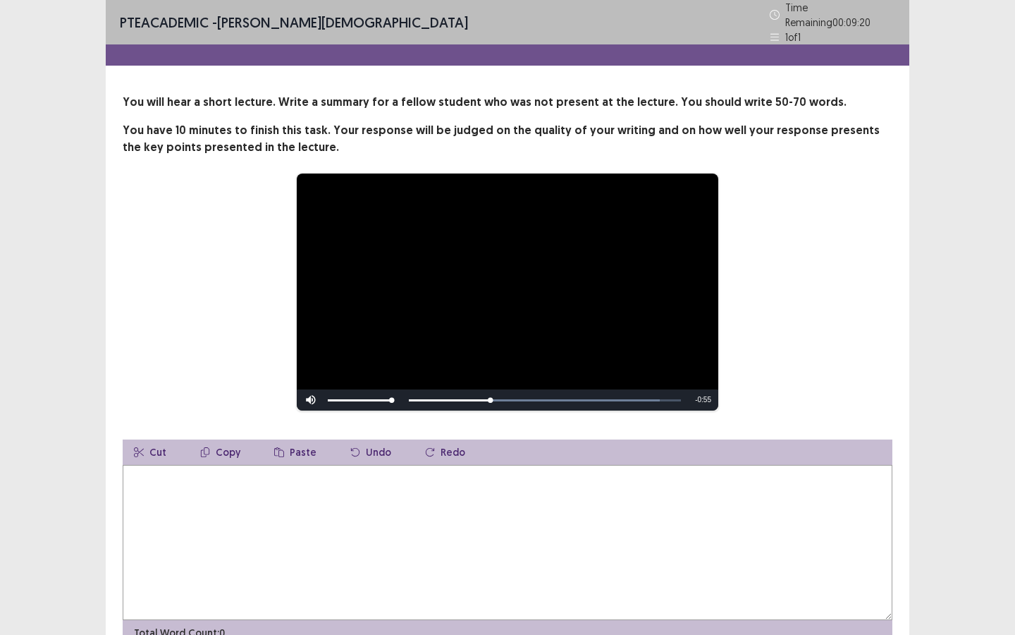
click at [484, 534] on textarea at bounding box center [508, 542] width 770 height 155
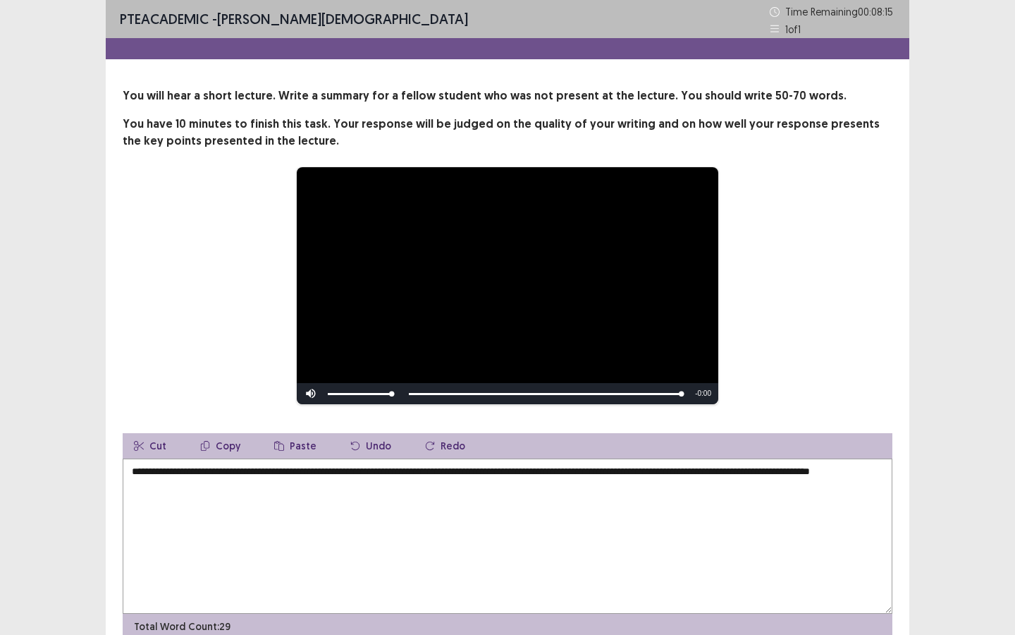
click at [130, 473] on textarea "**********" at bounding box center [508, 535] width 770 height 155
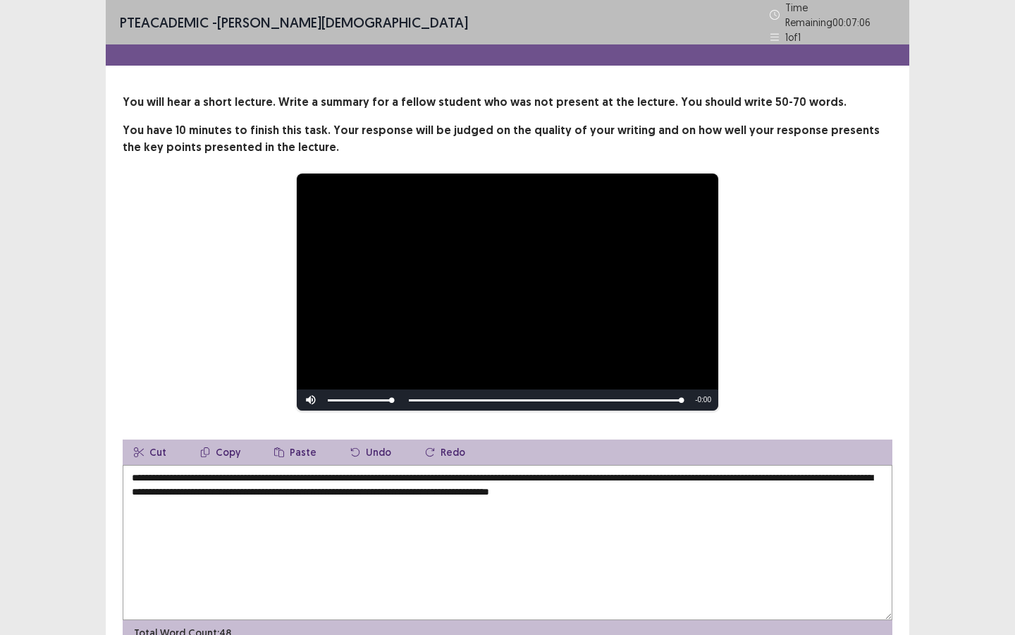
click at [279, 477] on textarea "**********" at bounding box center [508, 542] width 770 height 155
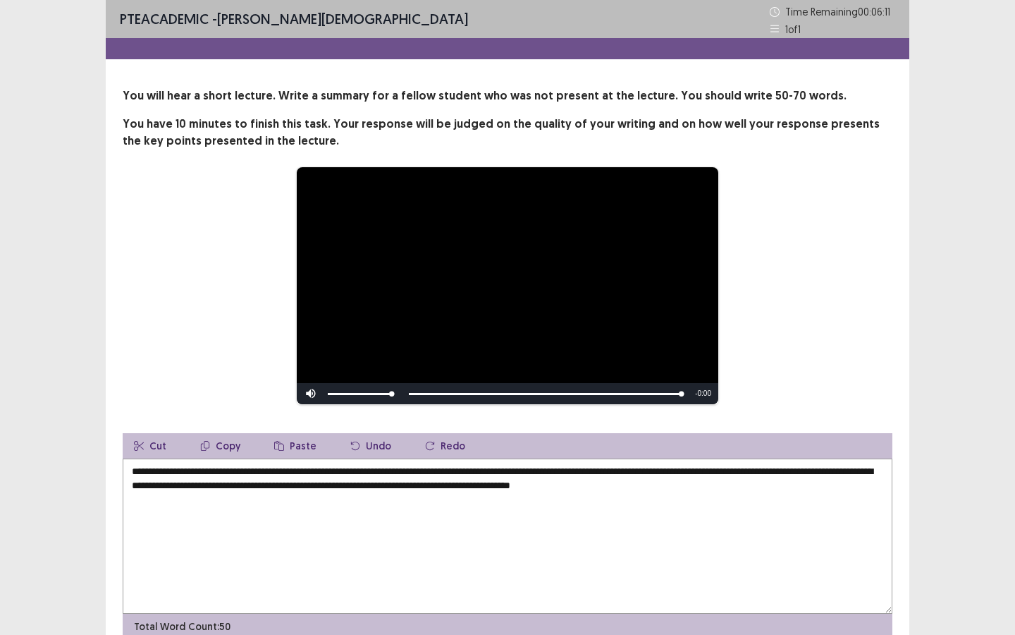
drag, startPoint x: 227, startPoint y: 474, endPoint x: 133, endPoint y: 473, distance: 94.5
click at [133, 473] on textarea "**********" at bounding box center [508, 535] width 770 height 155
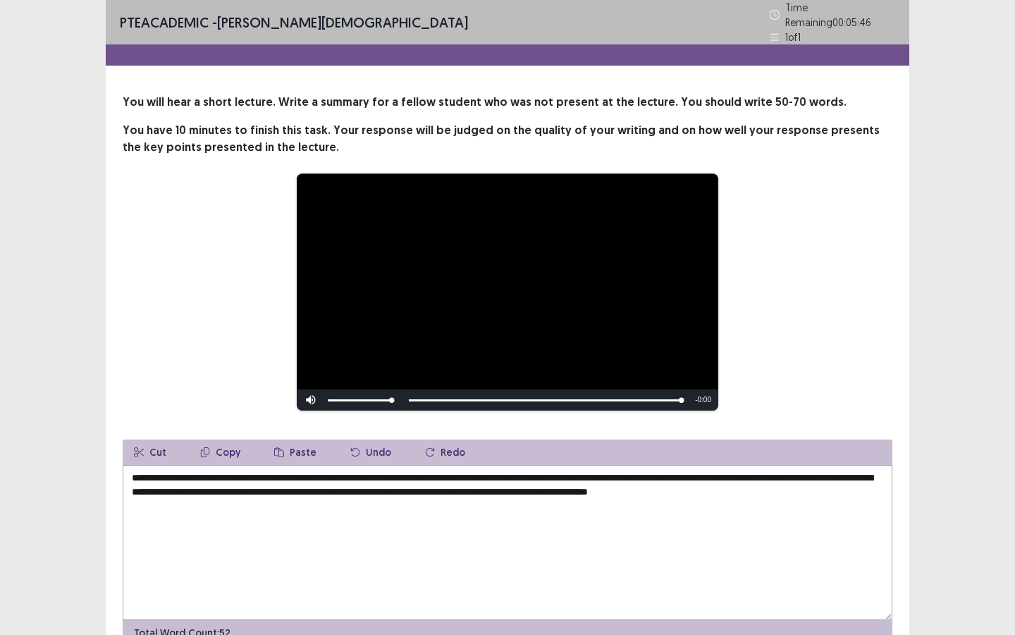
click at [393, 491] on textarea "**********" at bounding box center [508, 542] width 770 height 155
click at [468, 487] on textarea "**********" at bounding box center [508, 542] width 770 height 155
click at [421, 484] on textarea "**********" at bounding box center [508, 542] width 770 height 155
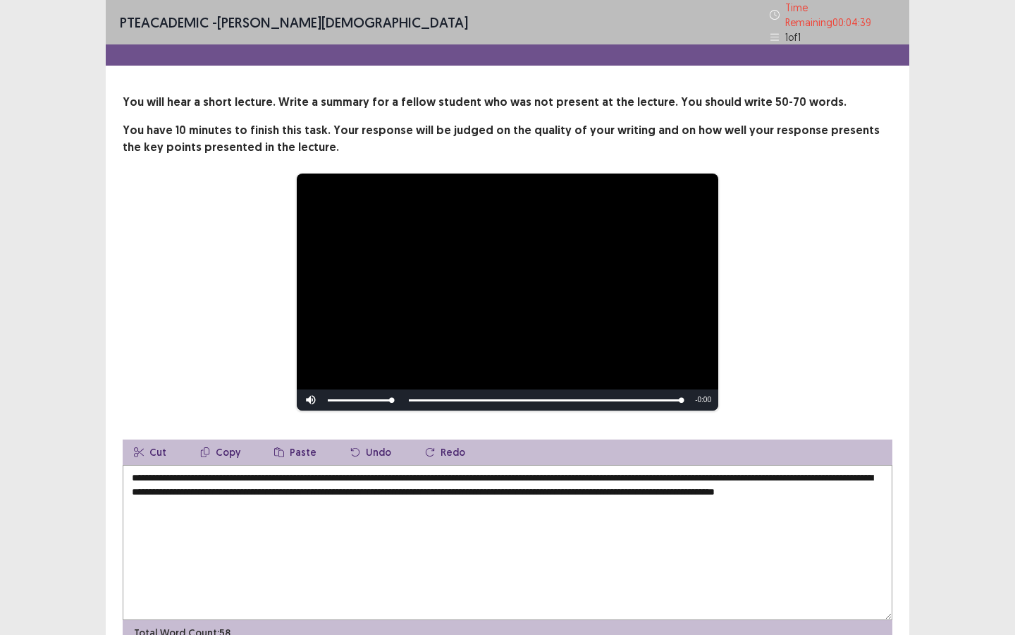
click at [479, 491] on textarea "**********" at bounding box center [508, 542] width 770 height 155
click at [730, 489] on textarea "**********" at bounding box center [508, 542] width 770 height 155
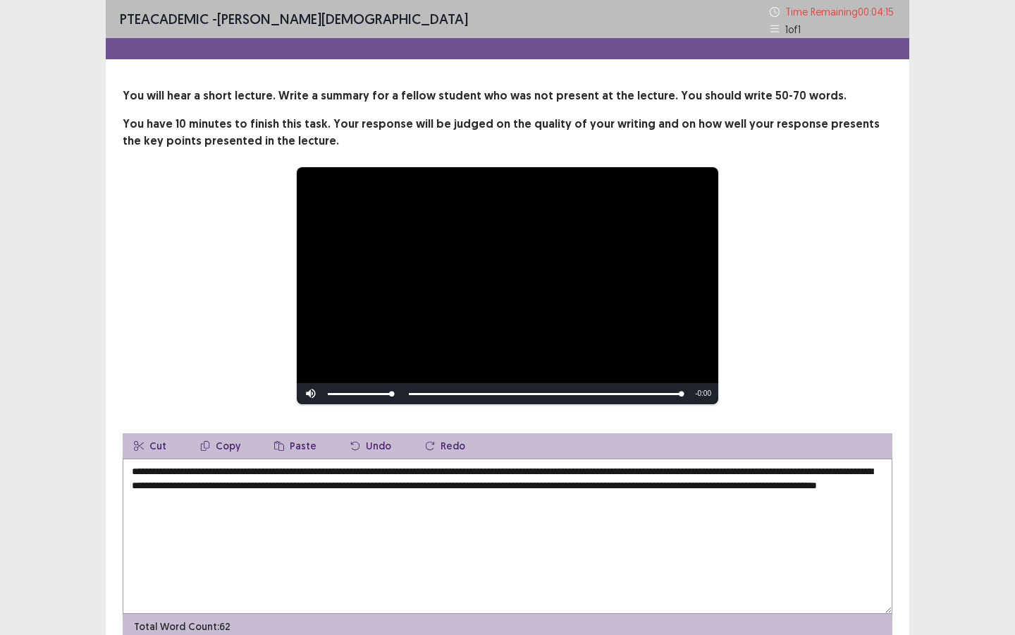
click at [379, 510] on textarea "**********" at bounding box center [508, 535] width 770 height 155
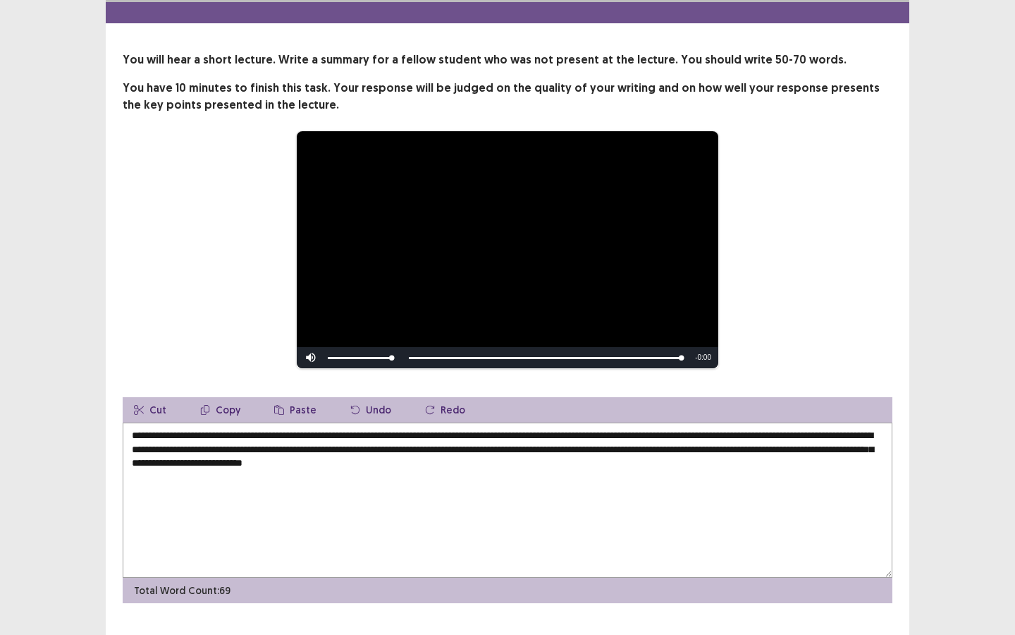
scroll to position [56, 0]
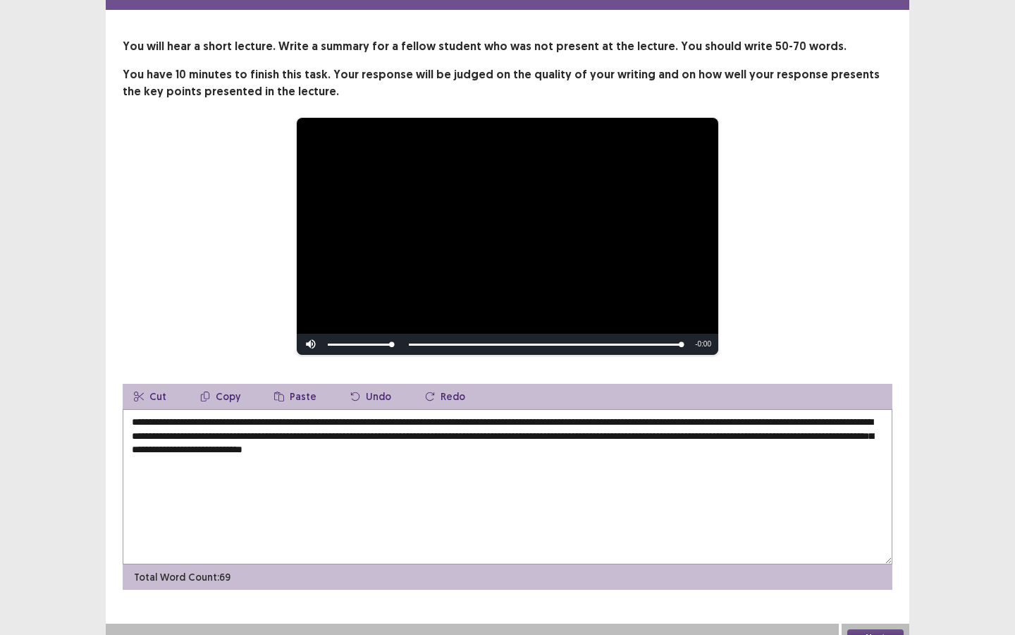
type textarea "**********"
click at [876, 548] on button "Next" at bounding box center [876, 637] width 56 height 17
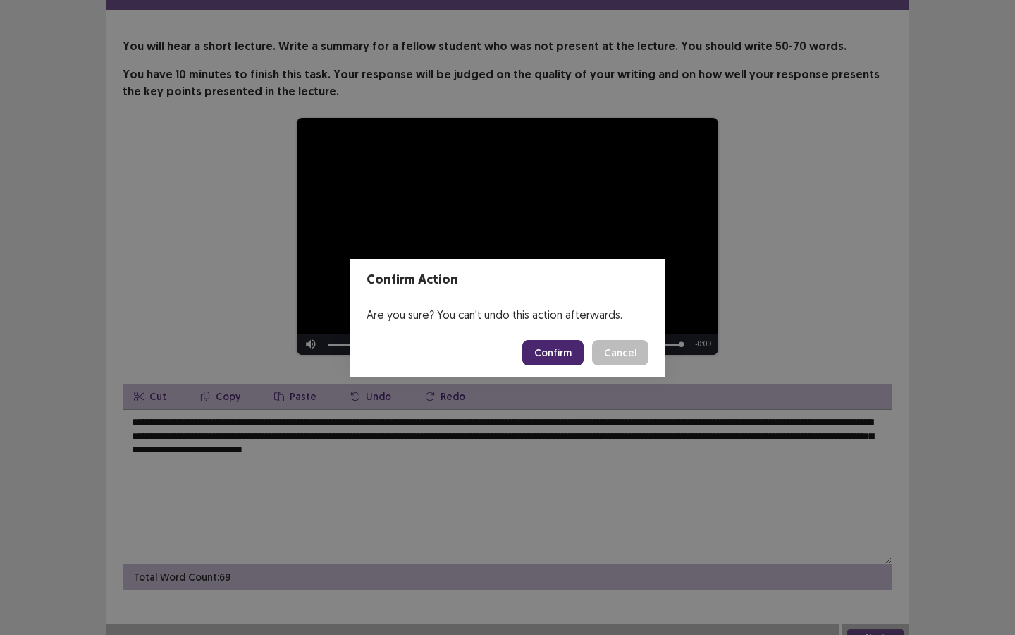
click at [551, 353] on button "Confirm" at bounding box center [552, 352] width 61 height 25
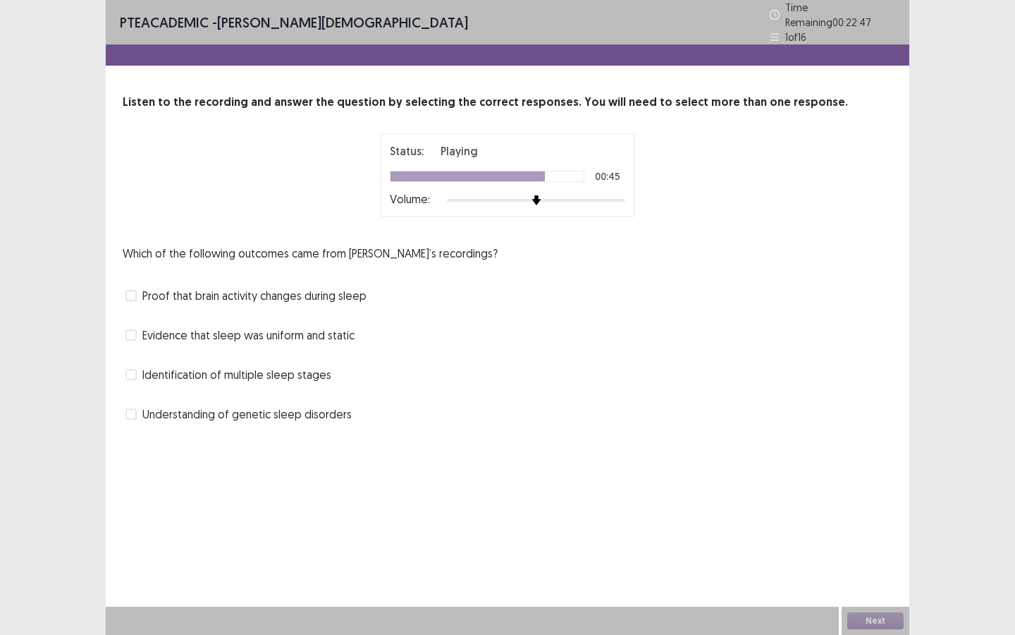
click at [340, 293] on span "Proof that brain activity changes during sleep" at bounding box center [254, 295] width 224 height 17
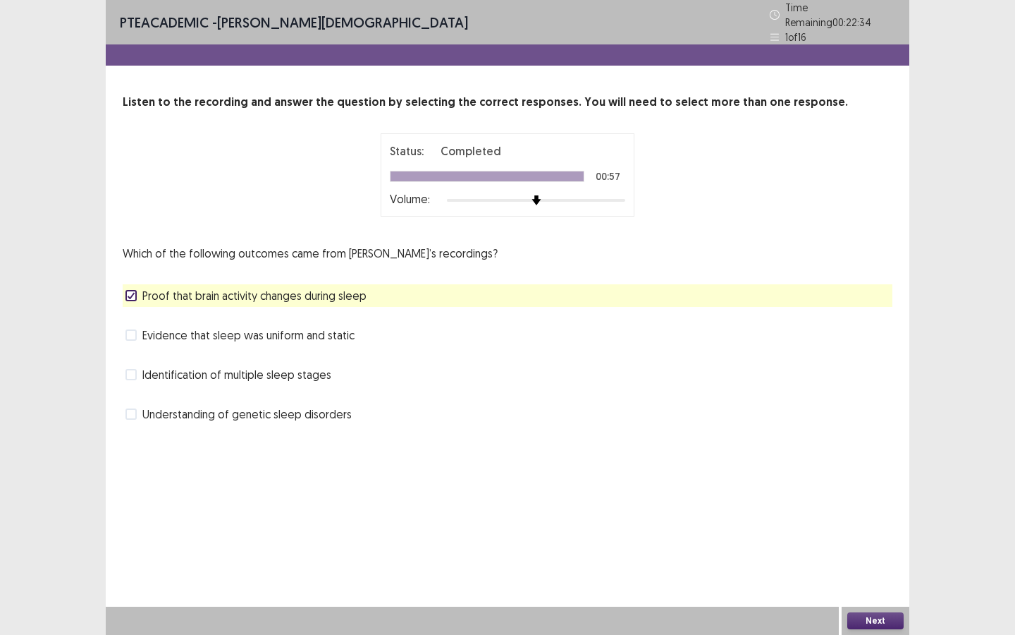
click at [324, 372] on span "Identification of multiple sleep stages" at bounding box center [236, 374] width 189 height 17
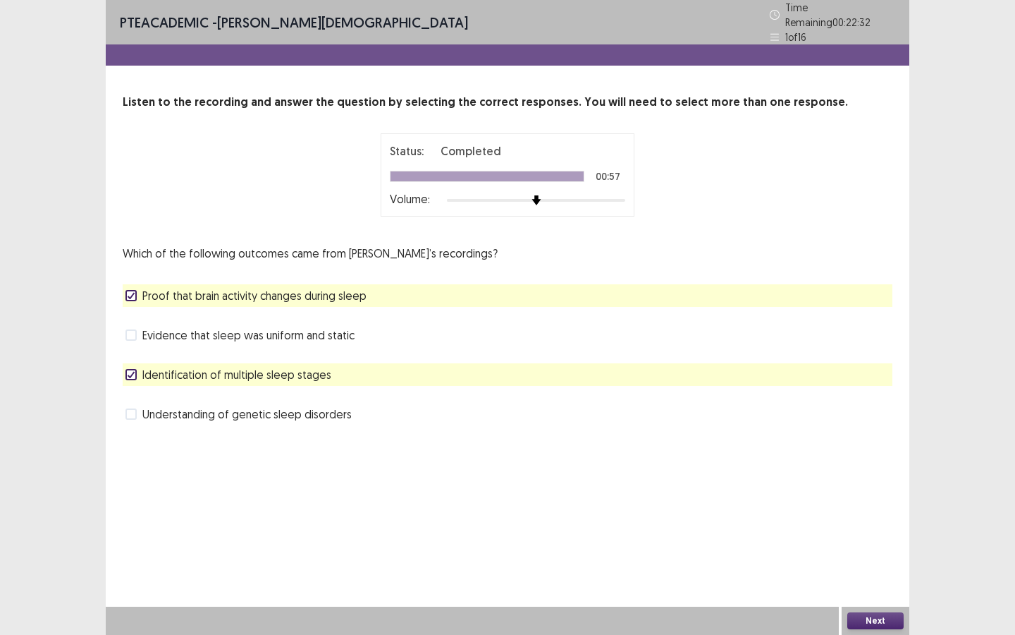
click at [892, 548] on button "Next" at bounding box center [876, 620] width 56 height 17
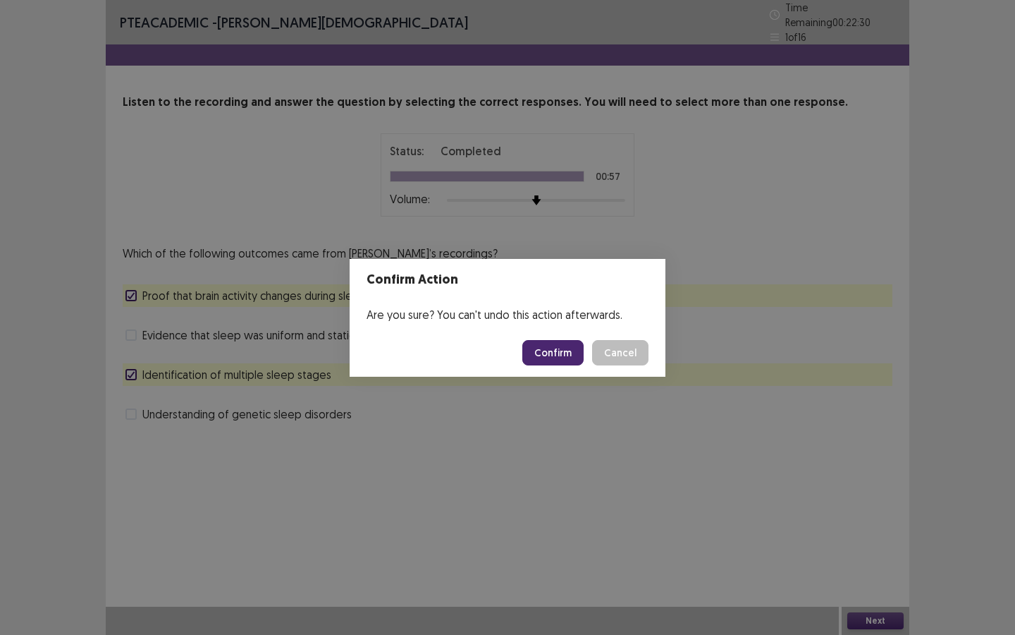
click at [549, 353] on button "Confirm" at bounding box center [552, 352] width 61 height 25
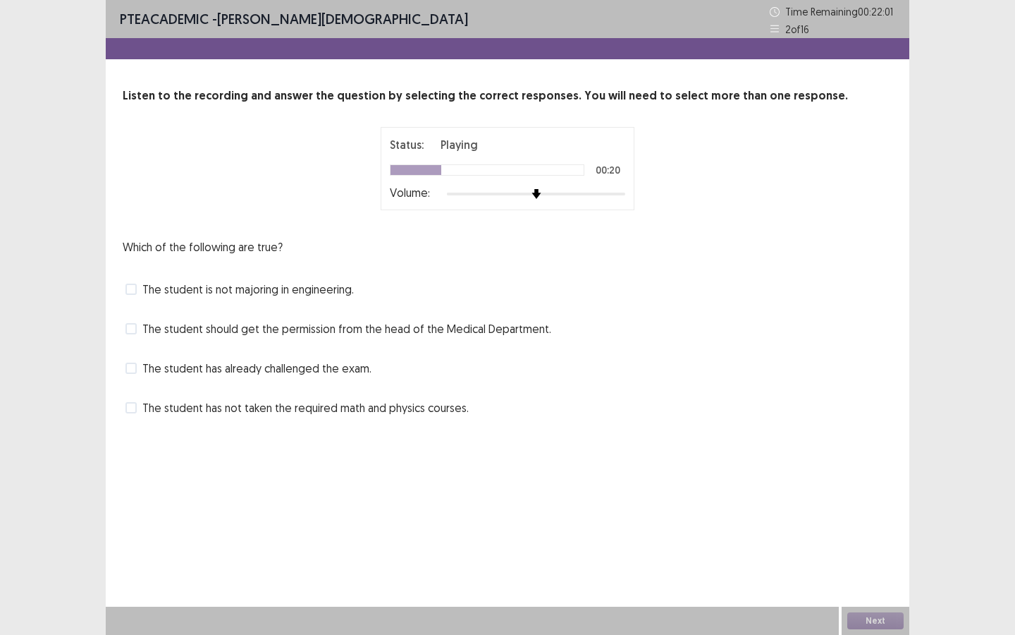
click at [174, 293] on span "The student is not majoring in engineering." at bounding box center [248, 289] width 212 height 17
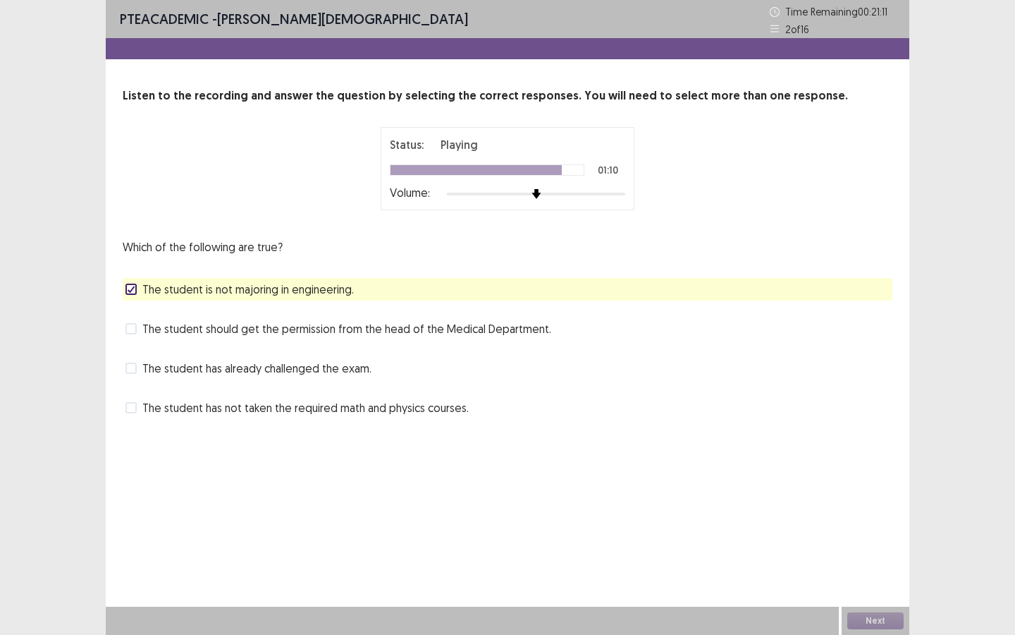
click at [312, 292] on span "The student is not majoring in engineering." at bounding box center [248, 289] width 212 height 17
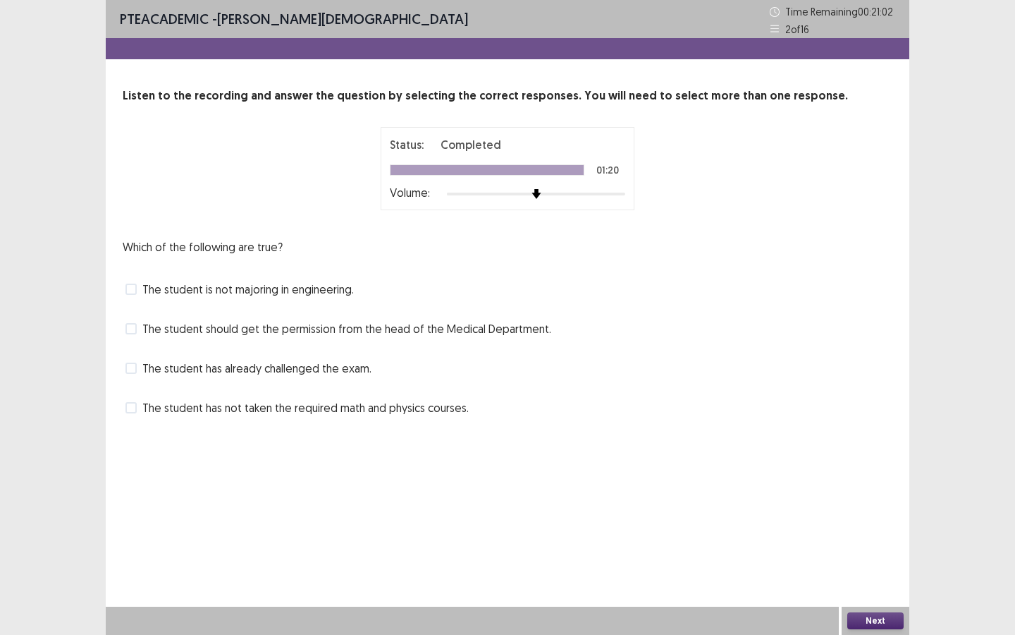
click at [301, 411] on span "The student has not taken the required math and physics courses." at bounding box center [305, 407] width 326 height 17
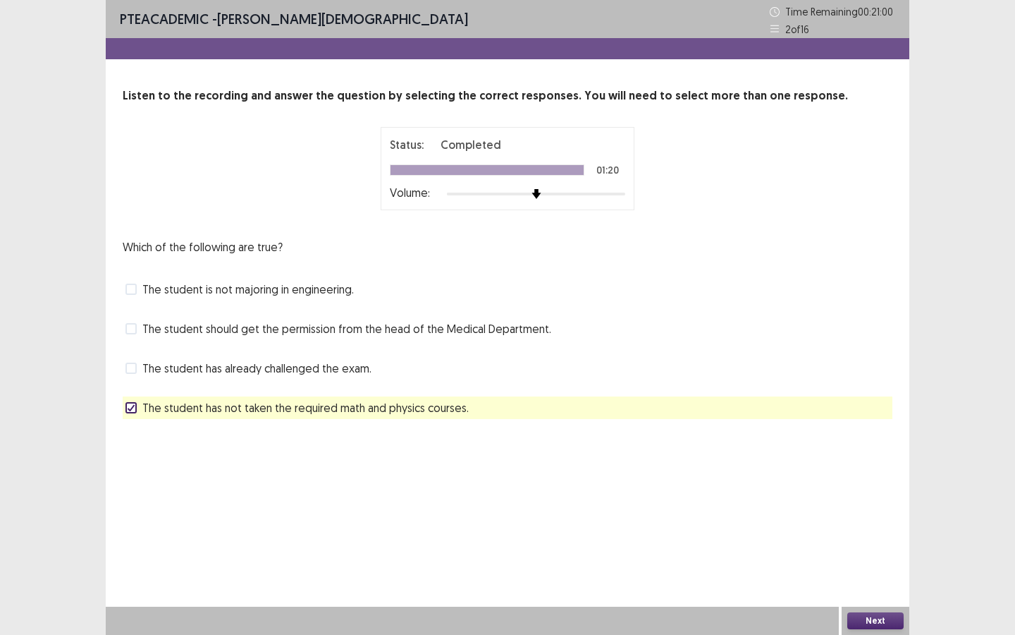
click at [881, 548] on button "Next" at bounding box center [876, 620] width 56 height 17
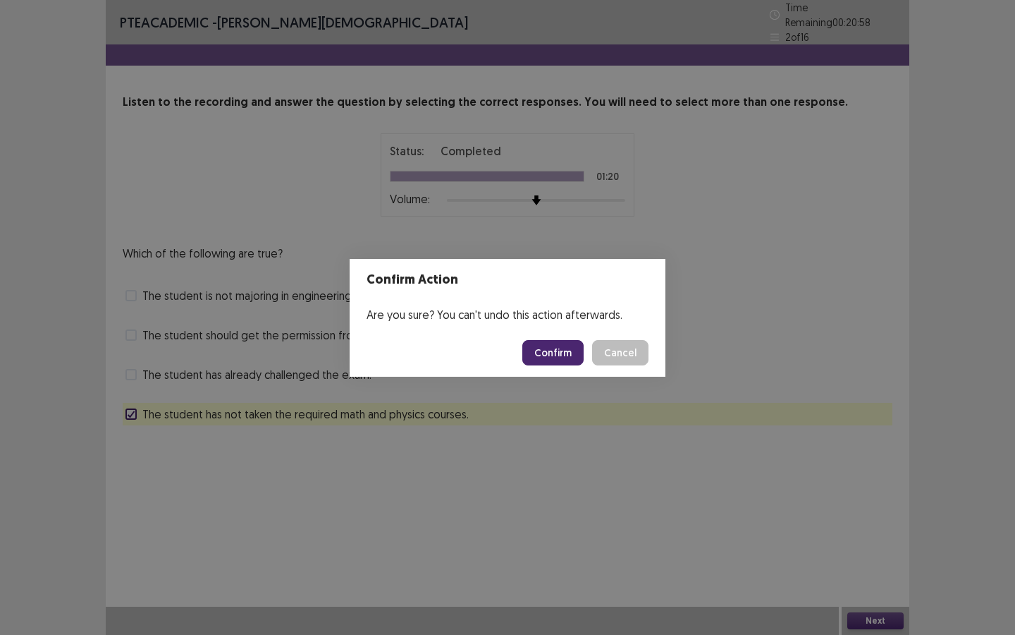
click at [620, 360] on button "Cancel" at bounding box center [620, 352] width 56 height 25
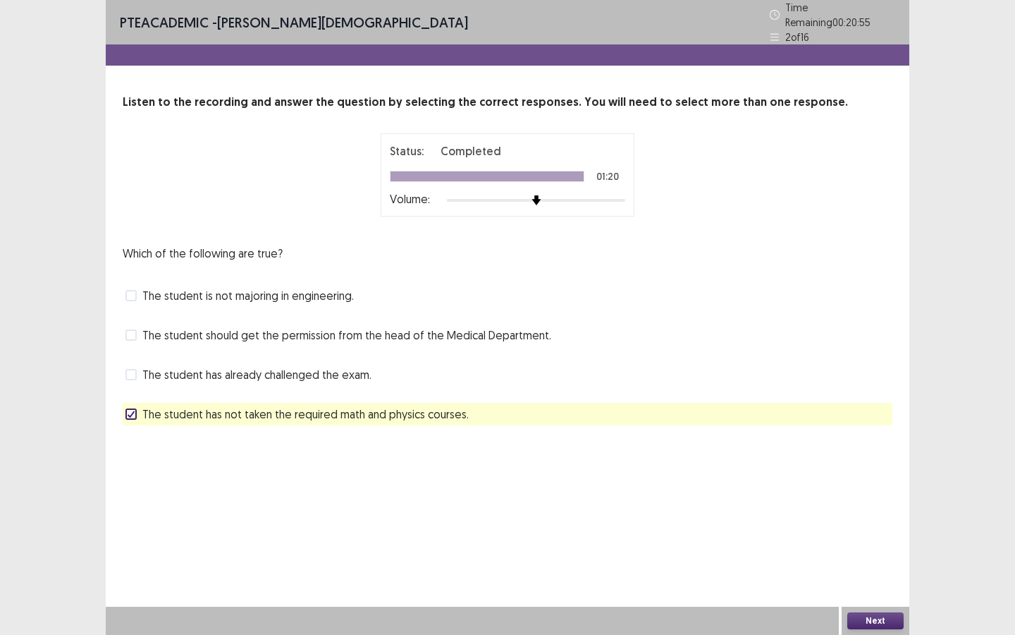
click at [872, 548] on button "Next" at bounding box center [876, 620] width 56 height 17
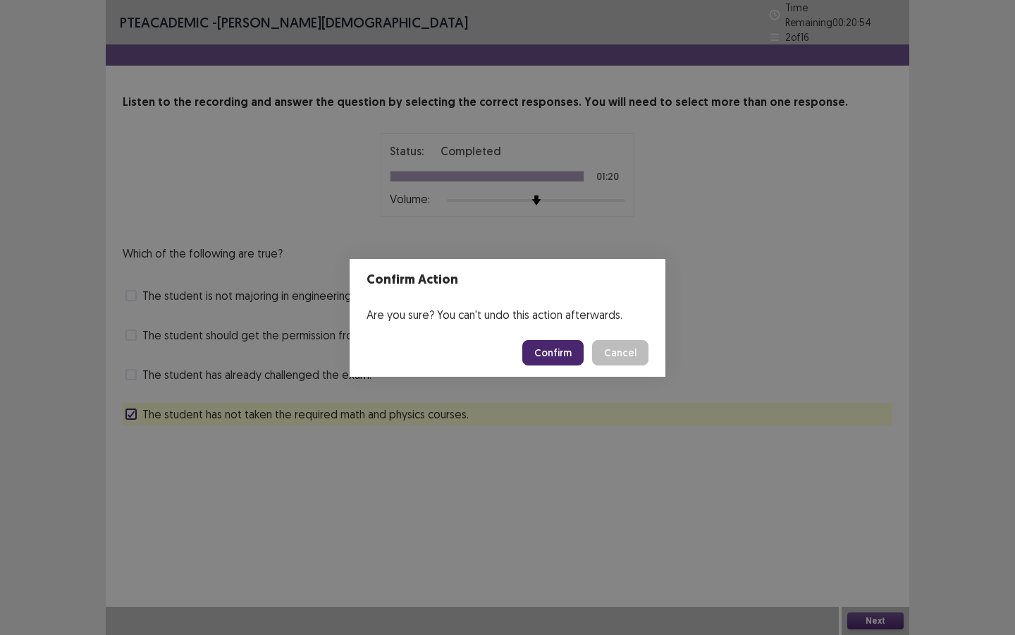
click at [551, 342] on button "Confirm" at bounding box center [552, 352] width 61 height 25
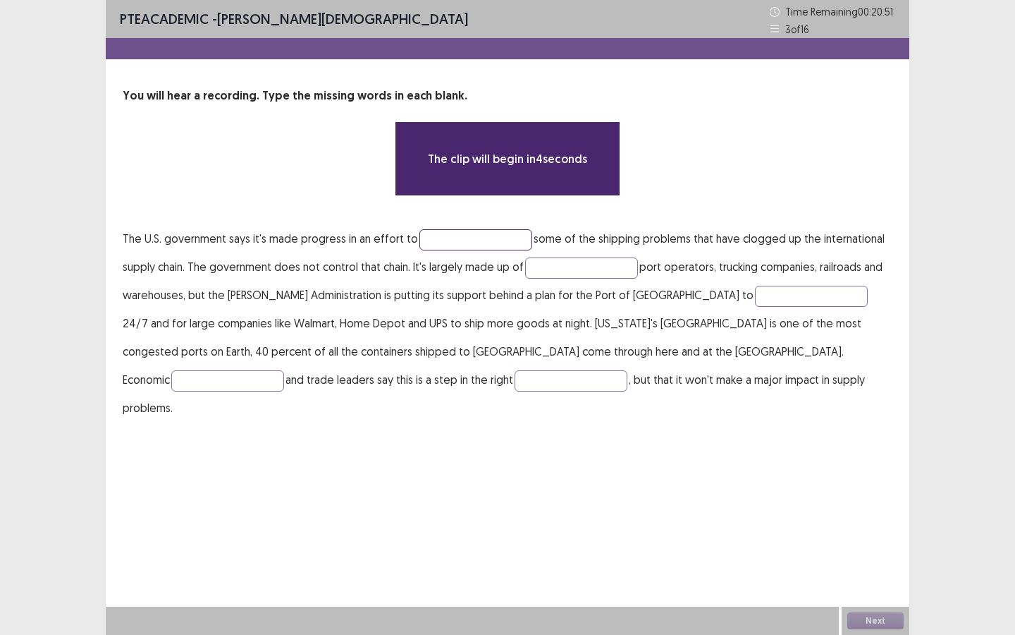
click at [448, 238] on input "text" at bounding box center [476, 239] width 113 height 21
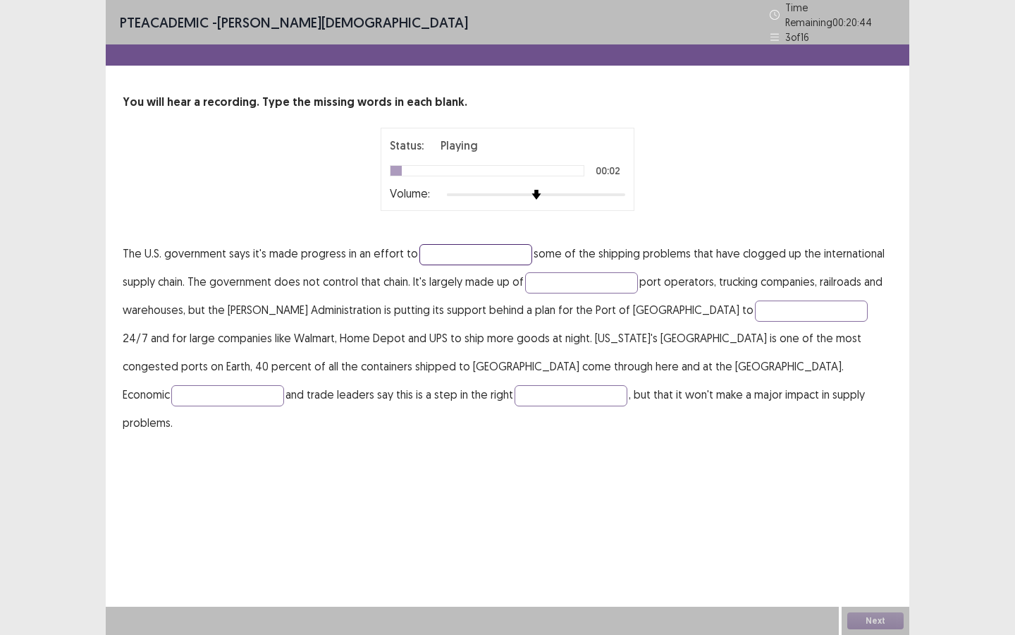
click at [453, 255] on input "text" at bounding box center [476, 254] width 113 height 21
type input "******"
click at [564, 284] on input "text" at bounding box center [581, 282] width 113 height 21
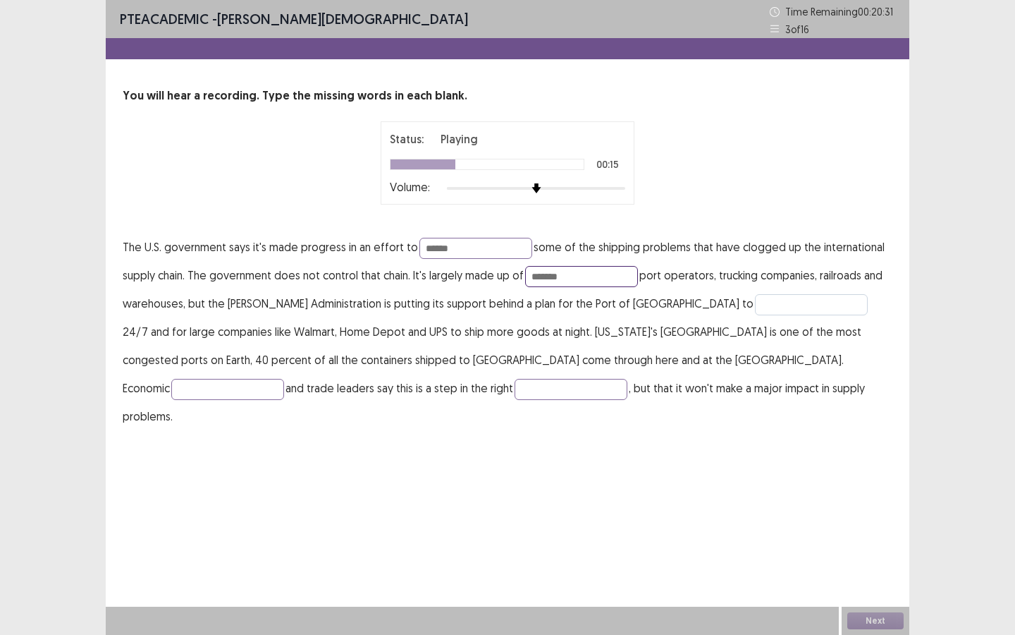
type input "*******"
click at [755, 310] on input "text" at bounding box center [811, 304] width 113 height 21
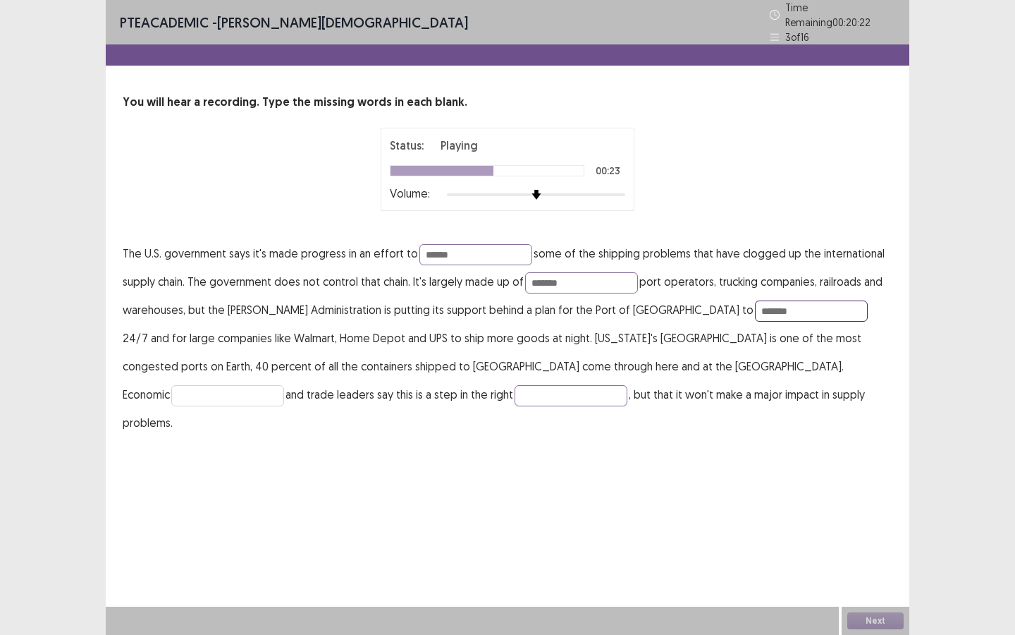
type input "*******"
click at [284, 385] on input "text" at bounding box center [227, 395] width 113 height 21
type input "********"
click at [515, 394] on input "text" at bounding box center [571, 395] width 113 height 21
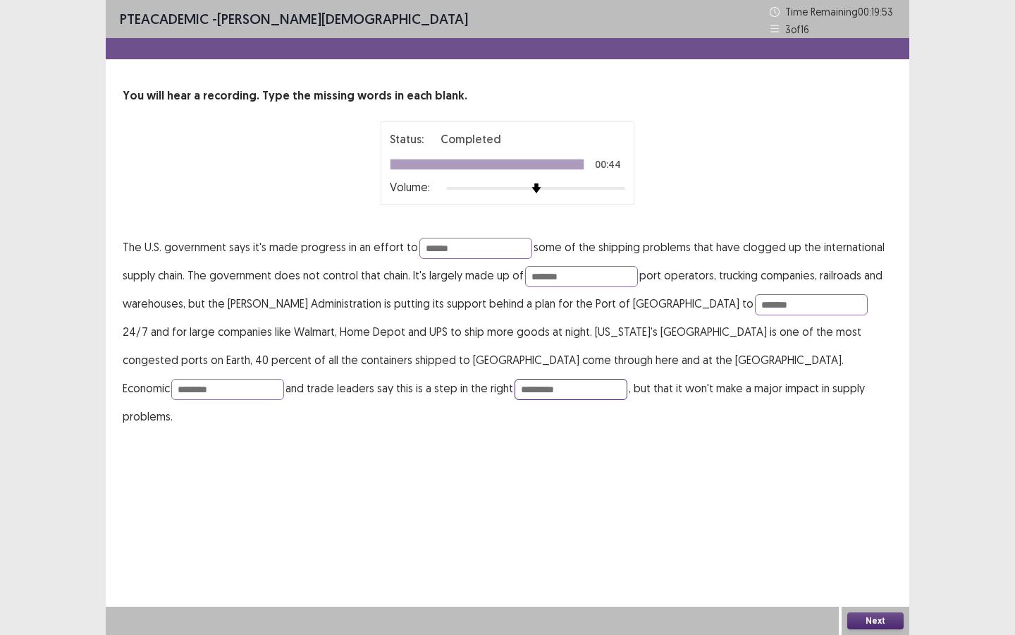
type input "*********"
click at [863, 548] on button "Next" at bounding box center [876, 620] width 56 height 17
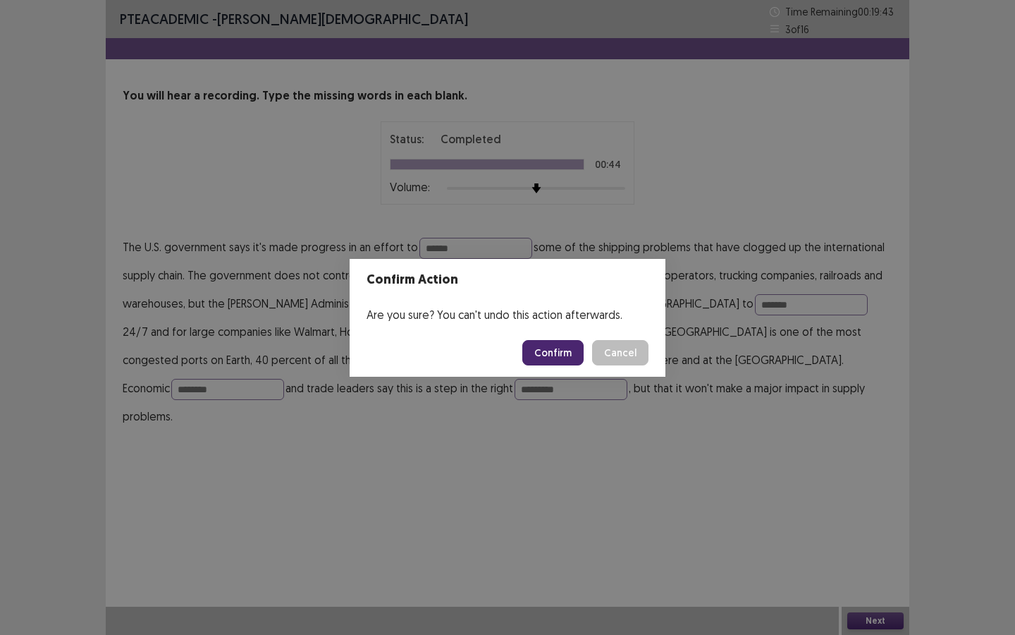
click at [549, 364] on button "Confirm" at bounding box center [552, 352] width 61 height 25
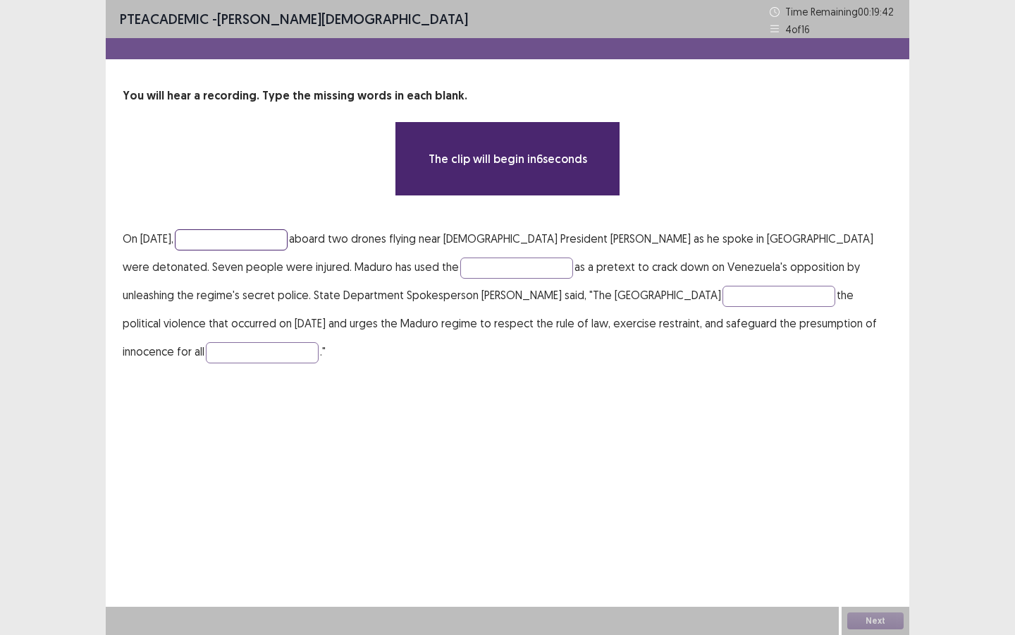
click at [206, 247] on input "text" at bounding box center [231, 239] width 113 height 21
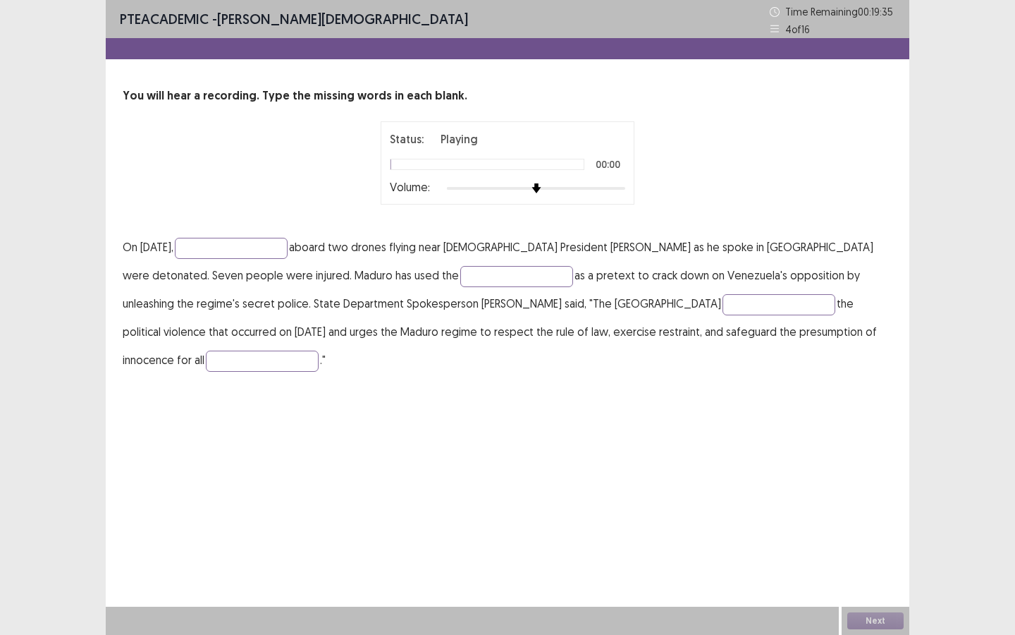
click at [558, 190] on div at bounding box center [536, 188] width 178 height 11
click at [272, 247] on input "text" at bounding box center [231, 248] width 113 height 21
type input "*********"
click at [460, 281] on input "text" at bounding box center [516, 276] width 113 height 21
click at [723, 301] on input "text" at bounding box center [779, 304] width 113 height 21
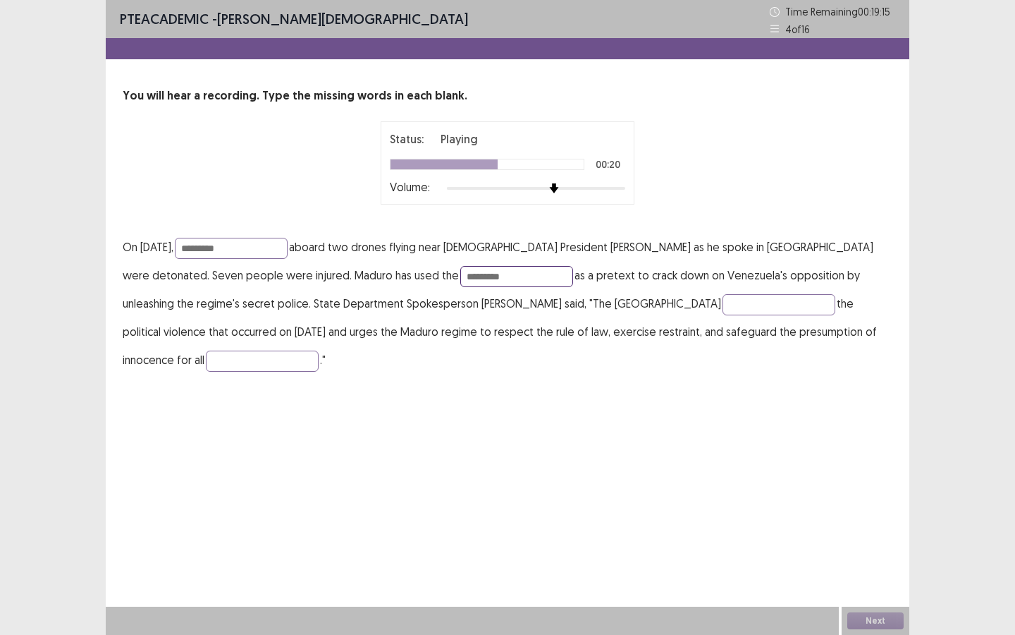
click at [460, 279] on input "*********" at bounding box center [516, 276] width 113 height 21
type input "********"
click at [723, 307] on input "text" at bounding box center [779, 304] width 113 height 21
type input "******"
click at [319, 350] on input "text" at bounding box center [262, 360] width 113 height 21
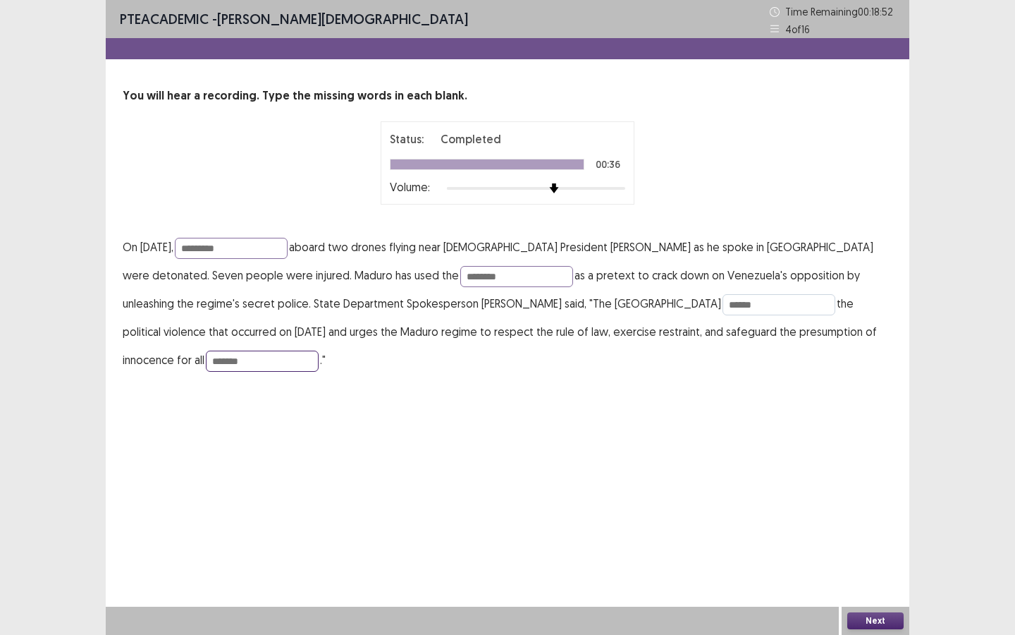
type input "*******"
click at [723, 304] on input "******" at bounding box center [779, 304] width 113 height 21
type input "*******"
click at [877, 548] on button "Next" at bounding box center [876, 620] width 56 height 17
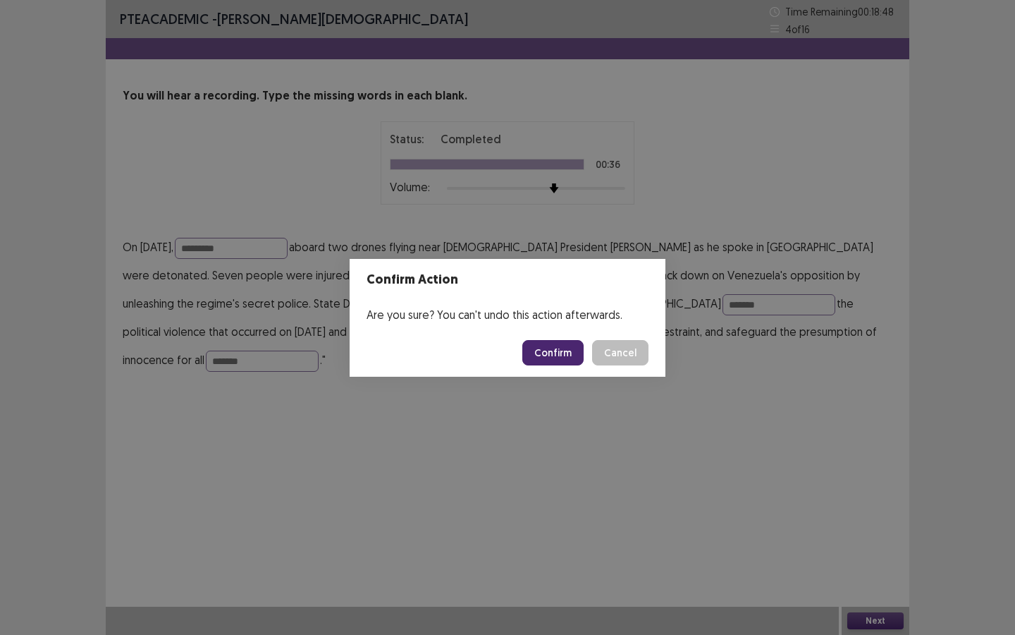
click at [565, 350] on button "Confirm" at bounding box center [552, 352] width 61 height 25
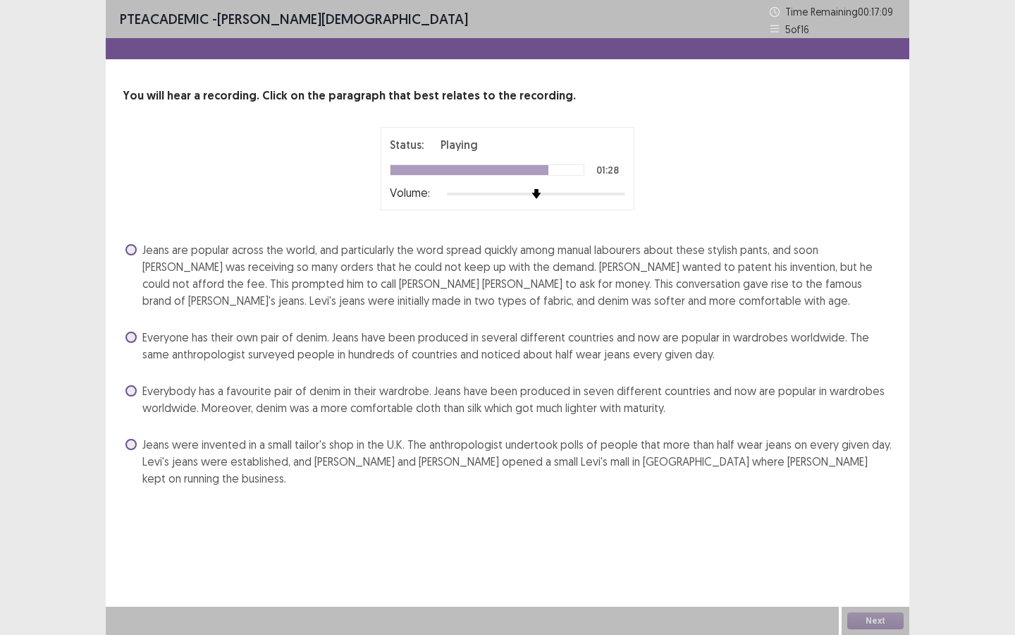
click at [271, 297] on span "Jeans are popular across the world, and particularly the word spread quickly am…" at bounding box center [517, 275] width 750 height 68
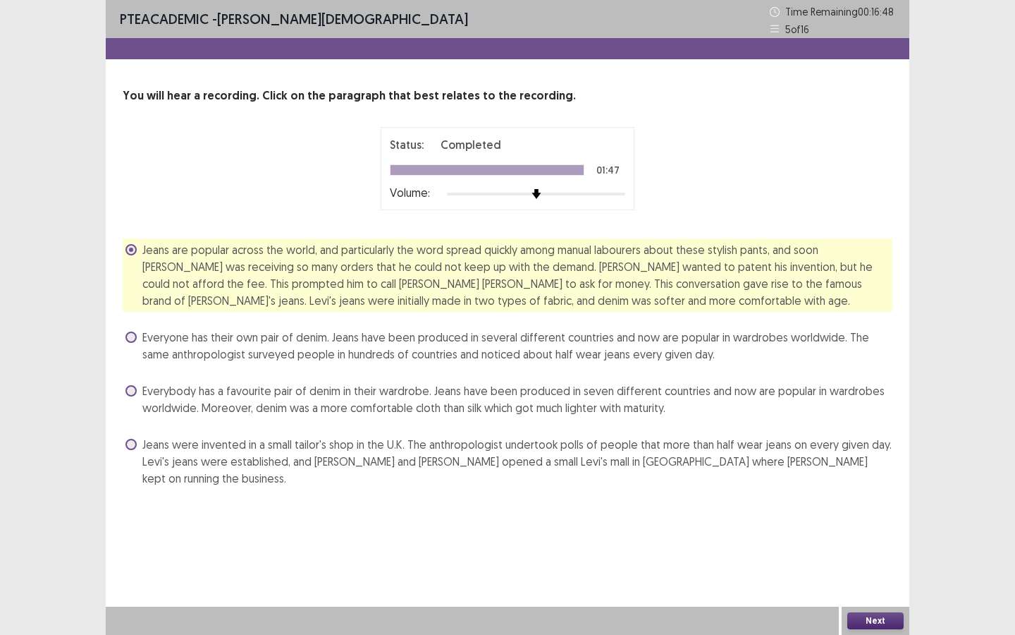
click at [854, 548] on button "Next" at bounding box center [876, 620] width 56 height 17
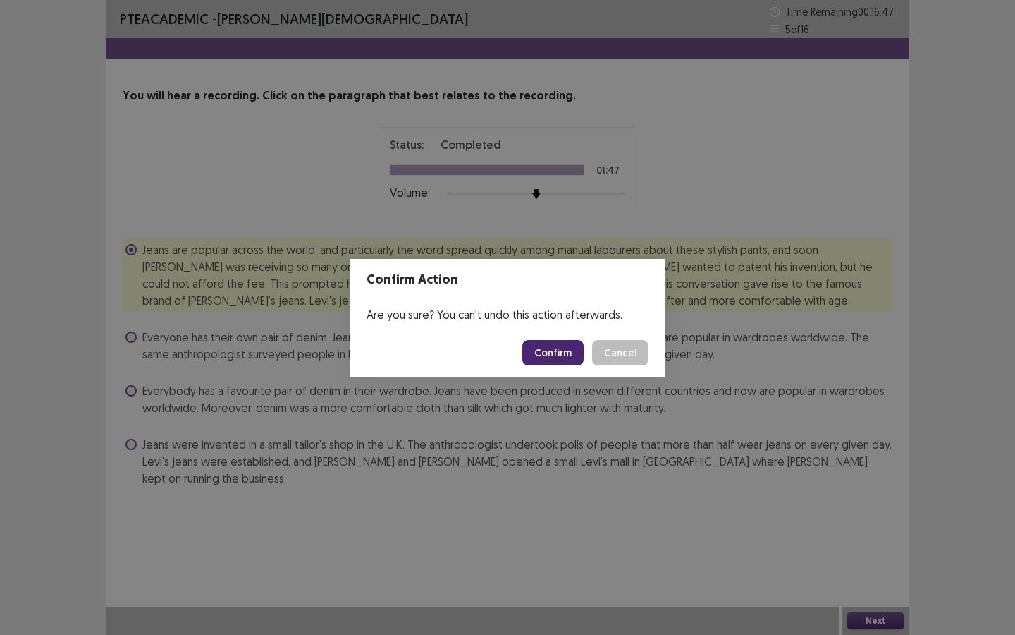
click at [566, 356] on button "Confirm" at bounding box center [552, 352] width 61 height 25
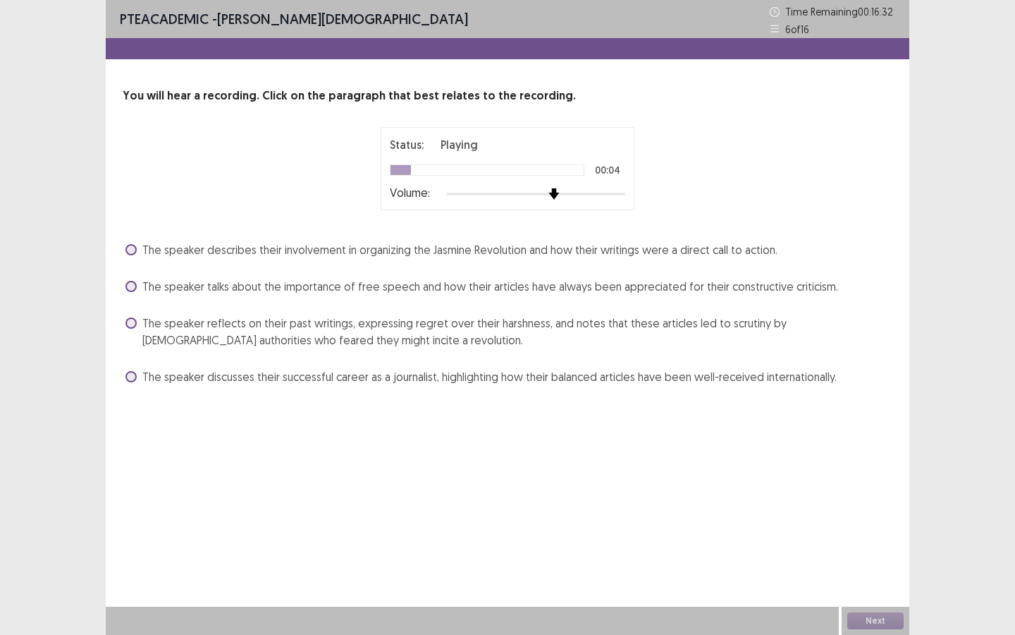
click at [561, 192] on div at bounding box center [536, 193] width 178 height 3
click at [586, 197] on div at bounding box center [536, 193] width 178 height 11
click at [473, 289] on span "The speaker talks about the importance of free speech and how their articles ha…" at bounding box center [490, 286] width 696 height 17
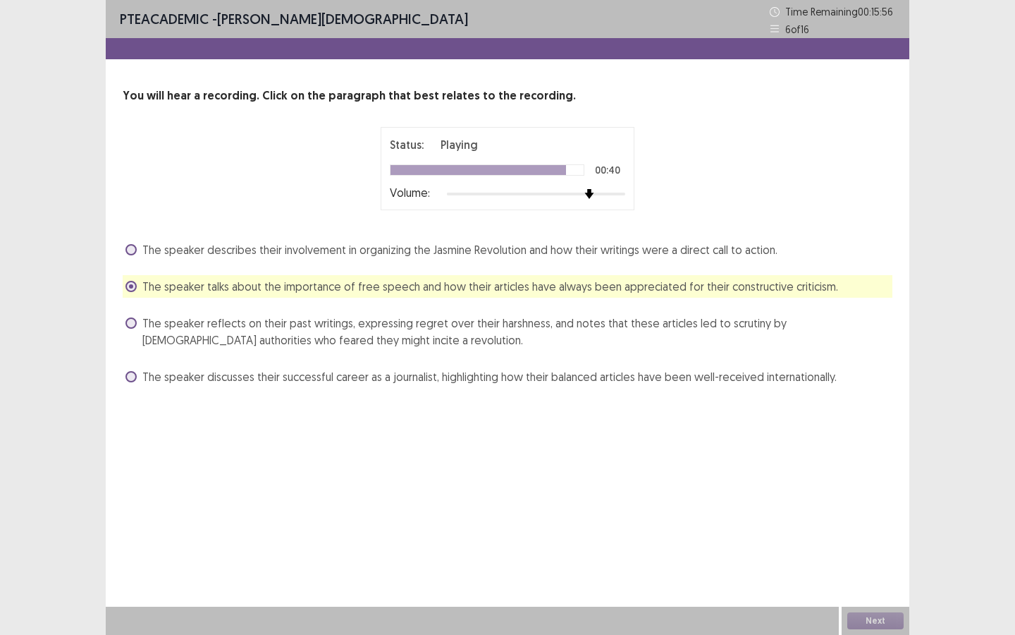
click at [441, 329] on span "The speaker reflects on their past writings, expressing regret over their harsh…" at bounding box center [517, 331] width 750 height 34
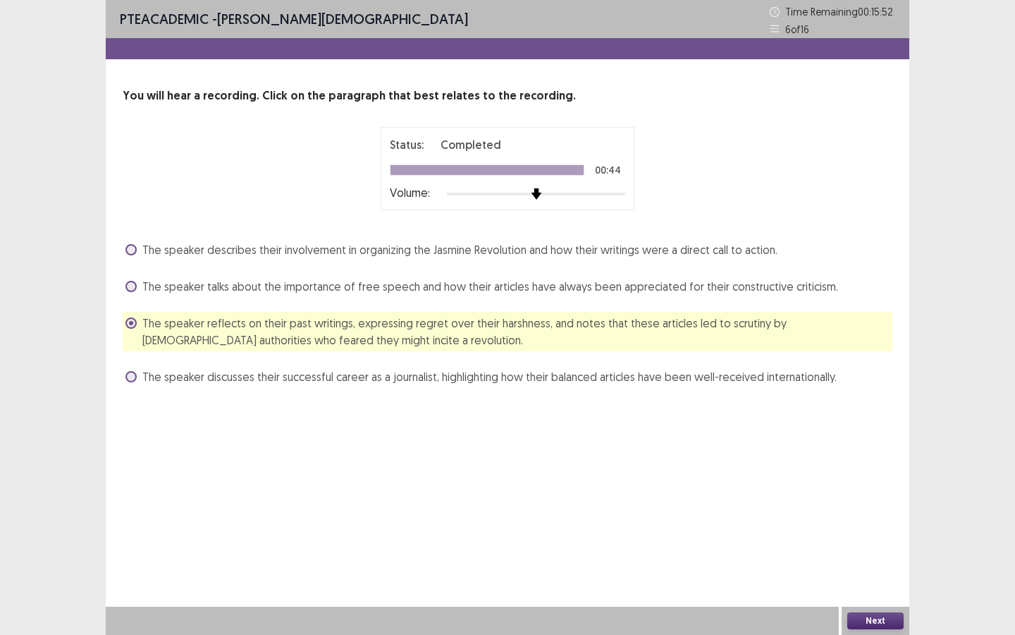
click at [543, 195] on div at bounding box center [536, 193] width 178 height 11
click at [878, 548] on button "Next" at bounding box center [876, 620] width 56 height 17
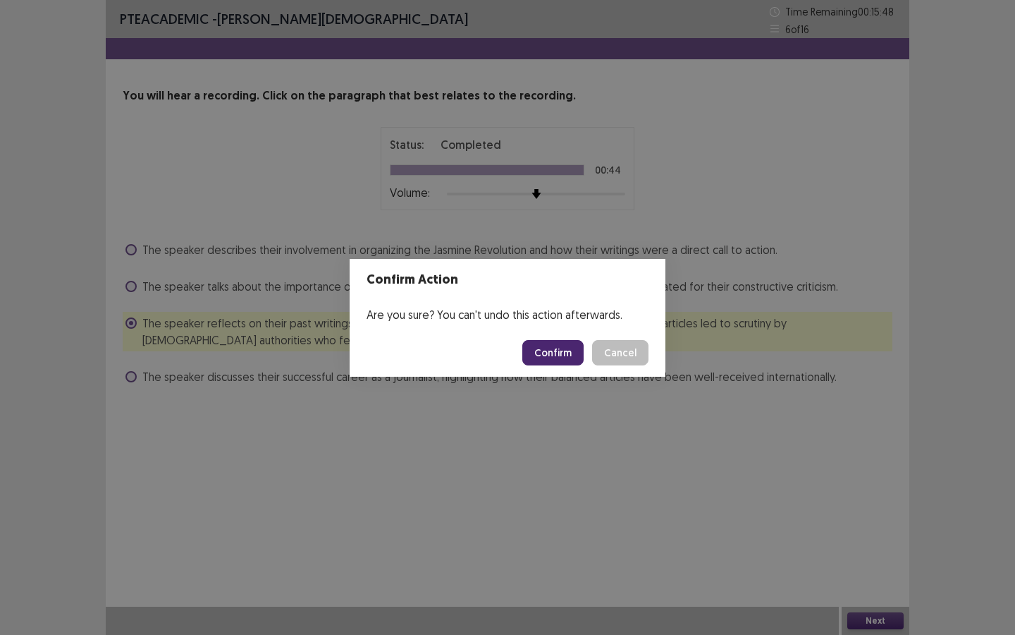
click at [565, 355] on button "Confirm" at bounding box center [552, 352] width 61 height 25
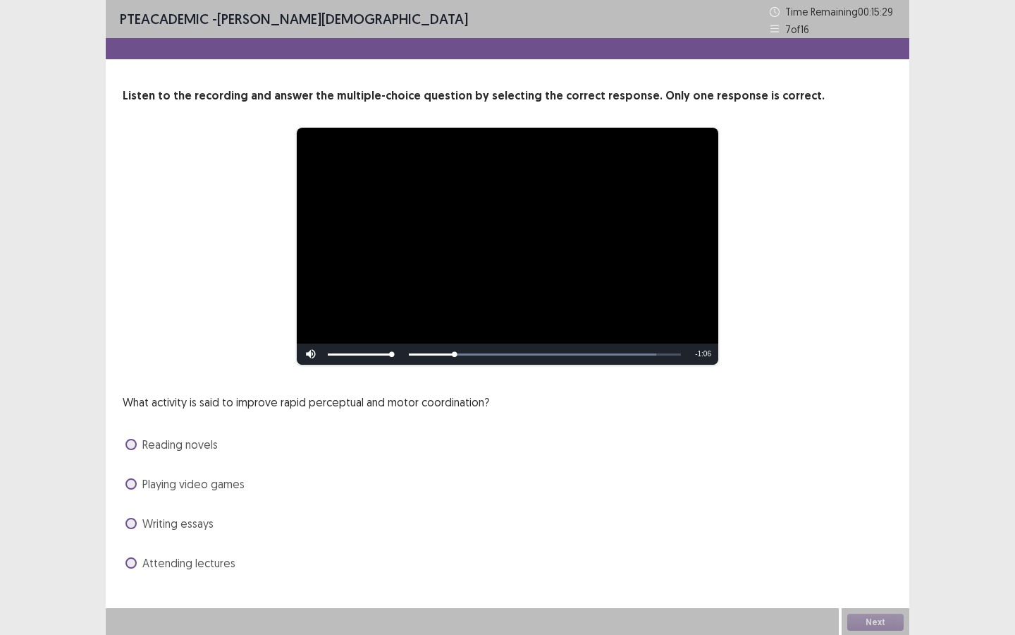
scroll to position [1, 0]
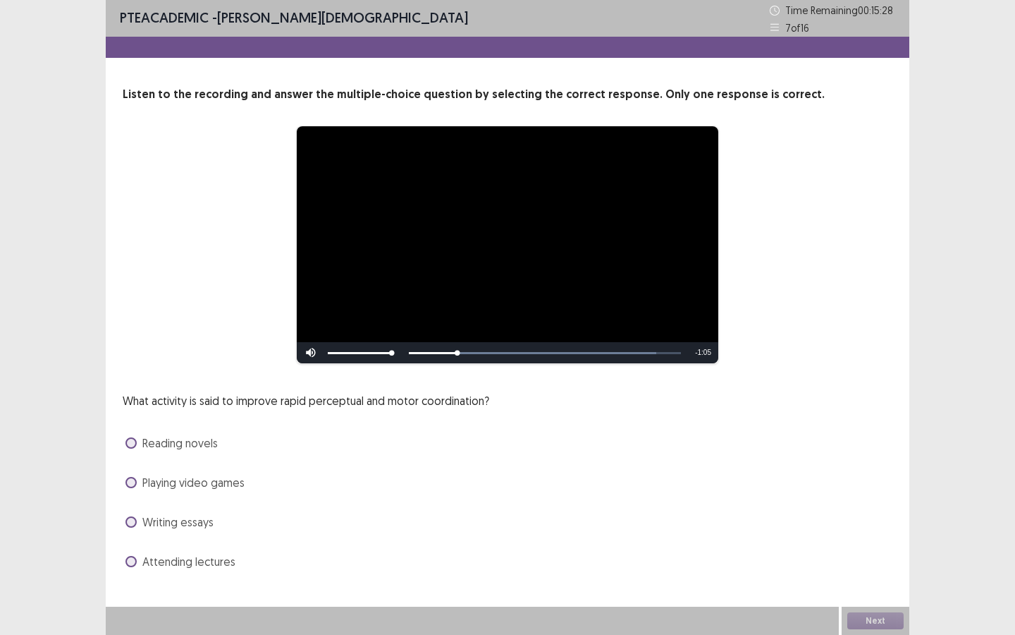
click at [233, 479] on span "Playing video games" at bounding box center [193, 482] width 102 height 17
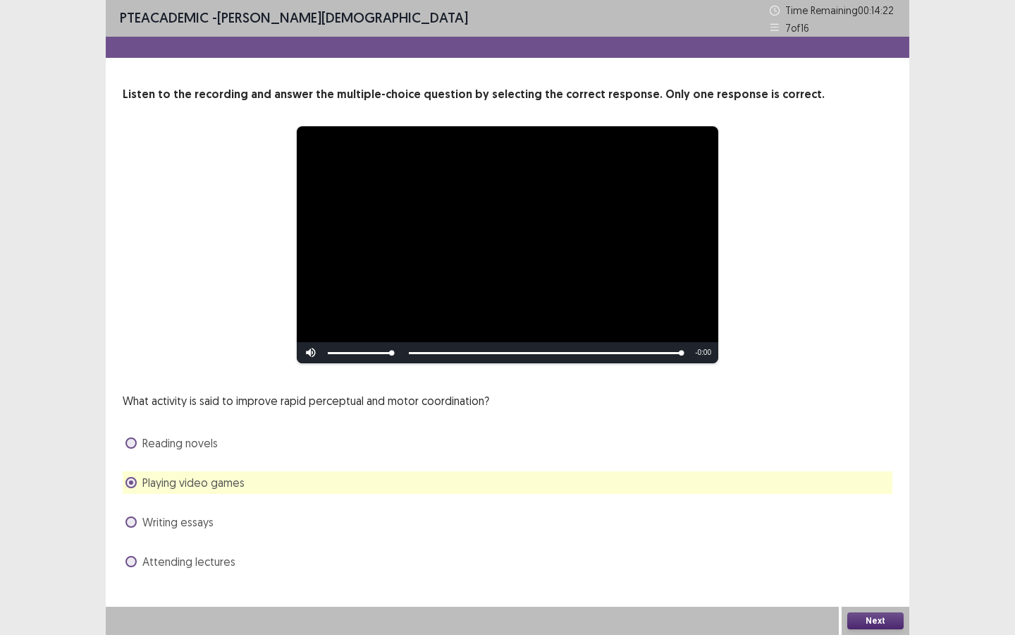
click at [876, 548] on button "Next" at bounding box center [876, 620] width 56 height 17
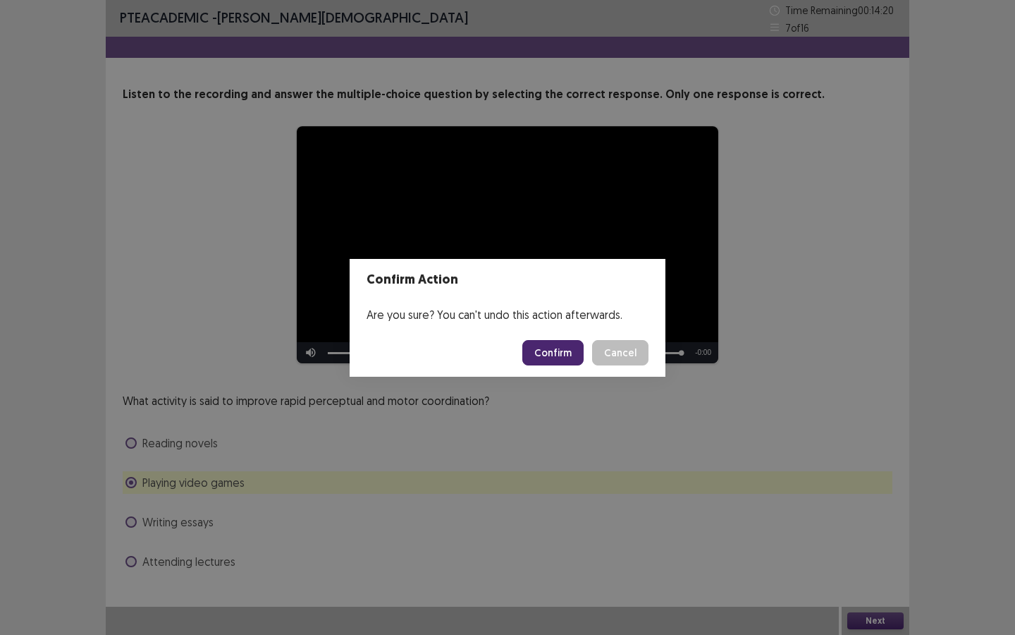
click at [568, 350] on button "Confirm" at bounding box center [552, 352] width 61 height 25
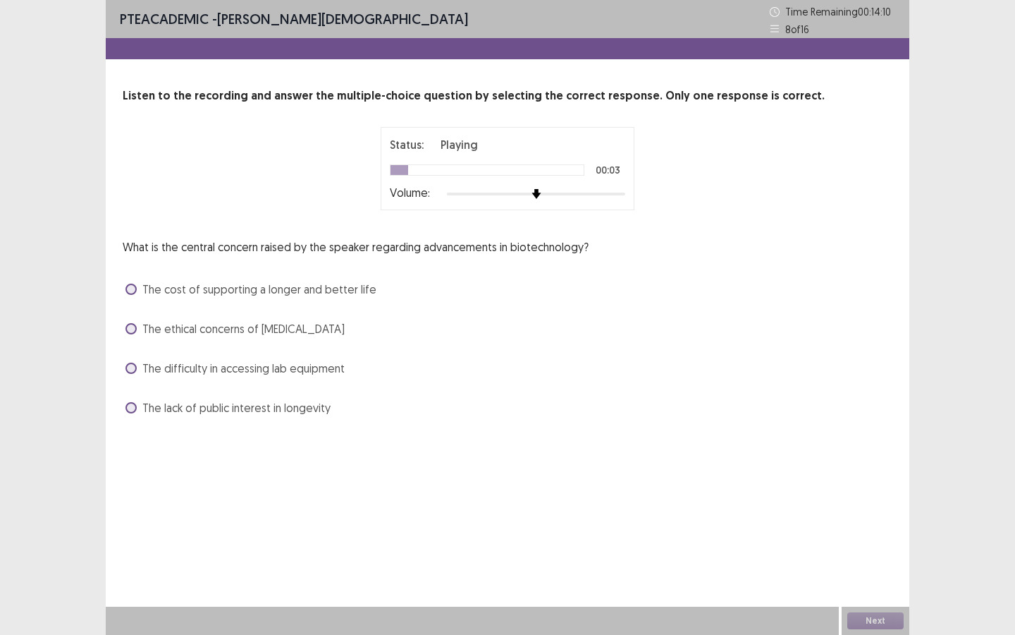
click at [583, 192] on div at bounding box center [536, 193] width 178 height 11
click at [275, 292] on span "The cost of supporting a longer and better life" at bounding box center [259, 289] width 234 height 17
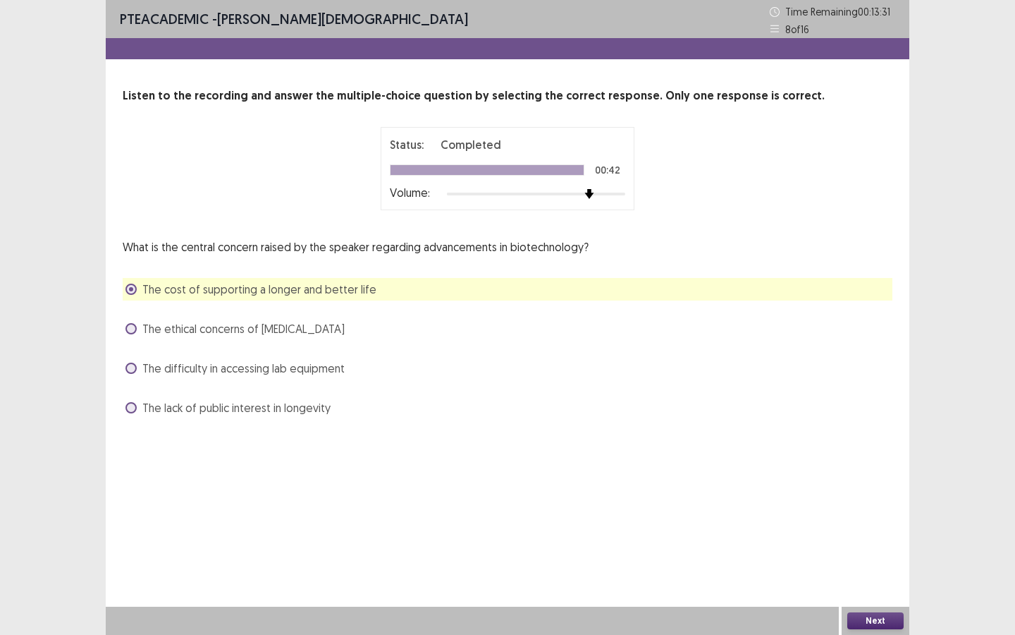
click at [864, 548] on button "Next" at bounding box center [876, 620] width 56 height 17
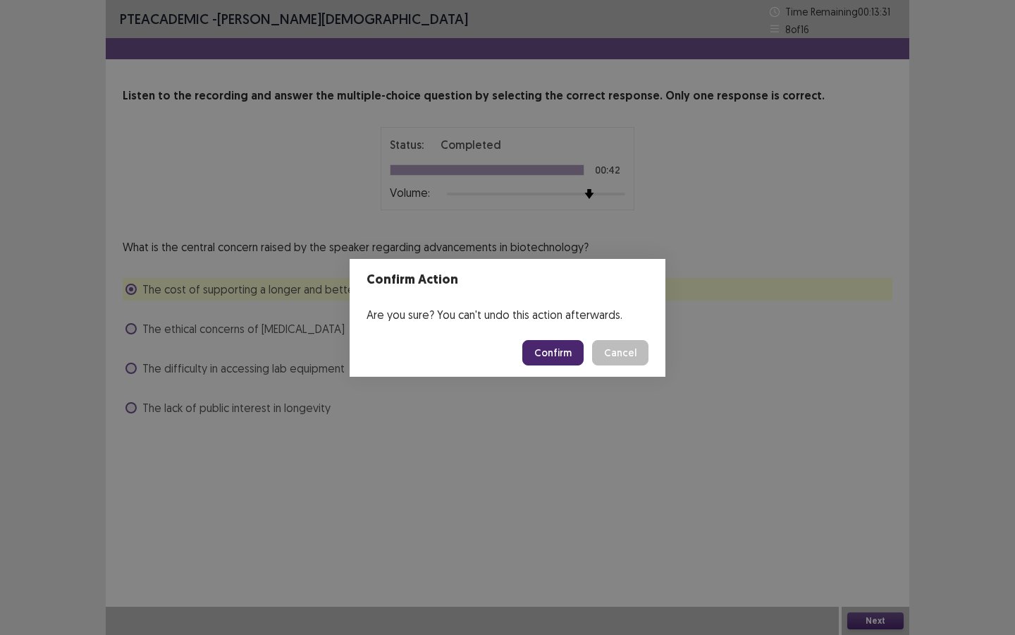
click at [568, 355] on button "Confirm" at bounding box center [552, 352] width 61 height 25
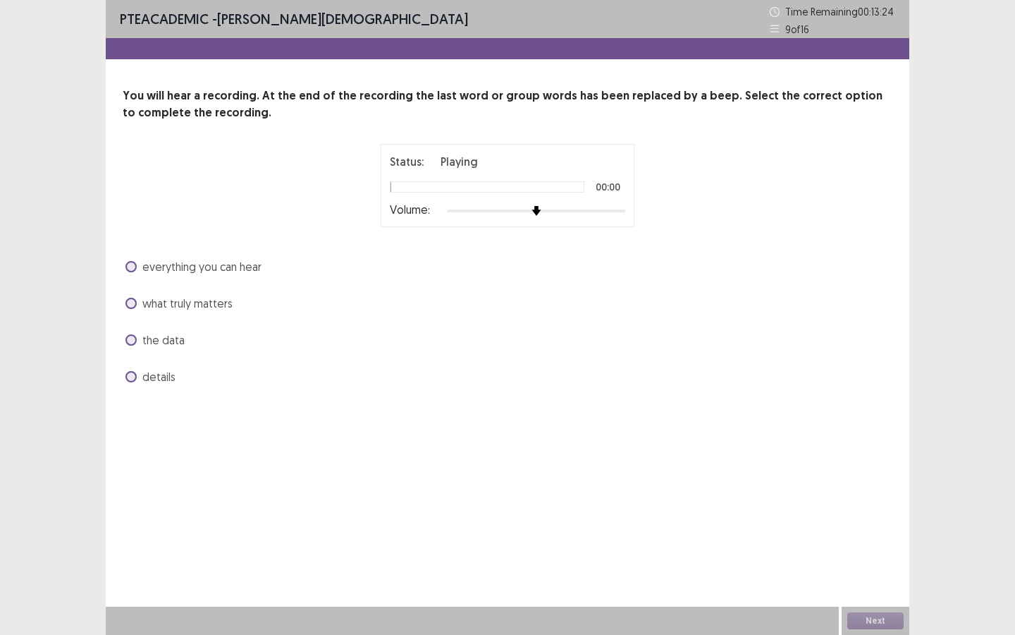
click at [585, 214] on div at bounding box center [536, 210] width 178 height 11
click at [580, 212] on div at bounding box center [536, 210] width 178 height 11
click at [155, 346] on span "the data" at bounding box center [163, 339] width 42 height 17
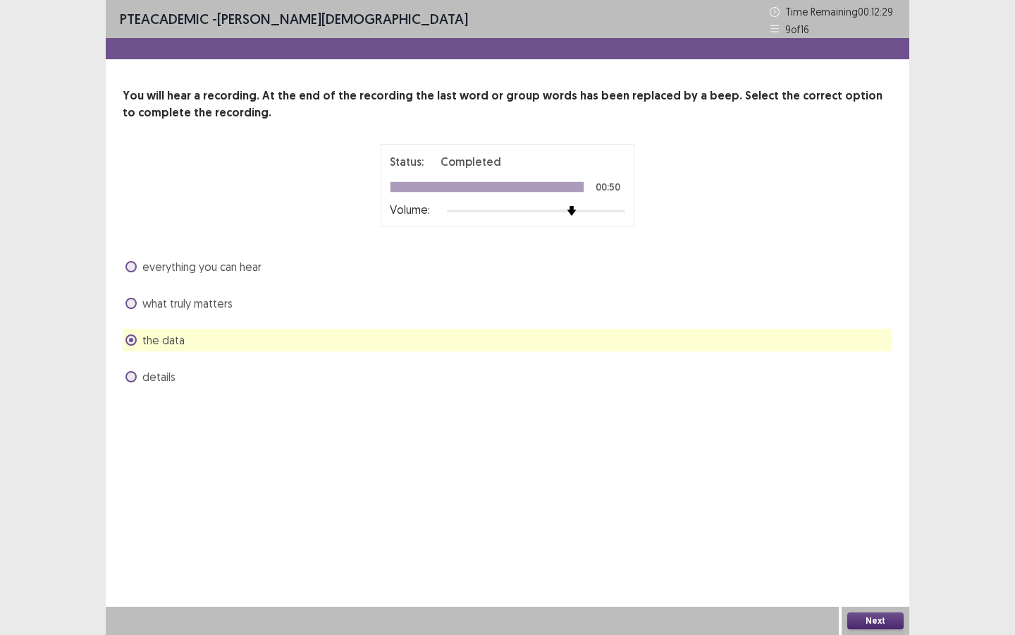
click at [178, 295] on span "what truly matters" at bounding box center [187, 303] width 90 height 17
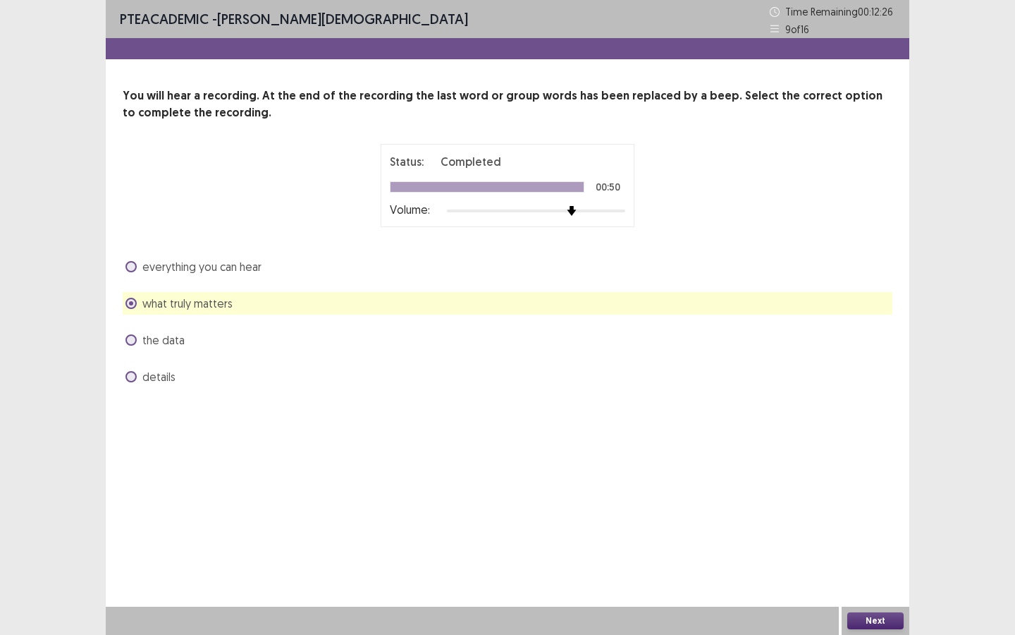
click at [871, 548] on button "Next" at bounding box center [876, 620] width 56 height 17
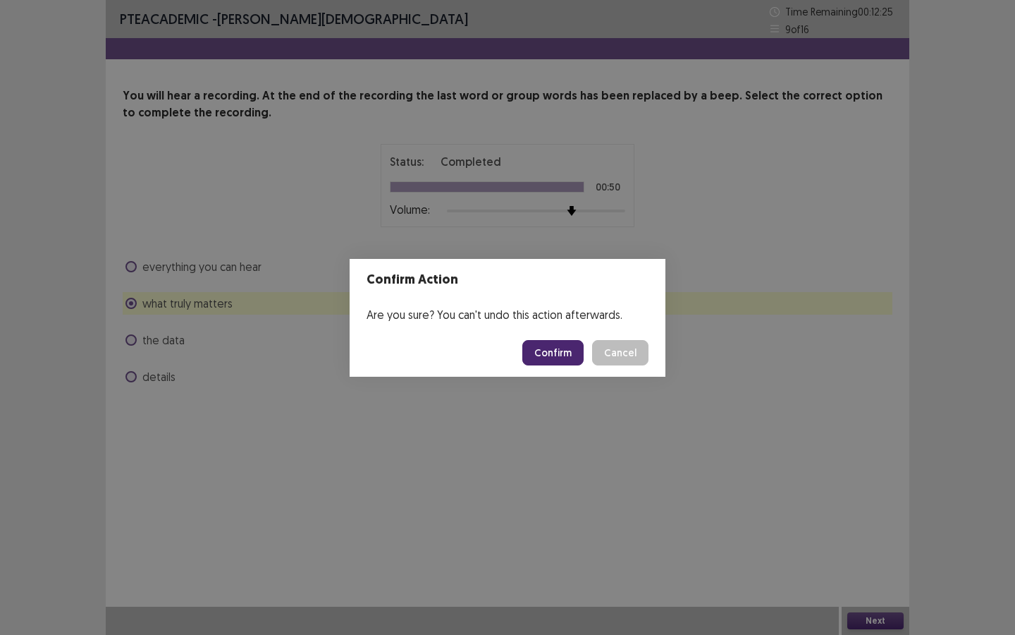
click at [605, 349] on button "Cancel" at bounding box center [620, 352] width 56 height 25
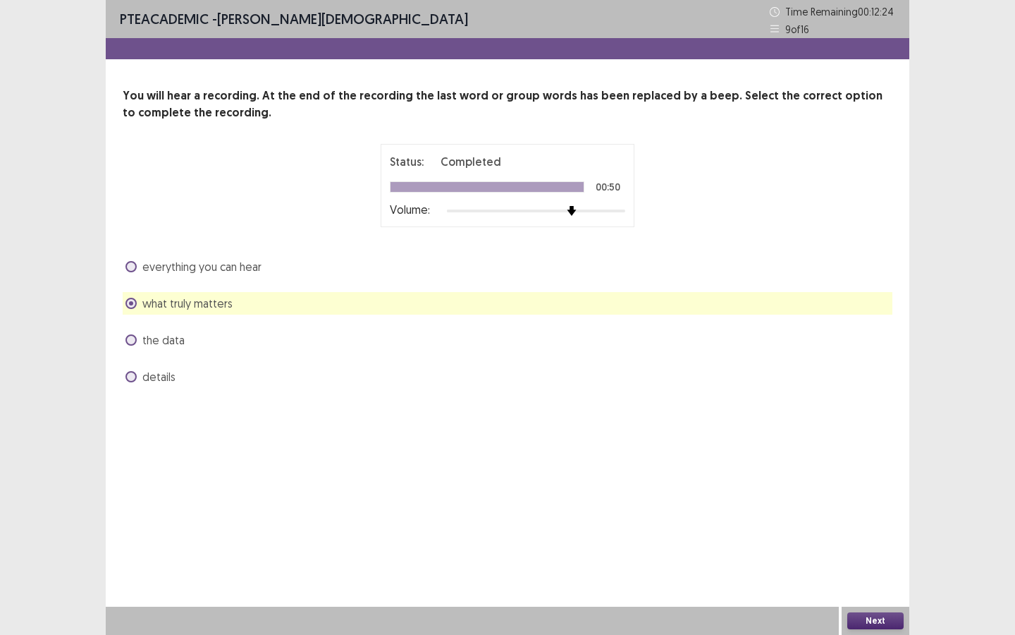
click at [142, 334] on label "the data" at bounding box center [155, 339] width 59 height 17
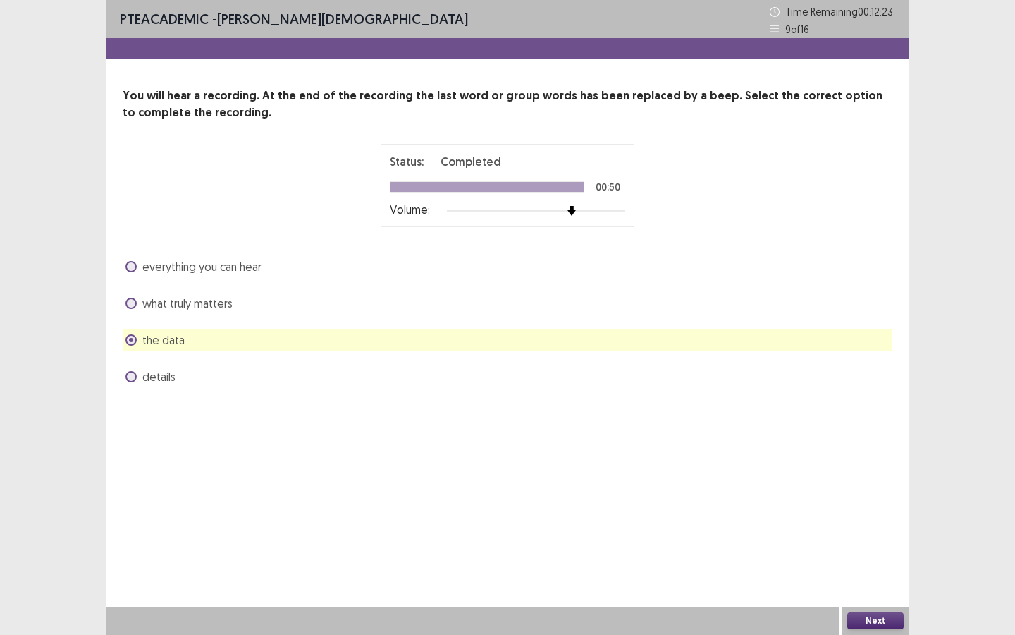
click at [879, 548] on div "Next" at bounding box center [876, 620] width 68 height 28
click at [878, 548] on button "Next" at bounding box center [876, 620] width 56 height 17
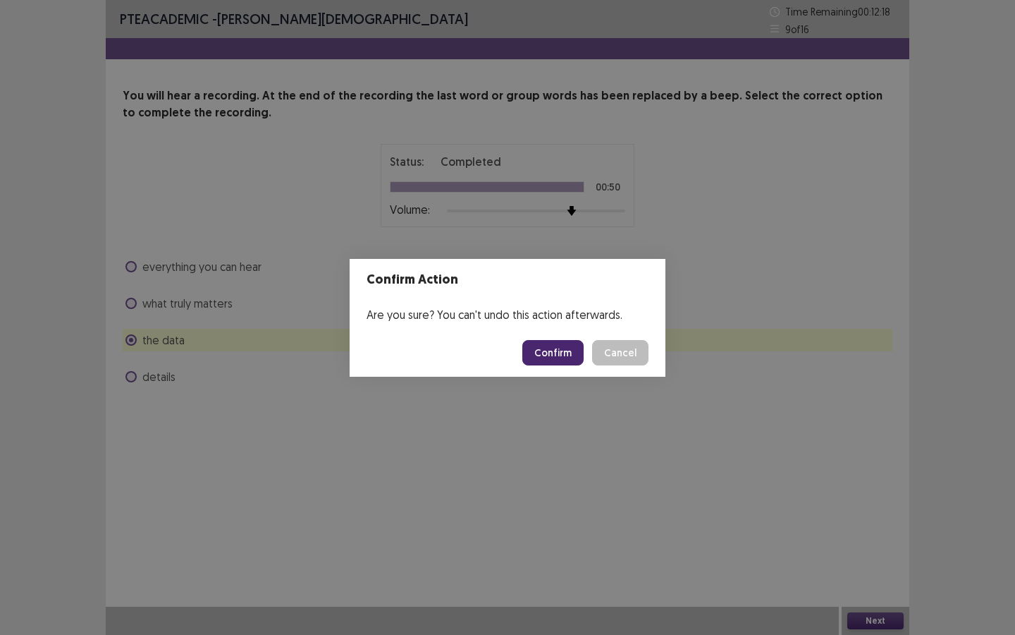
click at [625, 355] on button "Cancel" at bounding box center [620, 352] width 56 height 25
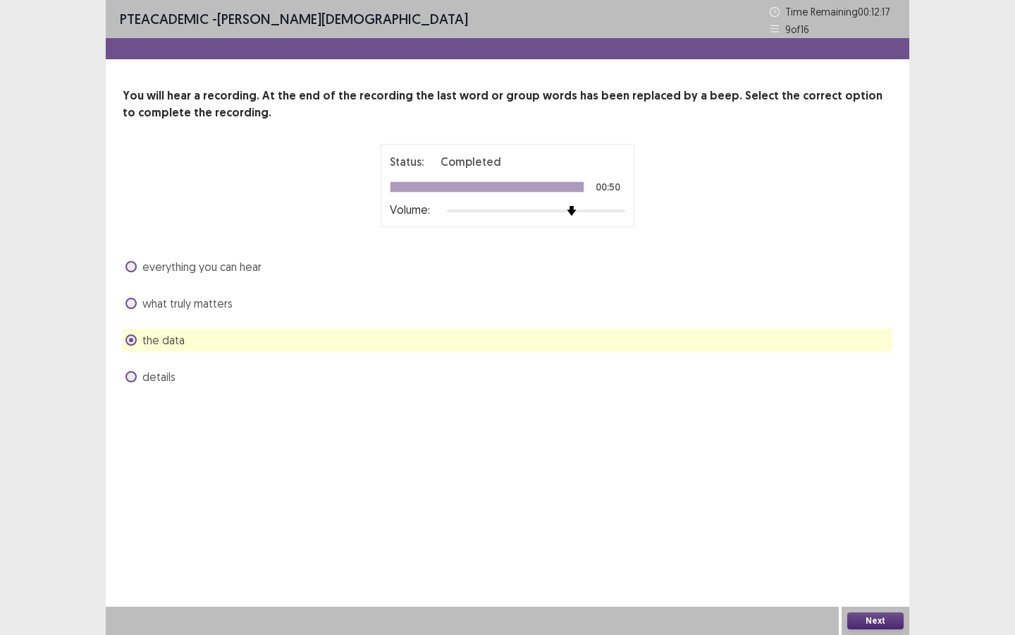
click at [617, 318] on div "everything you can hear what truly matters the data details" at bounding box center [508, 321] width 770 height 133
click at [221, 308] on span "what truly matters" at bounding box center [187, 303] width 90 height 17
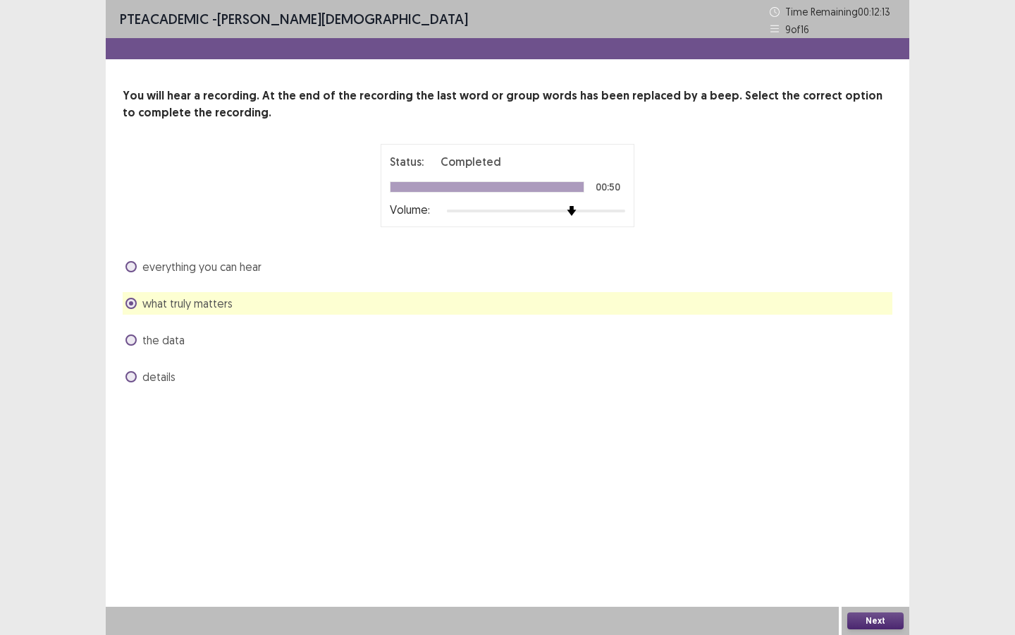
click at [864, 548] on button "Next" at bounding box center [876, 620] width 56 height 17
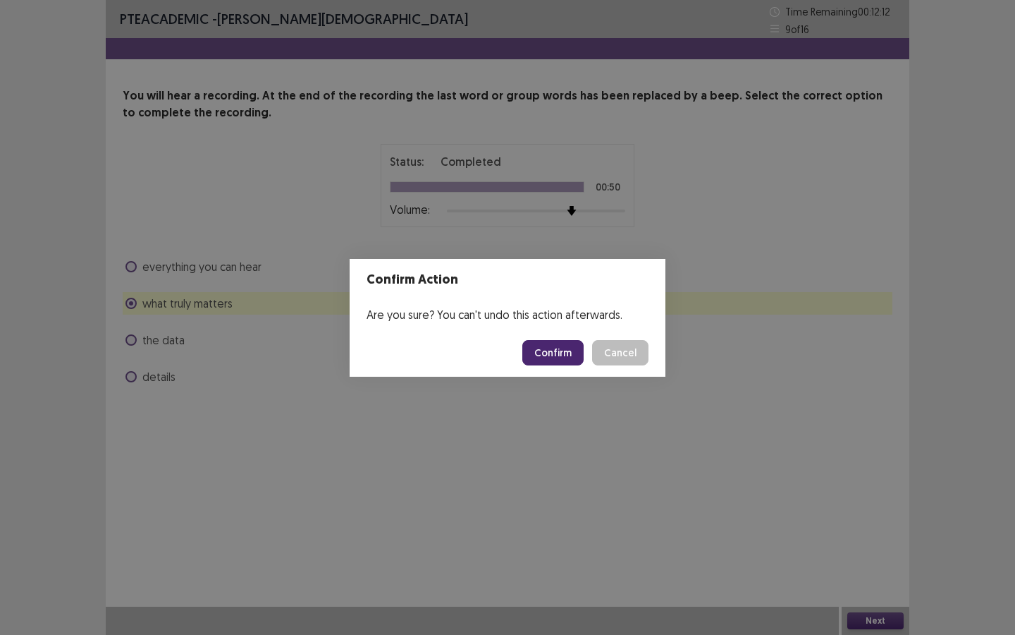
click at [544, 343] on button "Confirm" at bounding box center [552, 352] width 61 height 25
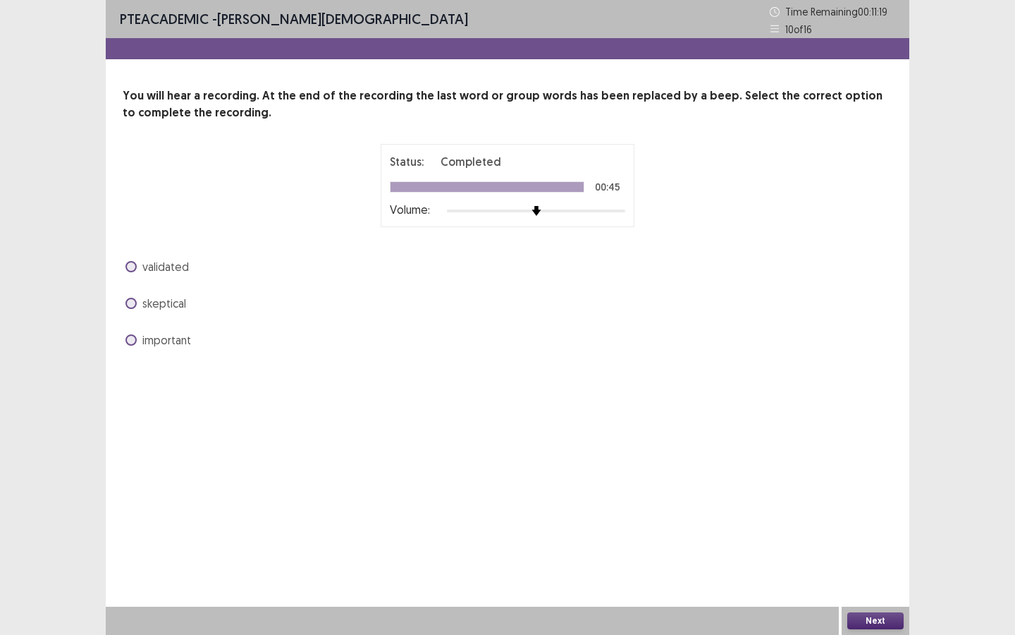
click at [165, 265] on span "validated" at bounding box center [165, 266] width 47 height 17
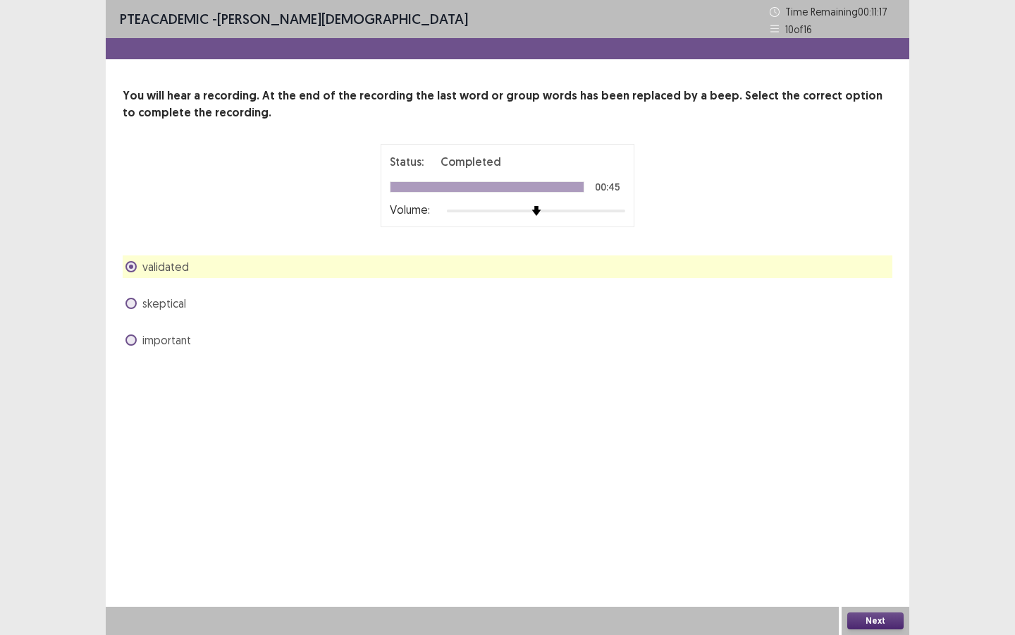
click at [852, 548] on button "Next" at bounding box center [876, 620] width 56 height 17
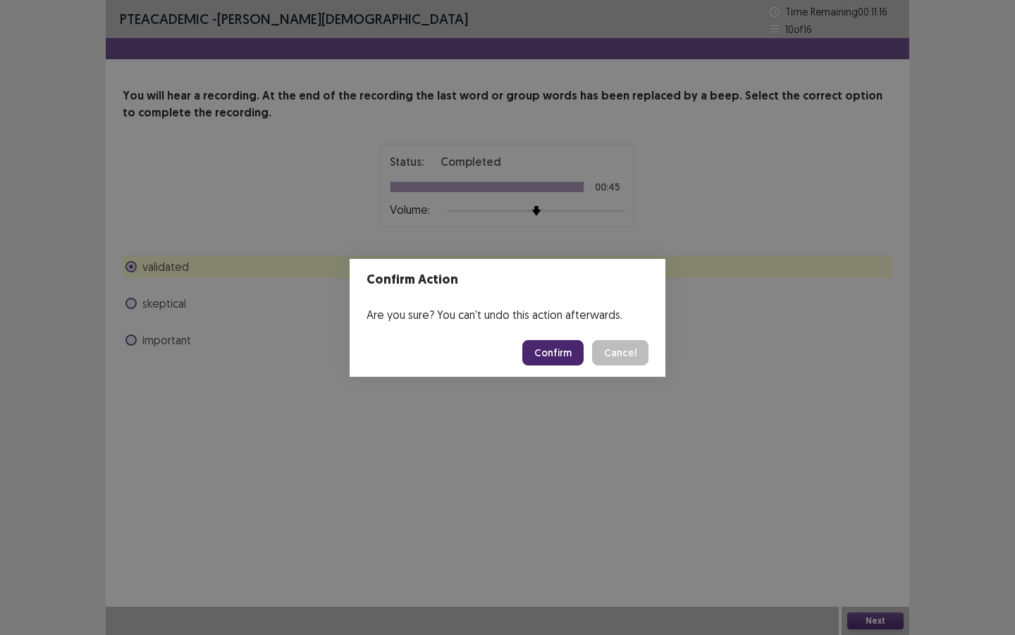
click at [565, 355] on button "Confirm" at bounding box center [552, 352] width 61 height 25
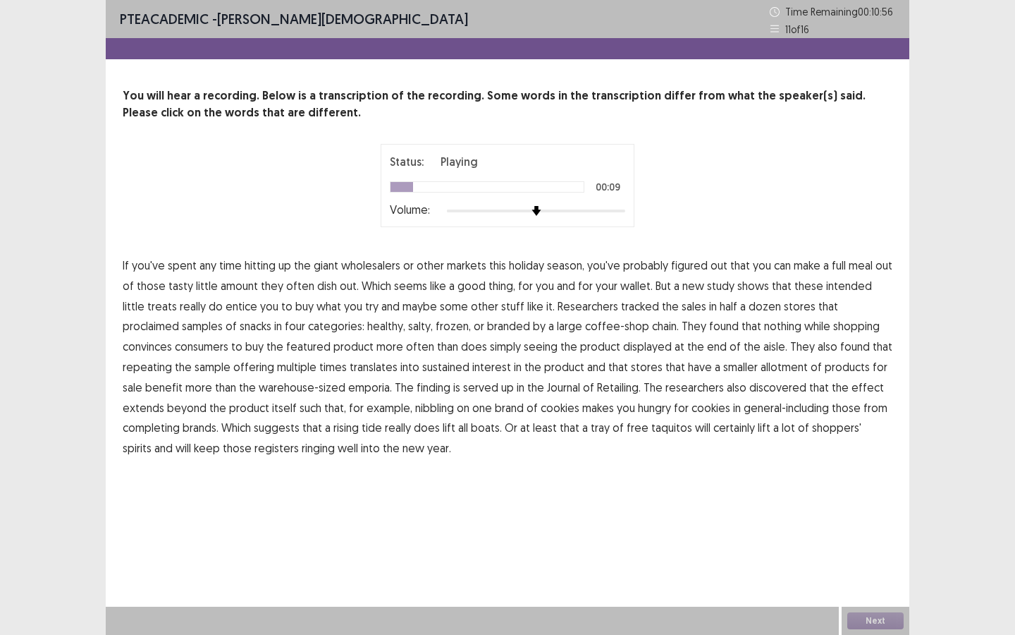
click at [231, 288] on span "amount" at bounding box center [239, 285] width 37 height 17
click at [842, 286] on span "intended" at bounding box center [849, 285] width 46 height 17
click at [179, 317] on span "proclaimed" at bounding box center [151, 325] width 56 height 17
click at [764, 329] on span "nothing" at bounding box center [782, 325] width 37 height 17
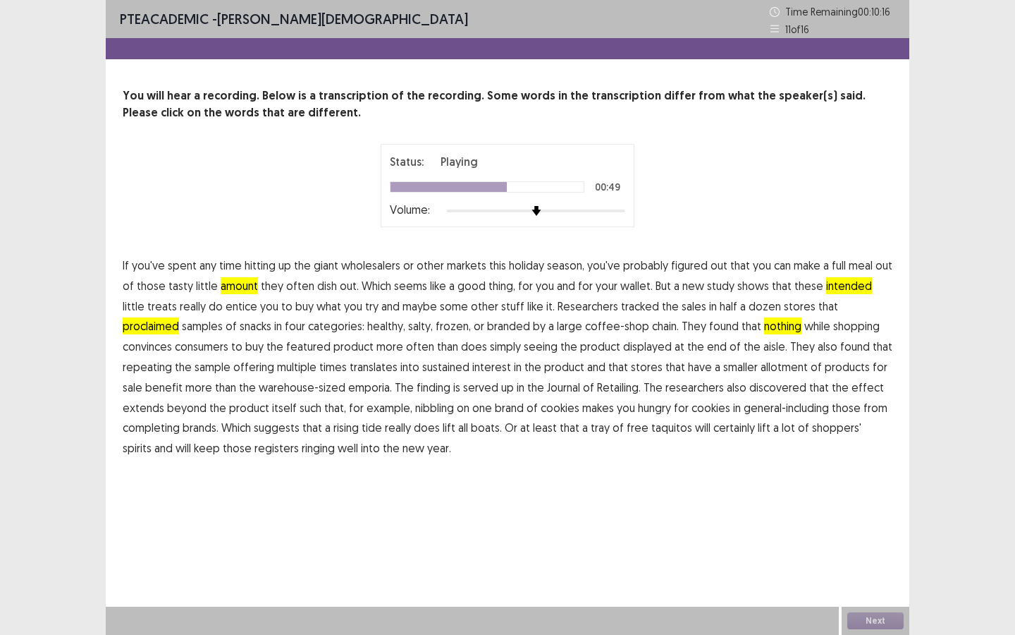
click at [761, 371] on span "allotment" at bounding box center [784, 366] width 47 height 17
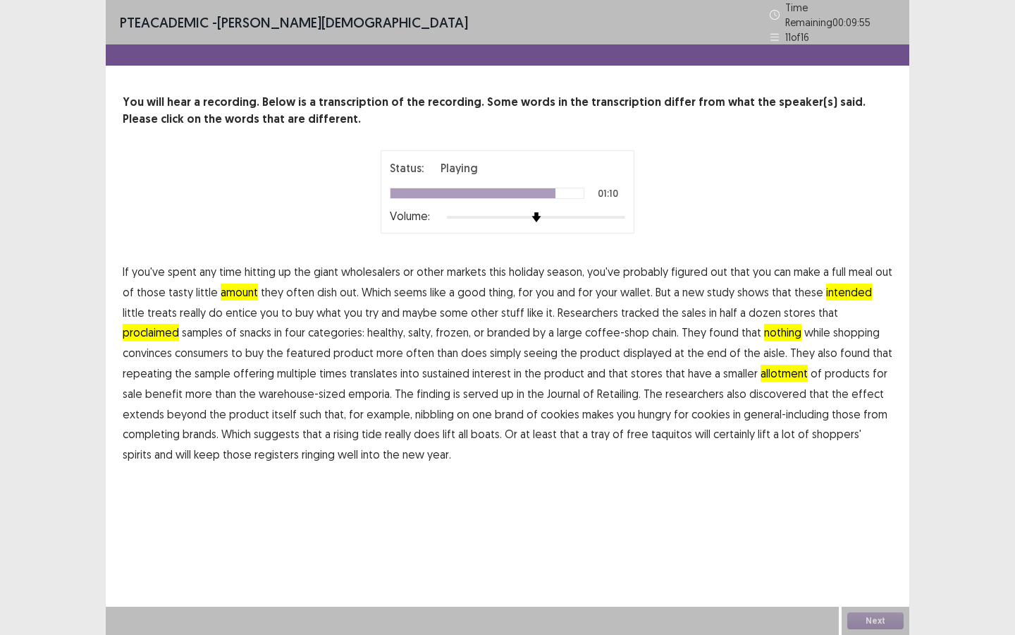
click at [180, 425] on span "completing" at bounding box center [151, 433] width 57 height 17
click at [898, 548] on button "Next" at bounding box center [876, 620] width 56 height 17
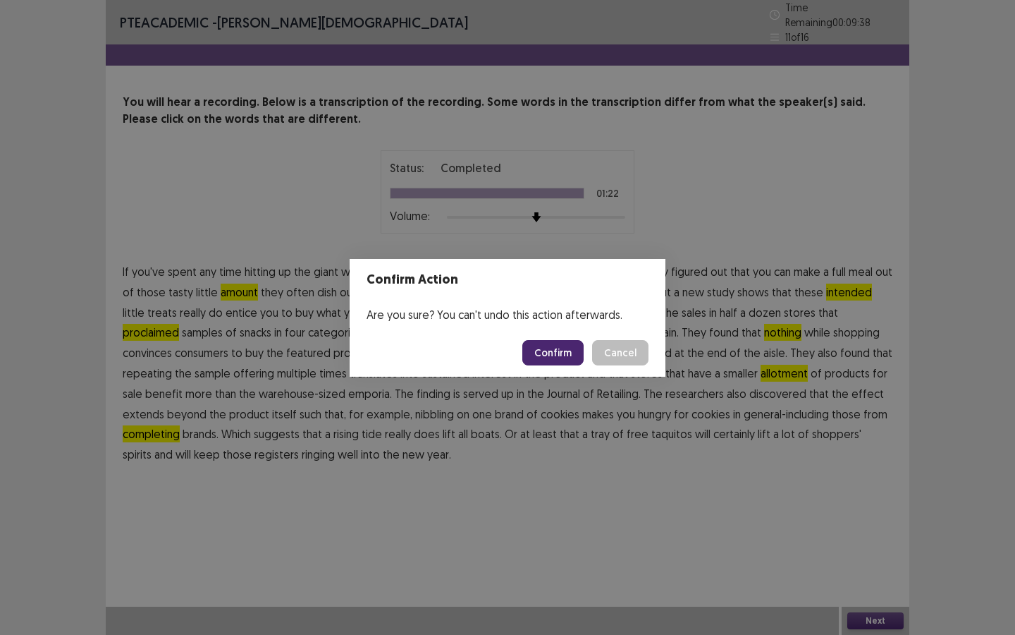
click at [542, 350] on button "Confirm" at bounding box center [552, 352] width 61 height 25
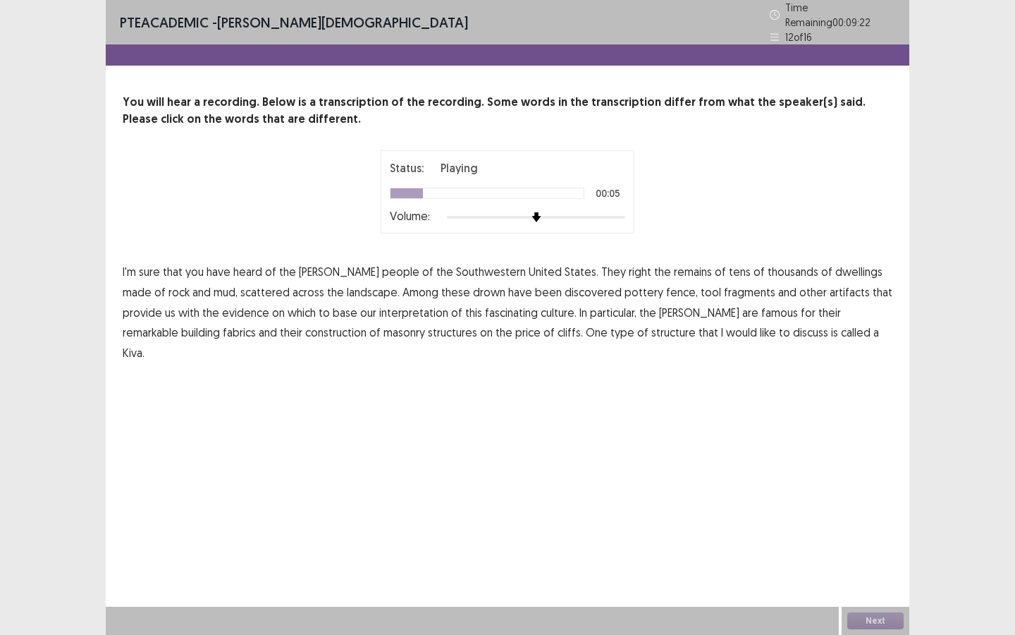
click at [629, 264] on span "right" at bounding box center [640, 271] width 23 height 17
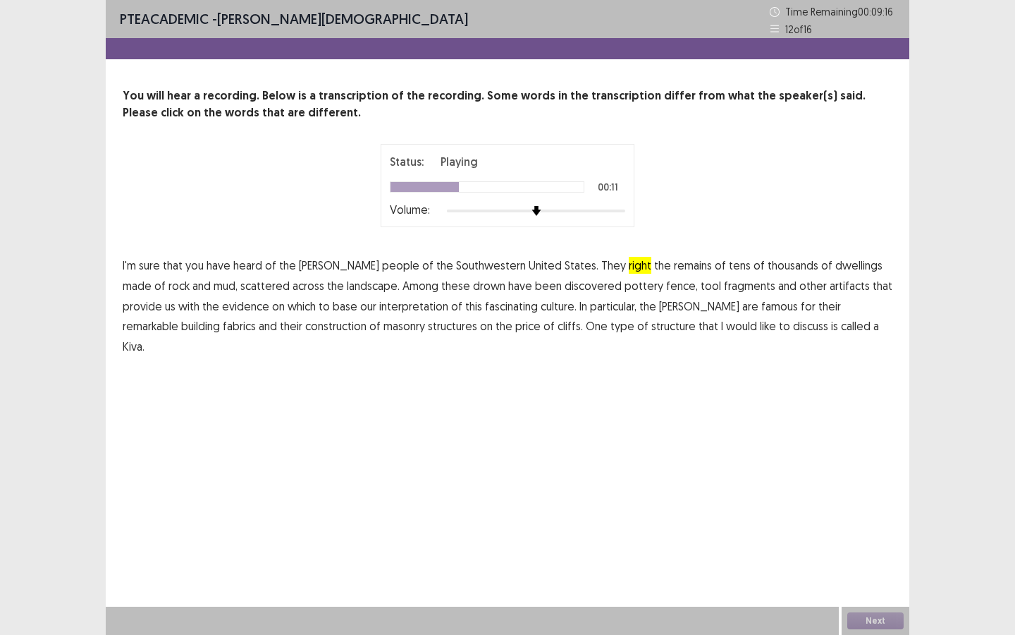
click at [473, 284] on span "drown" at bounding box center [489, 285] width 32 height 17
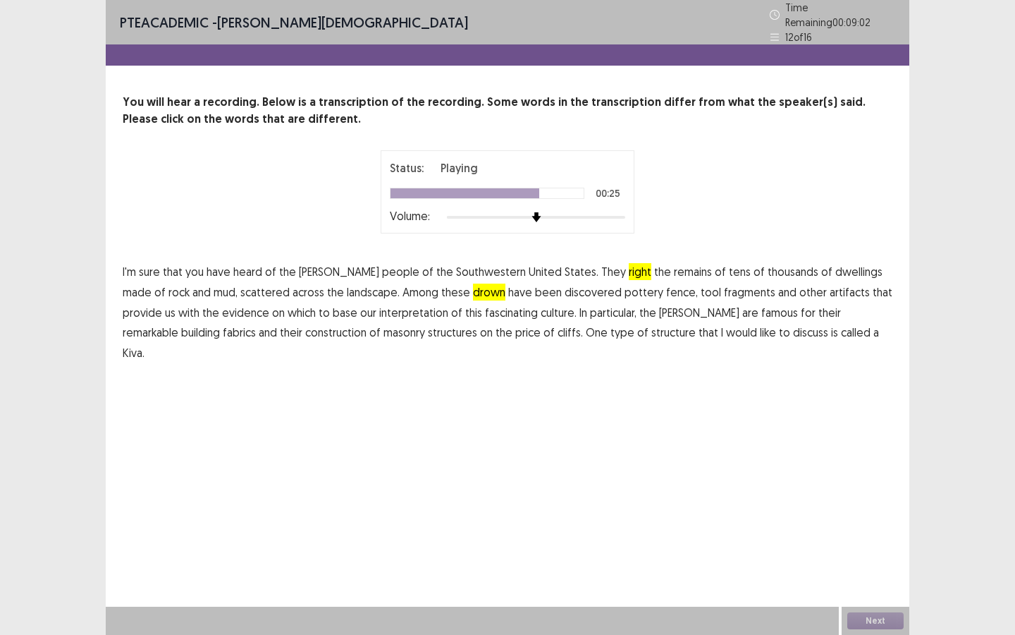
click at [256, 324] on span "fabrics" at bounding box center [239, 332] width 33 height 17
click at [515, 330] on span "price" at bounding box center [527, 332] width 25 height 17
click at [860, 548] on button "Next" at bounding box center [876, 620] width 56 height 17
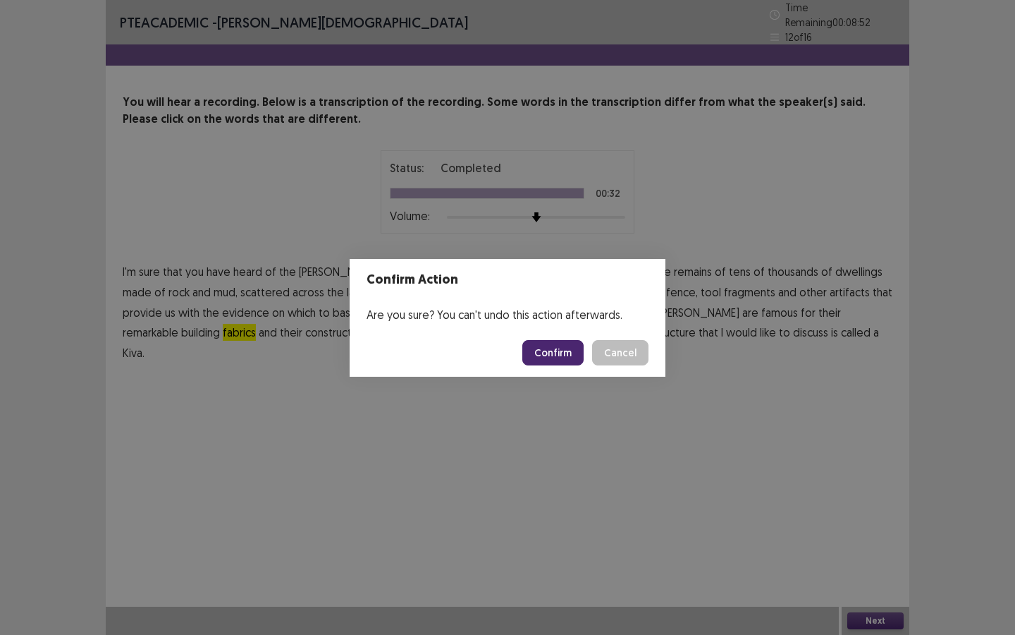
click at [556, 361] on button "Confirm" at bounding box center [552, 352] width 61 height 25
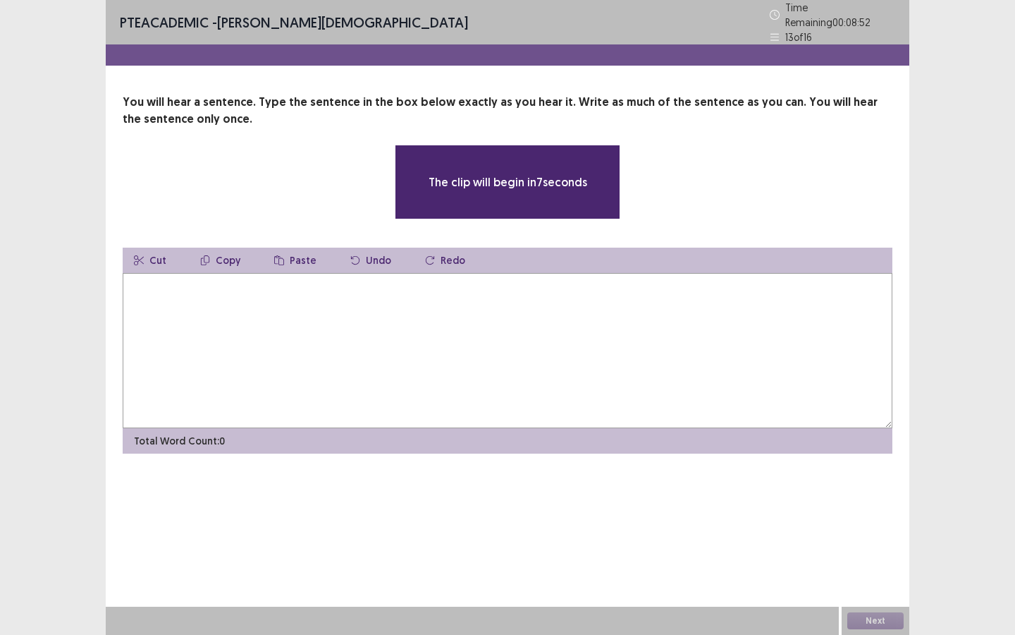
click at [527, 343] on textarea at bounding box center [508, 350] width 770 height 155
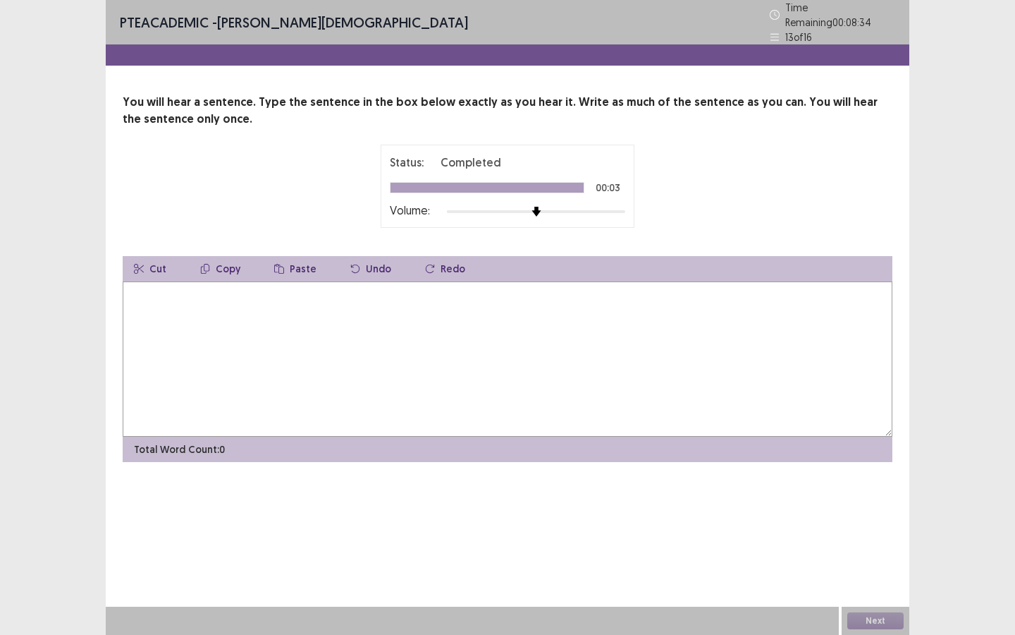
click at [527, 343] on textarea at bounding box center [508, 358] width 770 height 155
click at [182, 291] on textarea "**********" at bounding box center [508, 358] width 770 height 155
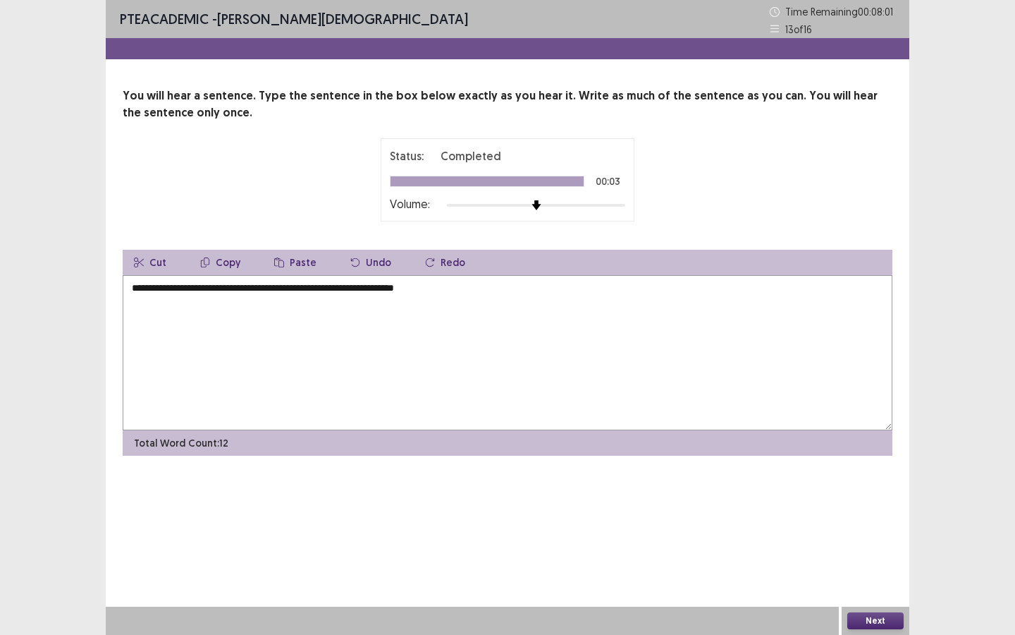
type textarea "**********"
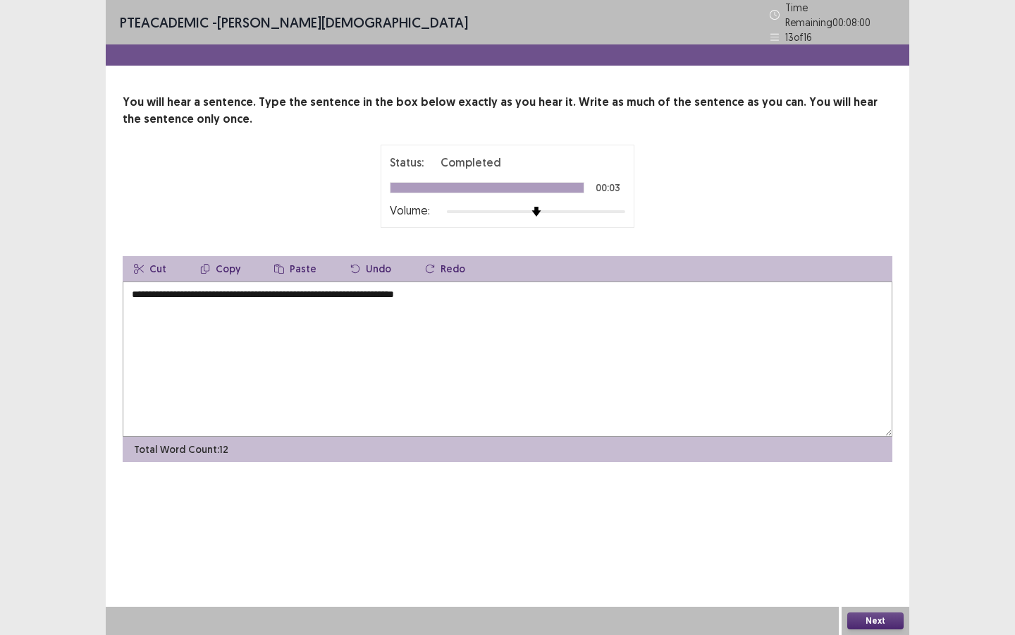
click at [742, 548] on div at bounding box center [472, 620] width 733 height 28
click at [852, 548] on button "Next" at bounding box center [876, 620] width 56 height 17
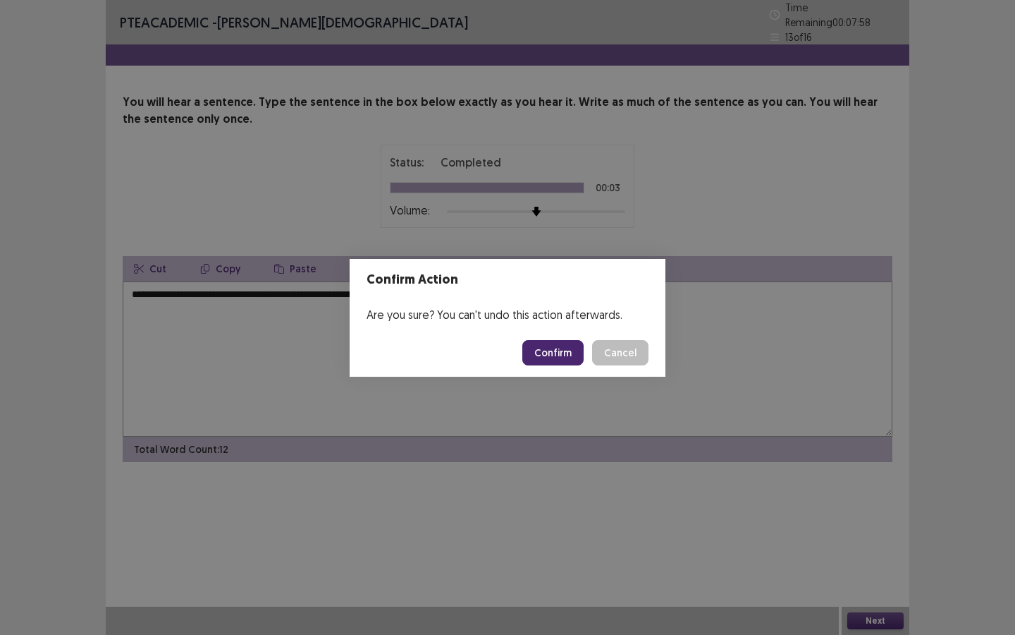
click at [549, 353] on button "Confirm" at bounding box center [552, 352] width 61 height 25
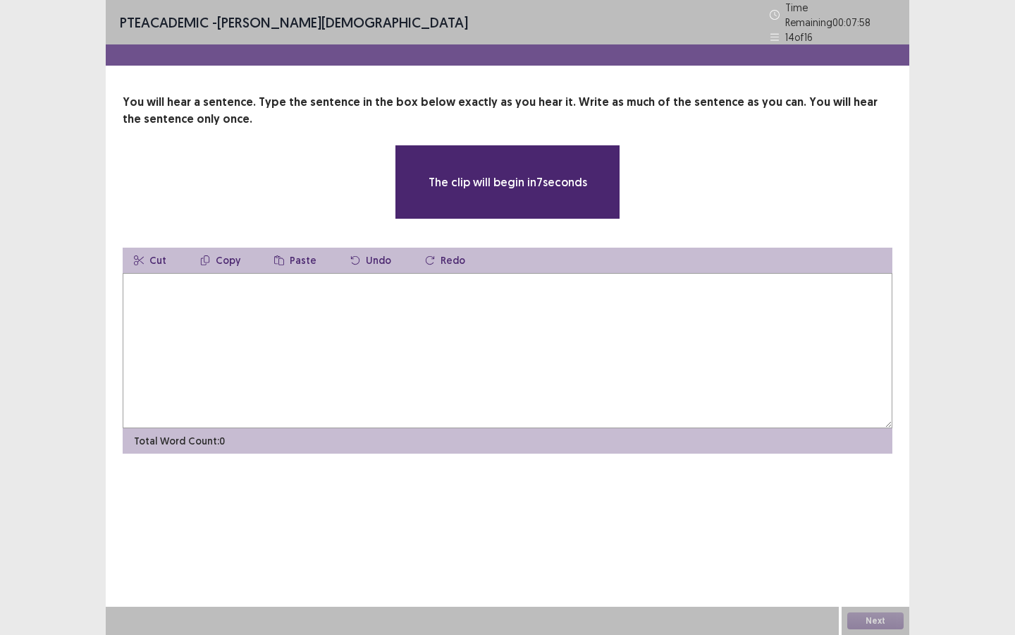
click at [461, 324] on textarea at bounding box center [508, 350] width 770 height 155
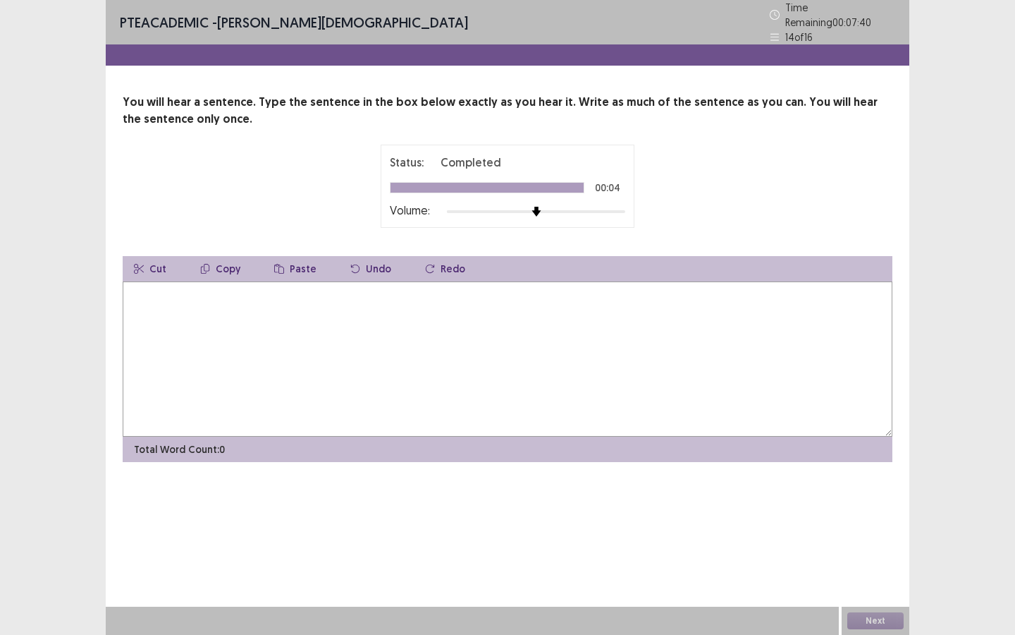
click at [461, 324] on textarea at bounding box center [508, 358] width 770 height 155
type textarea "**********"
click at [876, 548] on button "Next" at bounding box center [876, 620] width 56 height 17
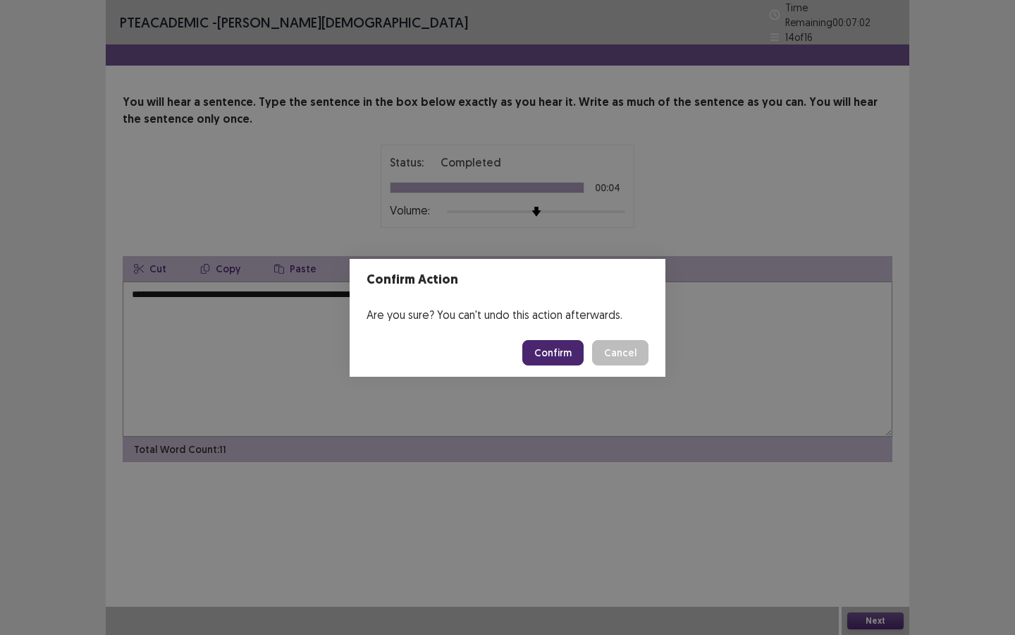
click at [573, 359] on button "Confirm" at bounding box center [552, 352] width 61 height 25
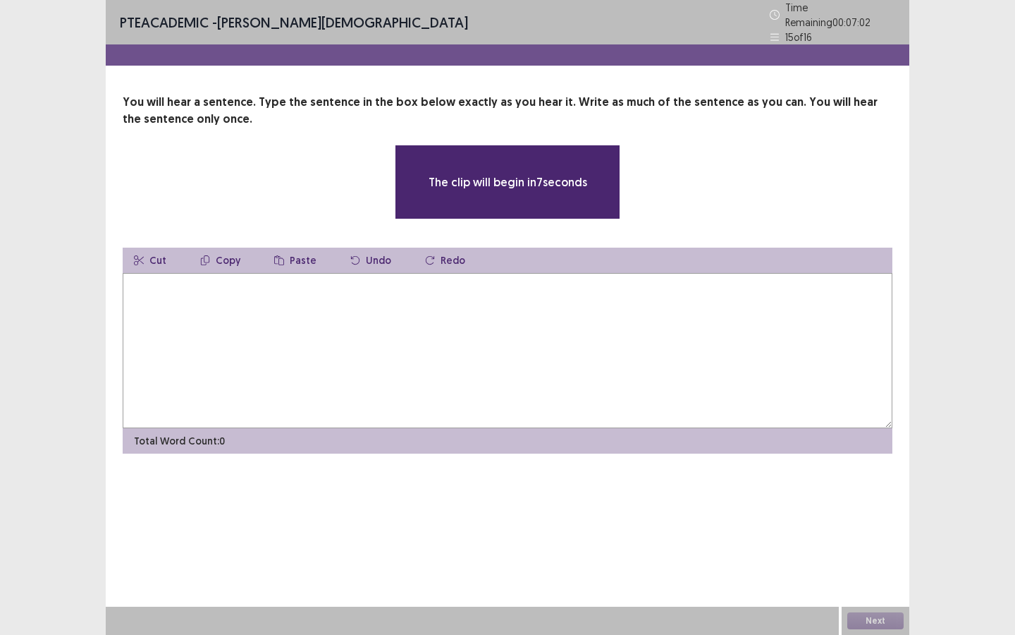
click at [464, 343] on textarea at bounding box center [508, 350] width 770 height 155
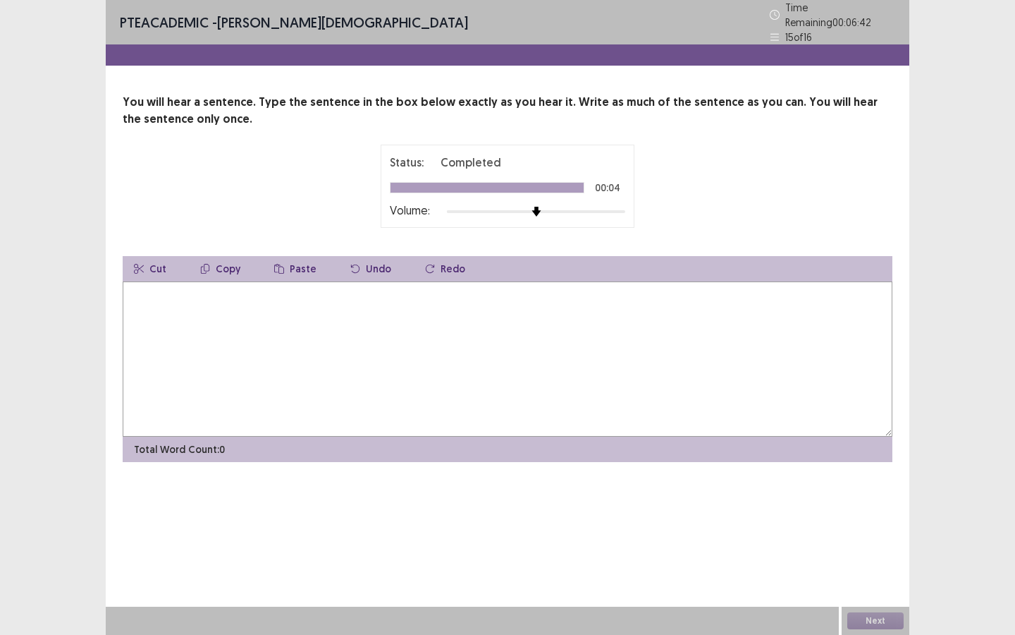
click at [464, 343] on textarea at bounding box center [508, 358] width 770 height 155
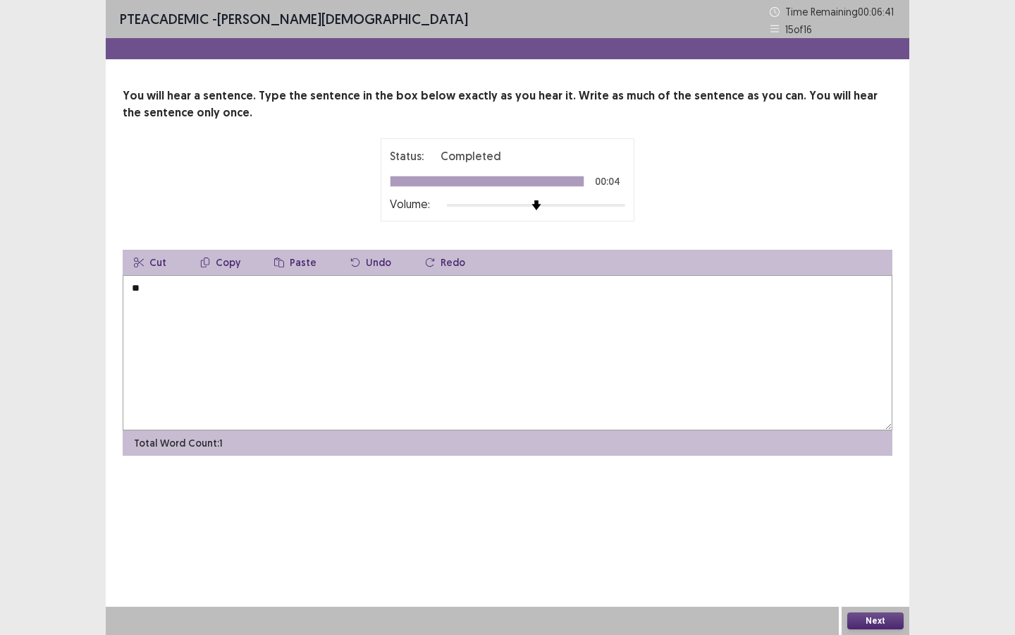
type textarea "*"
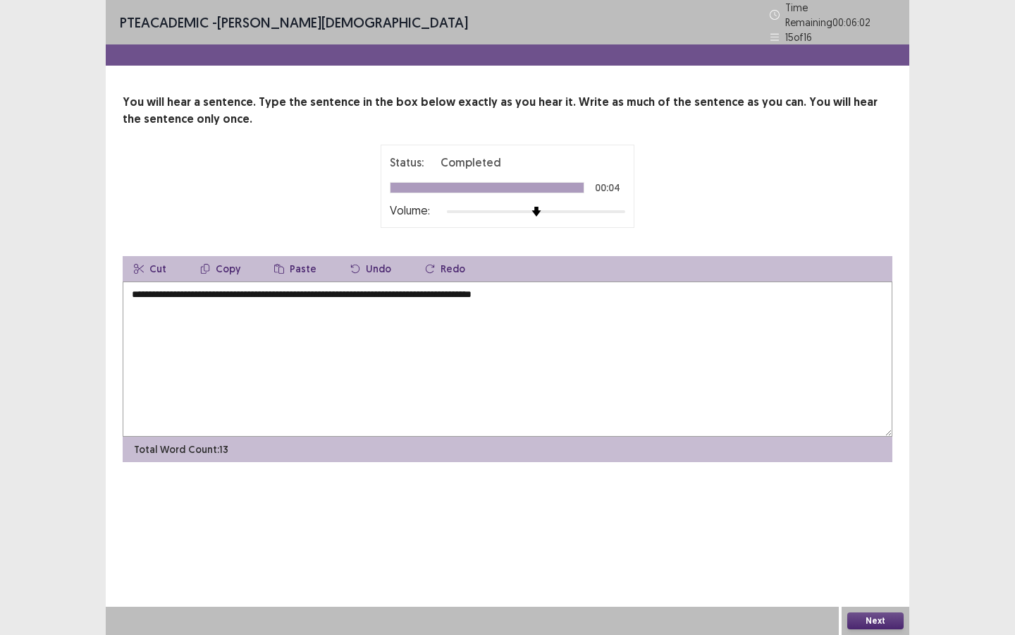
type textarea "**********"
click at [866, 548] on button "Next" at bounding box center [876, 620] width 56 height 17
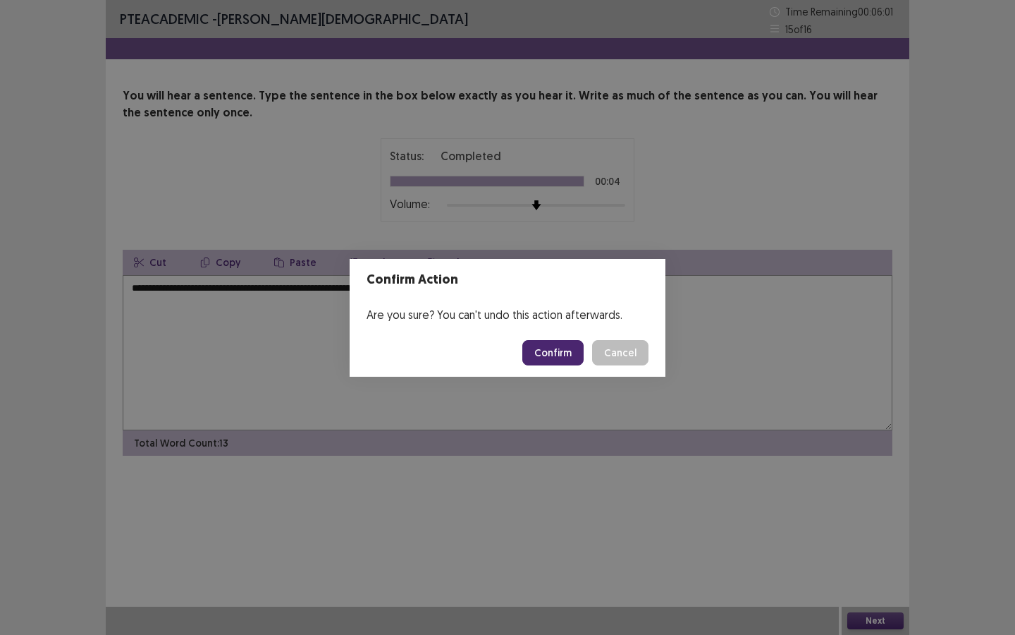
click at [579, 350] on button "Confirm" at bounding box center [552, 352] width 61 height 25
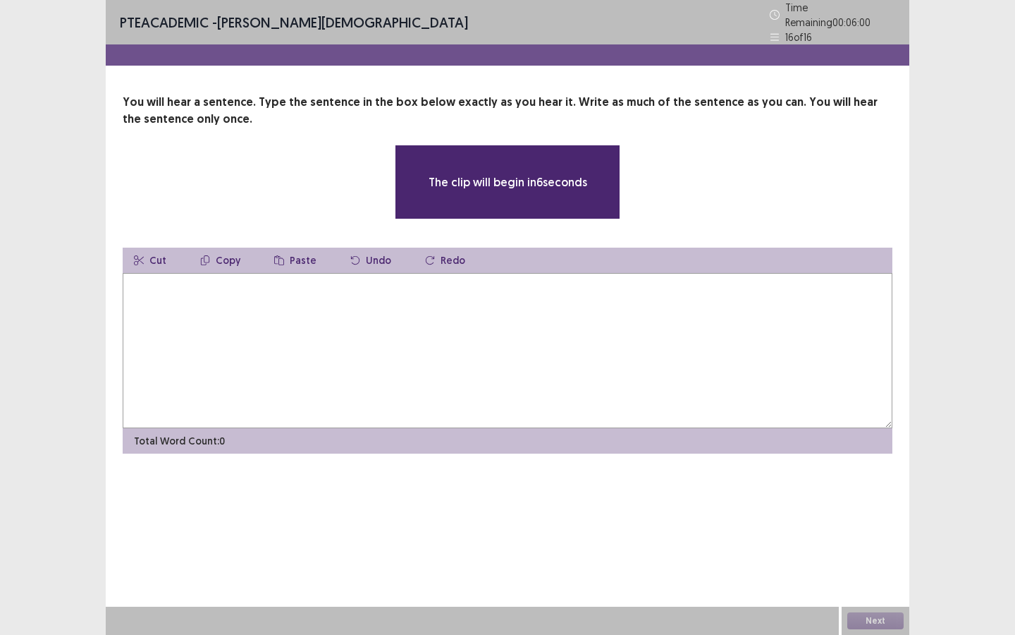
click at [579, 350] on textarea at bounding box center [508, 350] width 770 height 155
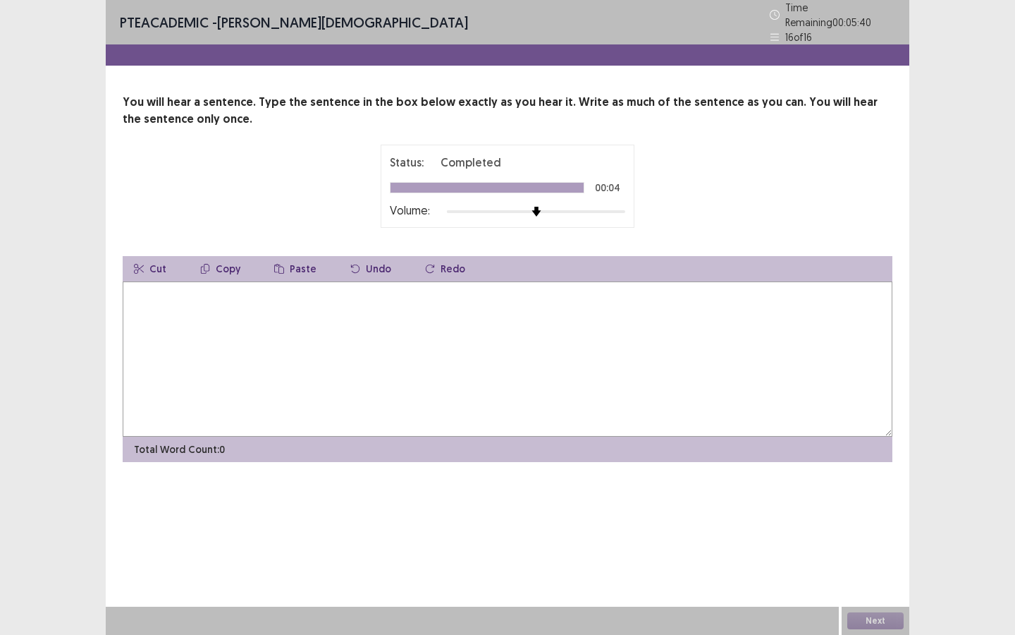
click at [579, 350] on textarea at bounding box center [508, 358] width 770 height 155
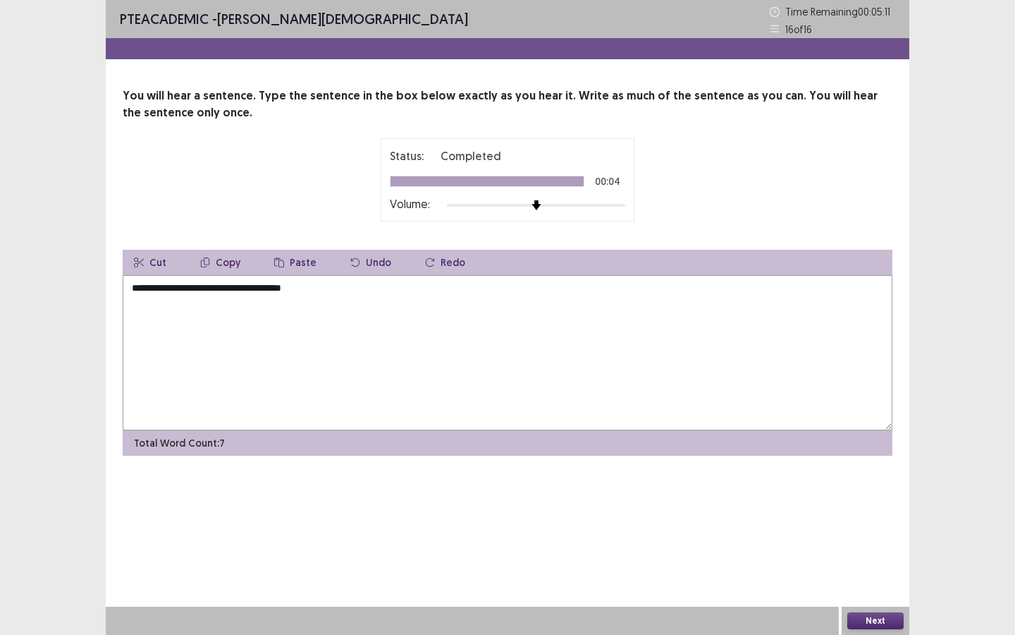
click at [240, 290] on textarea "**********" at bounding box center [508, 352] width 770 height 155
click at [361, 288] on textarea "**********" at bounding box center [508, 352] width 770 height 155
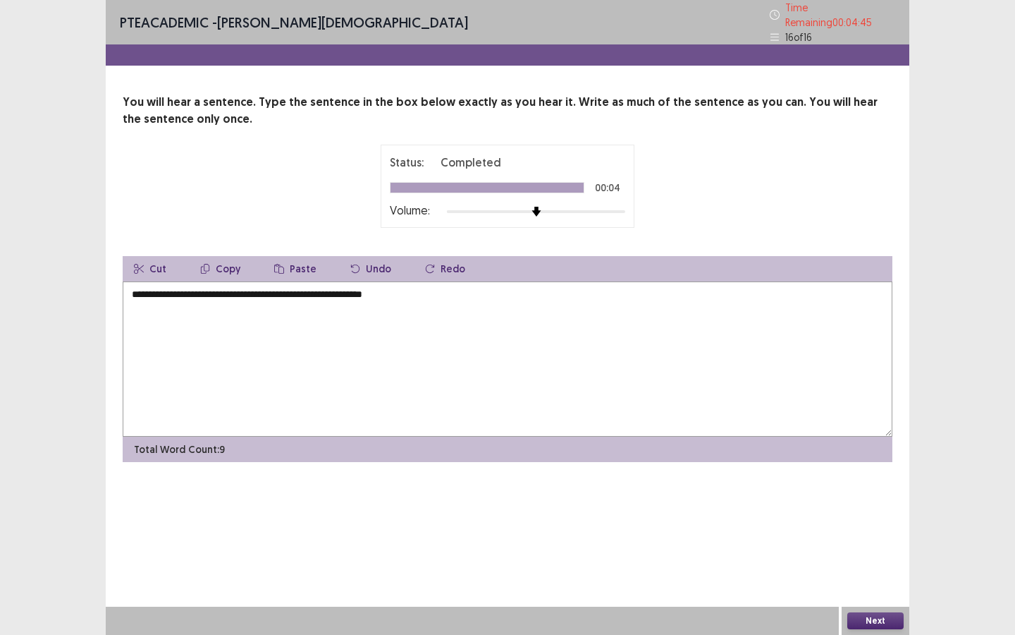
click at [408, 294] on textarea "**********" at bounding box center [508, 358] width 770 height 155
click at [508, 293] on textarea "**********" at bounding box center [508, 358] width 770 height 155
drag, startPoint x: 529, startPoint y: 298, endPoint x: 409, endPoint y: 294, distance: 119.9
click at [409, 293] on textarea "**********" at bounding box center [508, 358] width 770 height 155
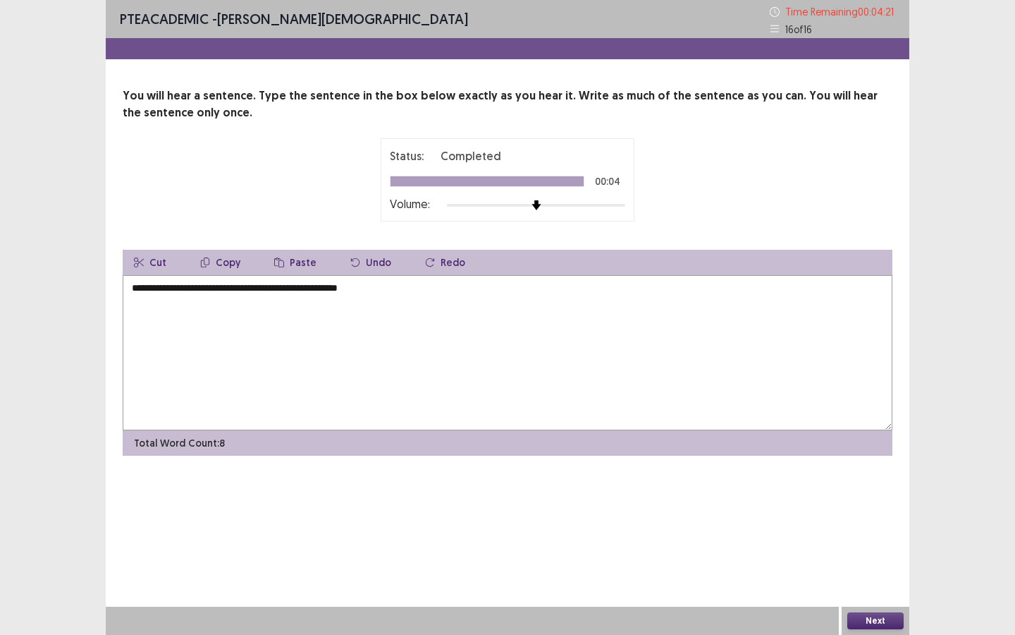
click at [169, 292] on textarea "**********" at bounding box center [508, 352] width 770 height 155
click at [326, 290] on textarea "**********" at bounding box center [508, 352] width 770 height 155
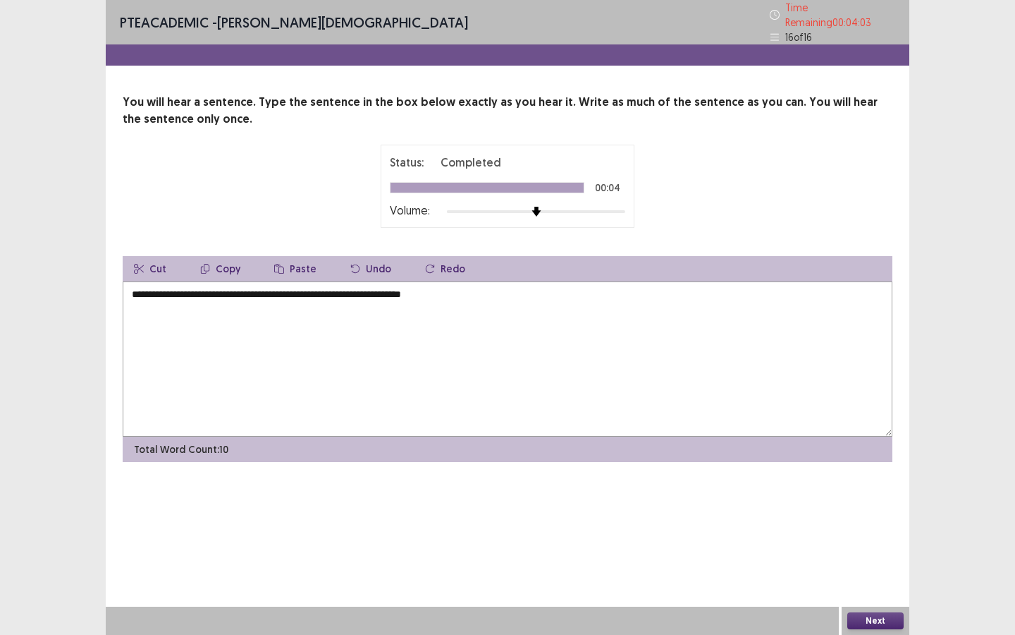
type textarea "**********"
click at [871, 548] on button "Next" at bounding box center [876, 620] width 56 height 17
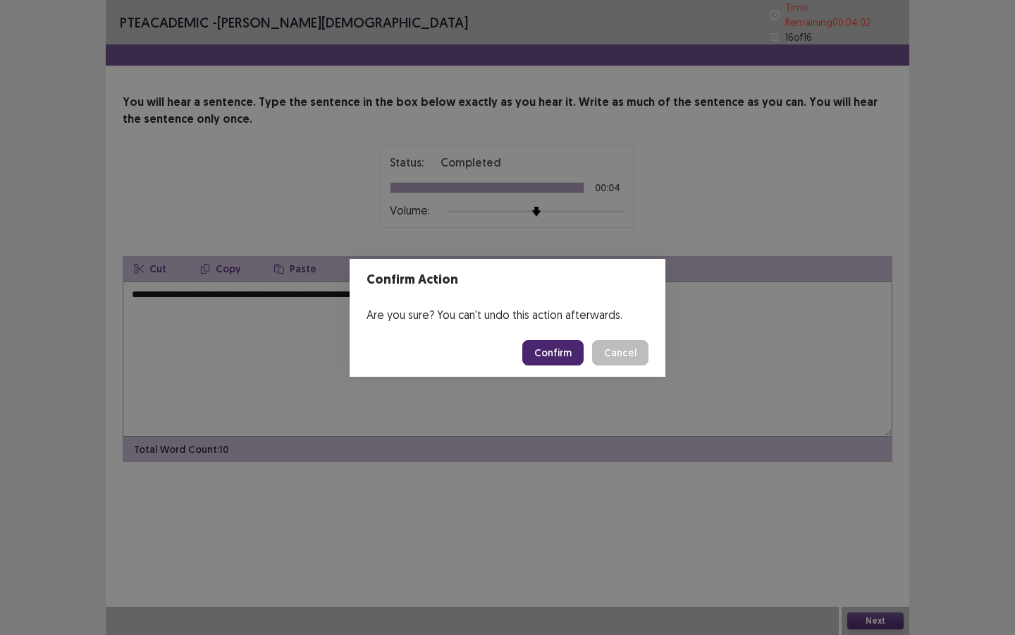
click at [558, 352] on button "Confirm" at bounding box center [552, 352] width 61 height 25
